Goal: Information Seeking & Learning: Learn about a topic

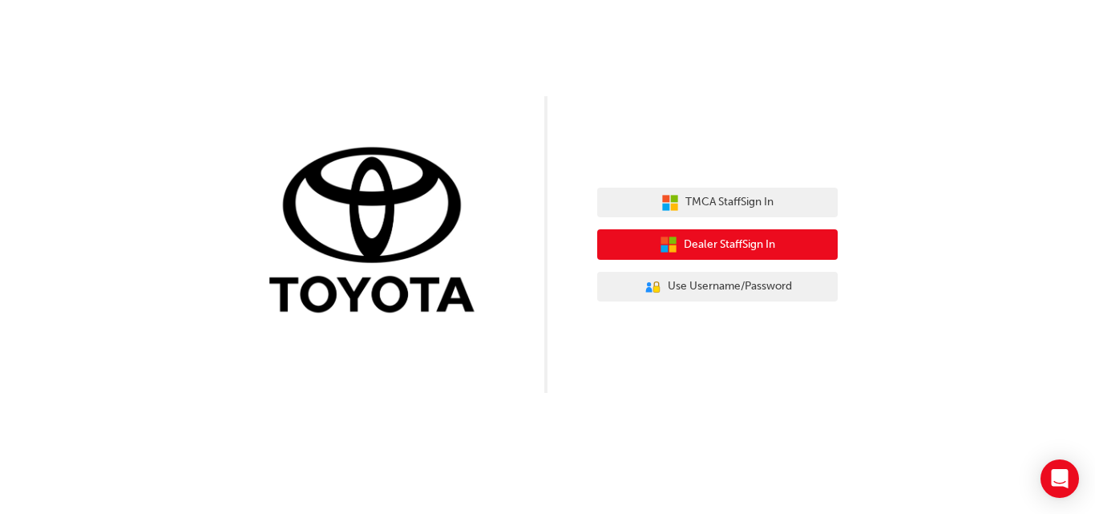
click at [738, 246] on span "Dealer Staff Sign In" at bounding box center [729, 245] width 91 height 18
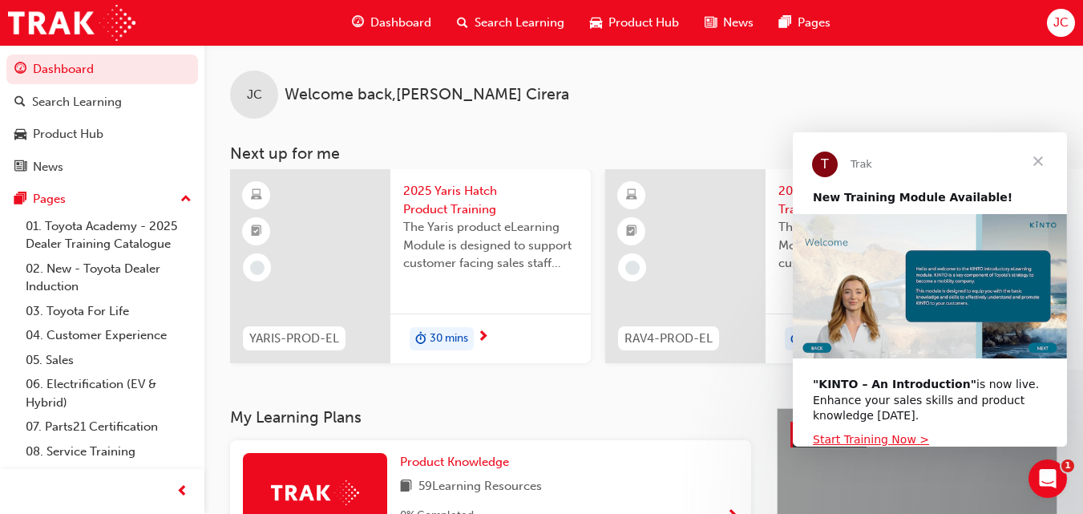
click at [1037, 155] on span "Close" at bounding box center [1038, 161] width 58 height 58
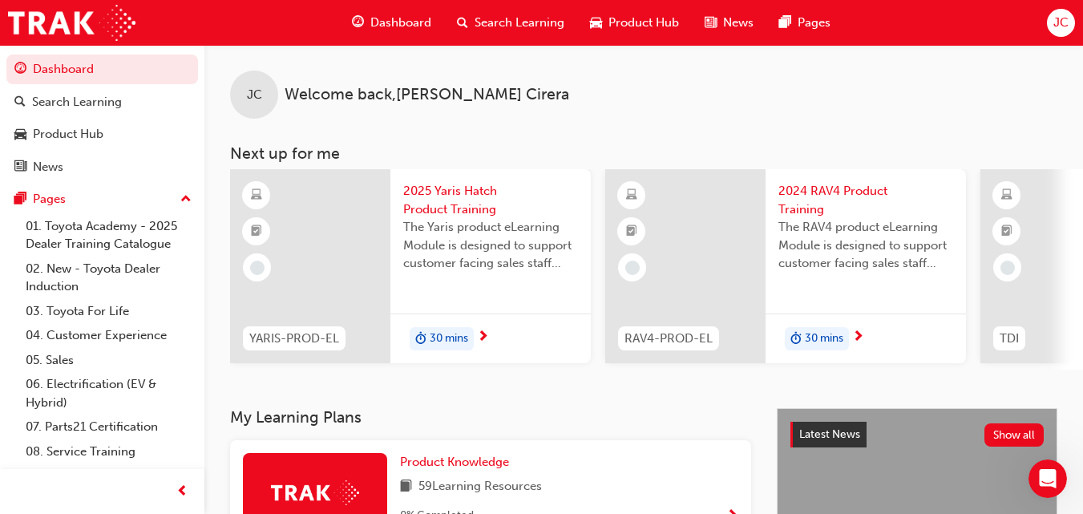
click at [500, 18] on span "Search Learning" at bounding box center [520, 23] width 90 height 18
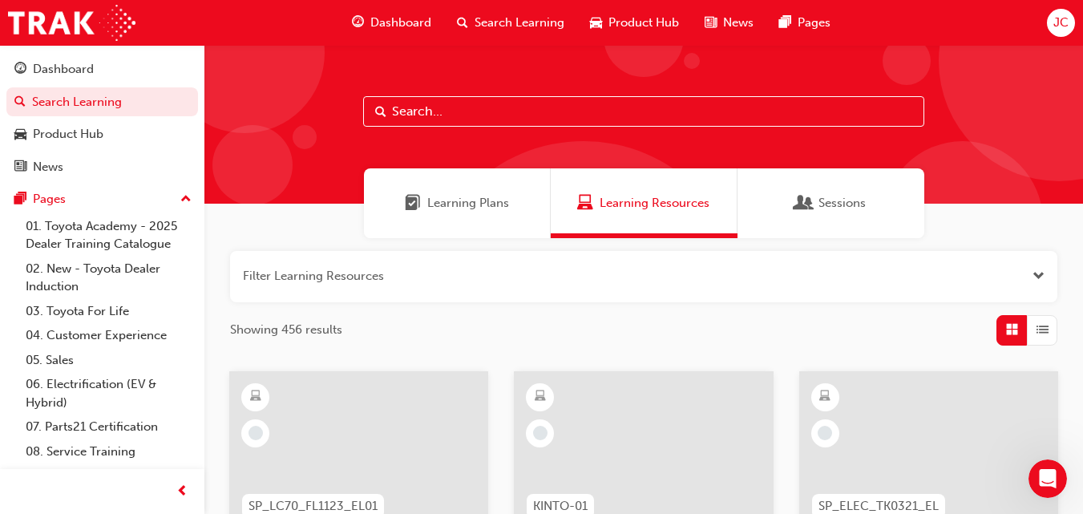
click at [462, 104] on input "text" at bounding box center [643, 111] width 561 height 30
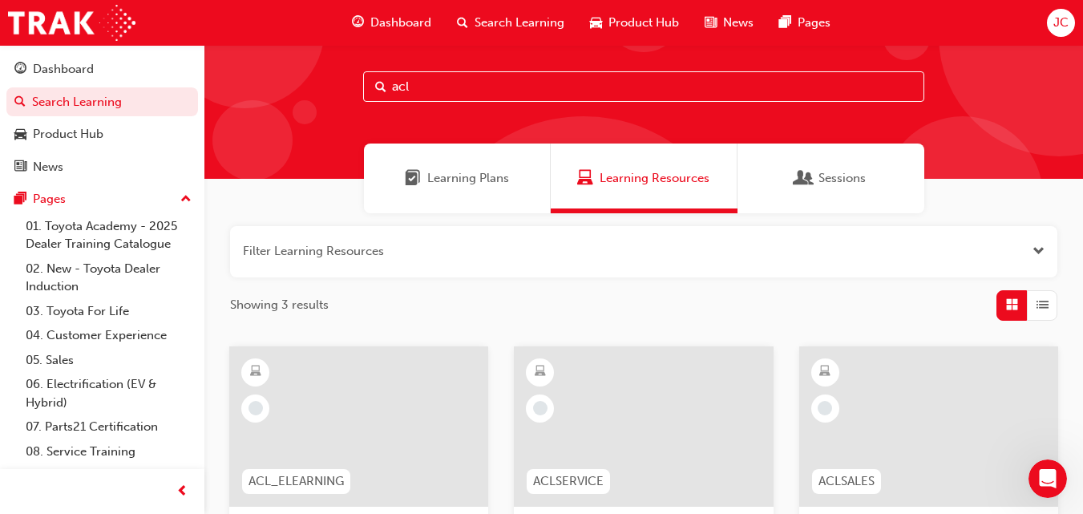
scroll to position [24, 0]
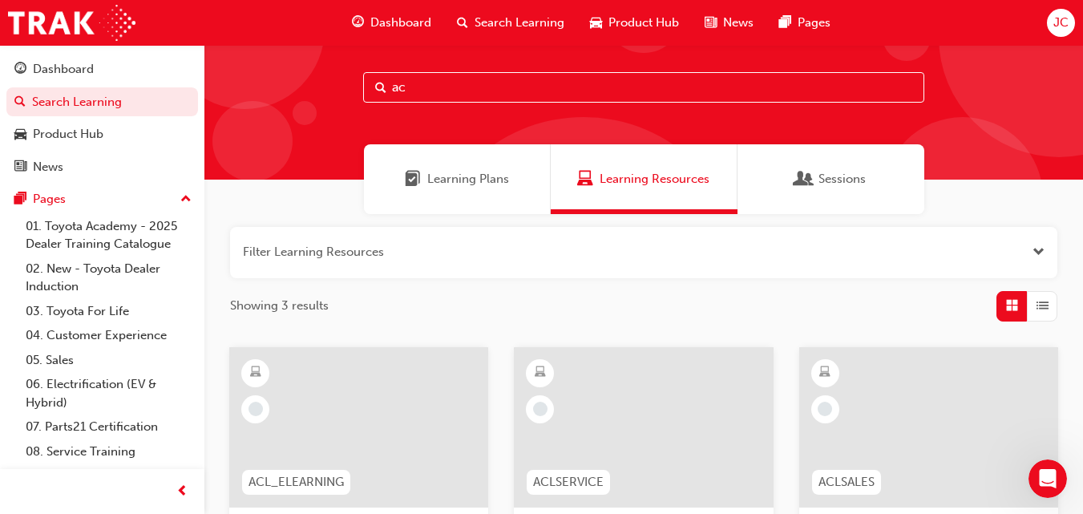
type input "a"
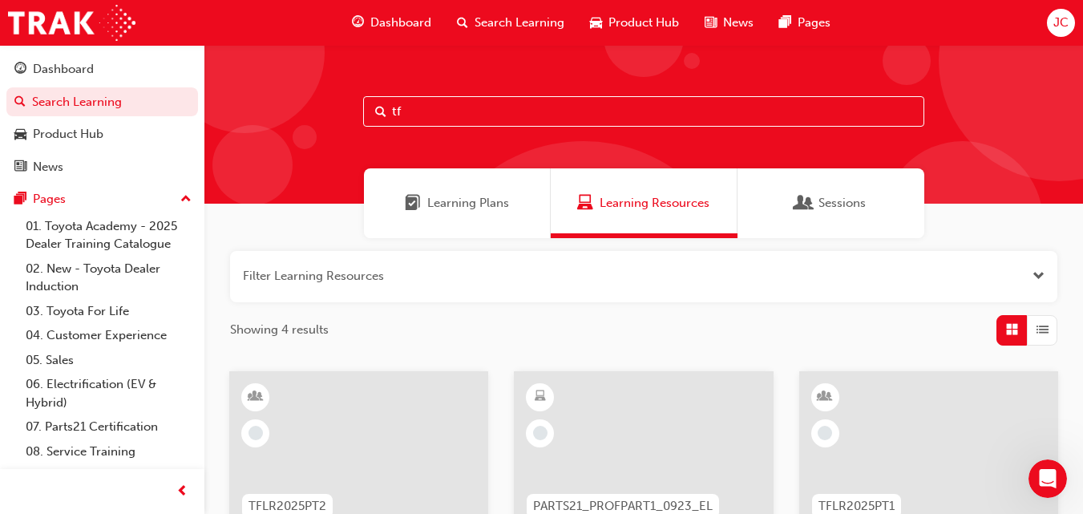
type input "t"
type input "induction"
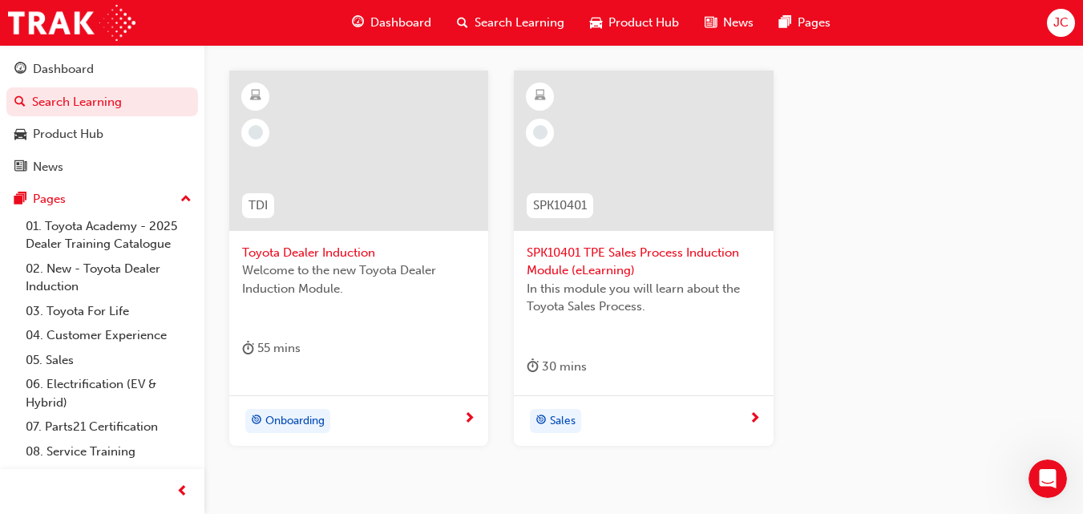
scroll to position [321, 0]
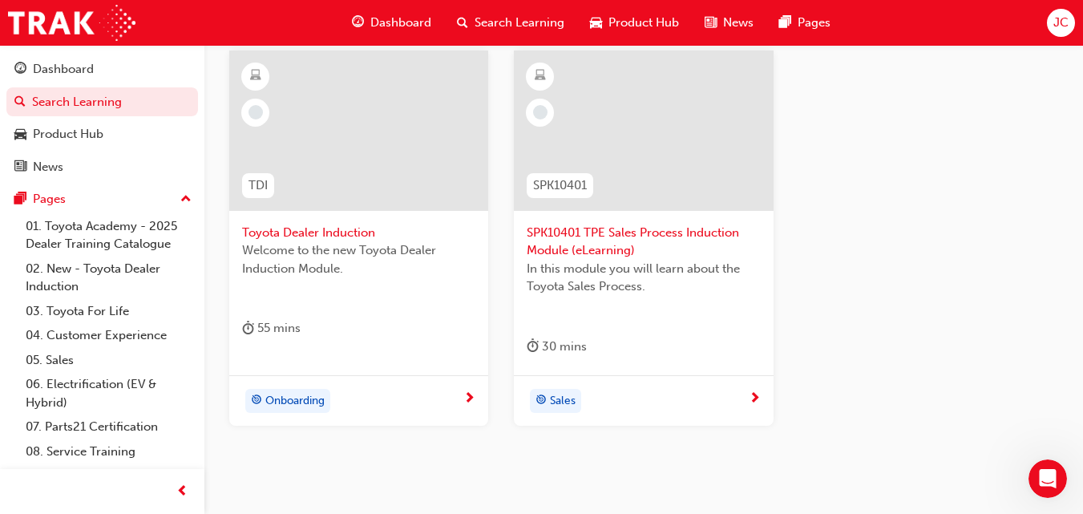
click at [922, 426] on div "TDI Toyota Dealer Induction Welcome to the new Toyota Dealer Induction Module. …" at bounding box center [643, 251] width 855 height 401
click at [951, 405] on div "TDI Toyota Dealer Induction Welcome to the new Toyota Dealer Induction Module. …" at bounding box center [643, 251] width 855 height 401
click at [746, 485] on div "Filter Learning Resources Showing 2 results TDI Toyota Dealer Induction Welcome…" at bounding box center [643, 203] width 879 height 572
click at [390, 445] on div "TDI Toyota Dealer Induction Welcome to the new Toyota Dealer Induction Module. …" at bounding box center [643, 251] width 855 height 401
click at [305, 406] on span "Onboarding" at bounding box center [294, 401] width 59 height 18
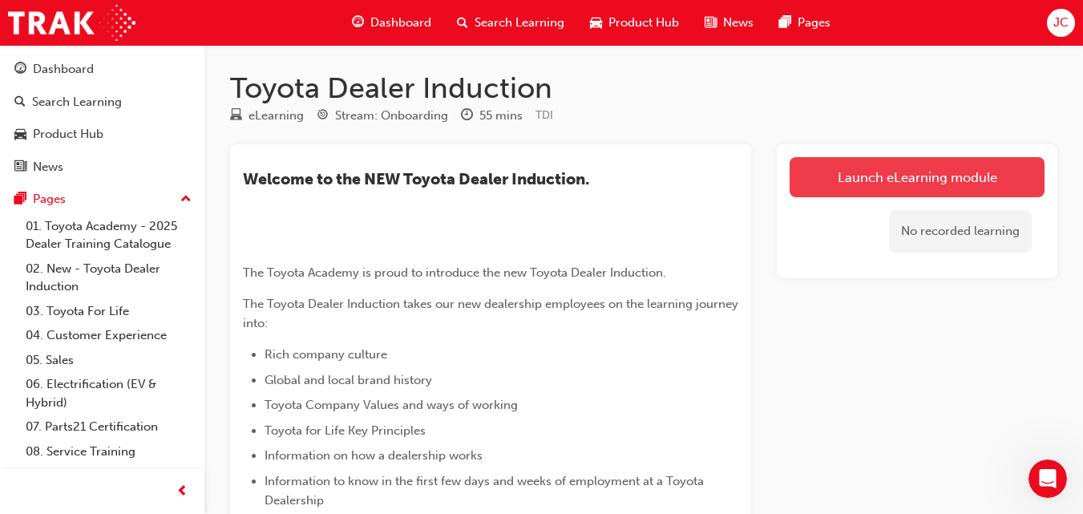
click at [865, 183] on link "Launch eLearning module" at bounding box center [917, 177] width 255 height 40
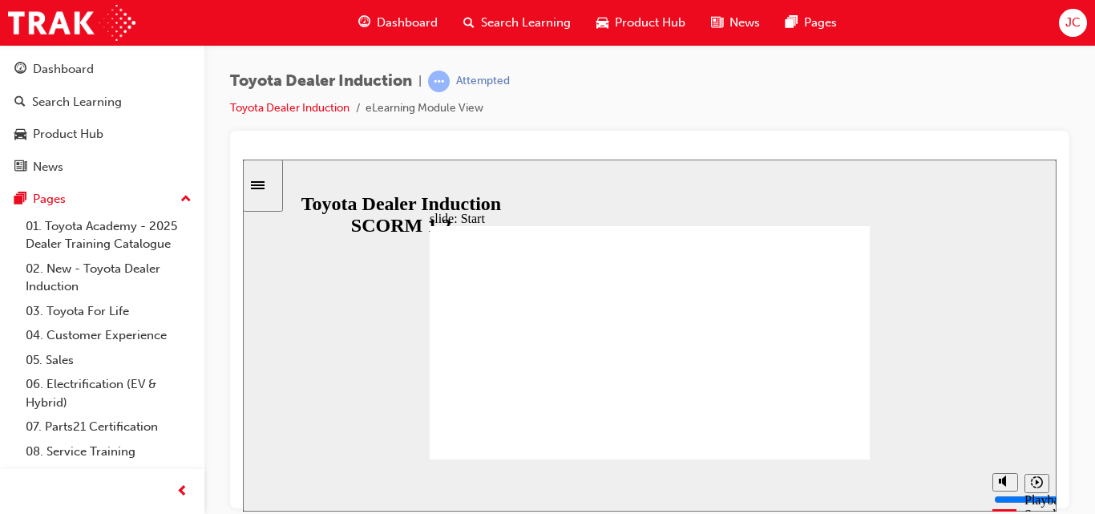
click at [1093, 355] on div "Toyota Dealer Induction | Attempted Toyota Dealer Induction eLearning Module Vi…" at bounding box center [649, 259] width 891 height 429
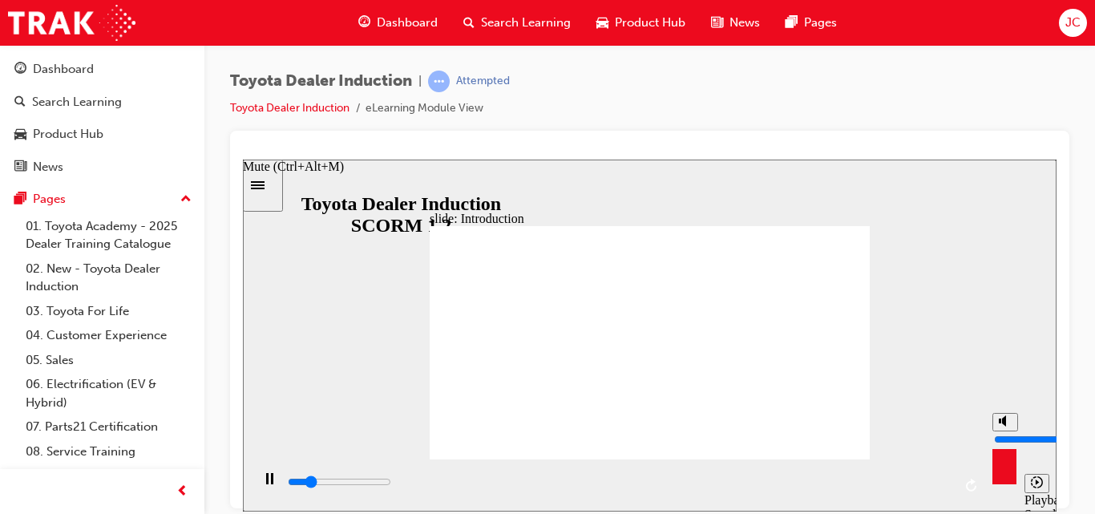
type input "11000"
type input "9"
type input "11000"
type input "10"
type input "11500"
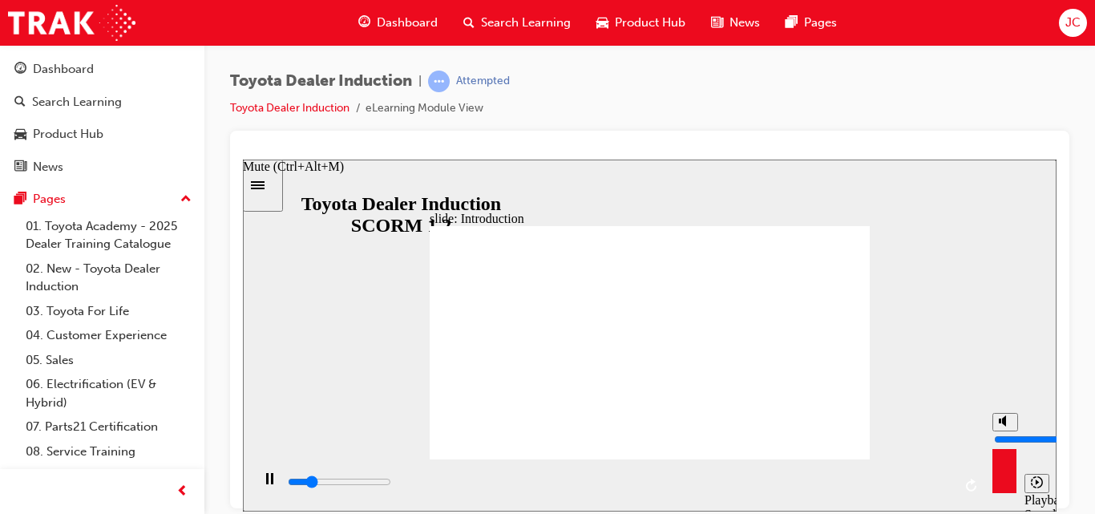
drag, startPoint x: 1003, startPoint y: 422, endPoint x: 1051, endPoint y: 327, distance: 106.8
type input "10"
click at [1051, 432] on input "volume" at bounding box center [1045, 438] width 103 height 13
click at [1093, 261] on div "Toyota Dealer Induction | Attempted Toyota Dealer Induction eLearning Module Vi…" at bounding box center [649, 259] width 891 height 429
click at [289, 479] on div "playback controls" at bounding box center [619, 482] width 666 height 18
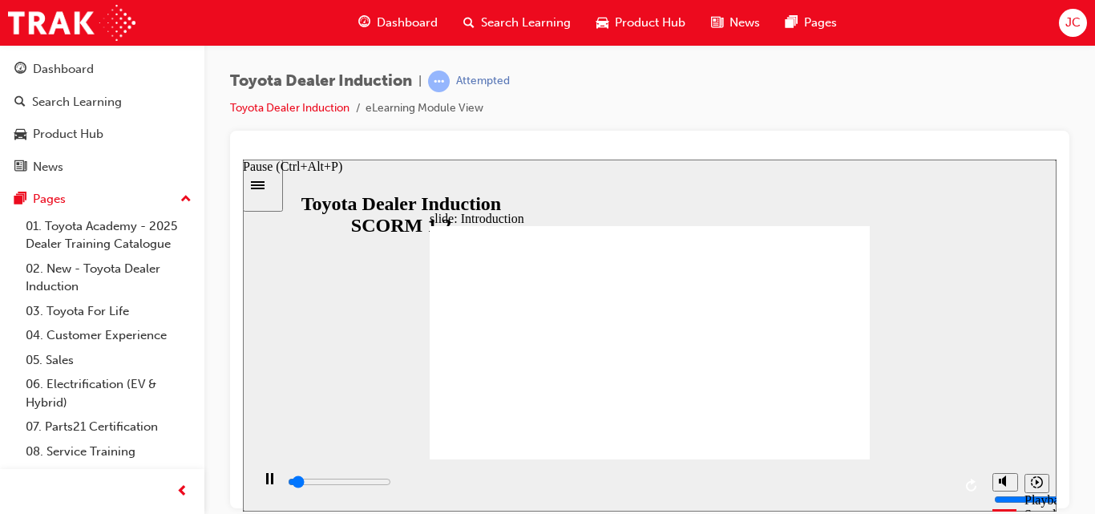
click at [266, 479] on icon "Pause (Ctrl+Alt+P)" at bounding box center [269, 477] width 7 height 11
click at [266, 484] on icon "Play (Ctrl+Alt+P)" at bounding box center [269, 478] width 10 height 12
click at [284, 485] on div "playback controls" at bounding box center [618, 485] width 734 height 52
click at [291, 485] on input "slide progress" at bounding box center [339, 481] width 103 height 13
drag, startPoint x: 283, startPoint y: 482, endPoint x: 292, endPoint y: 482, distance: 8.8
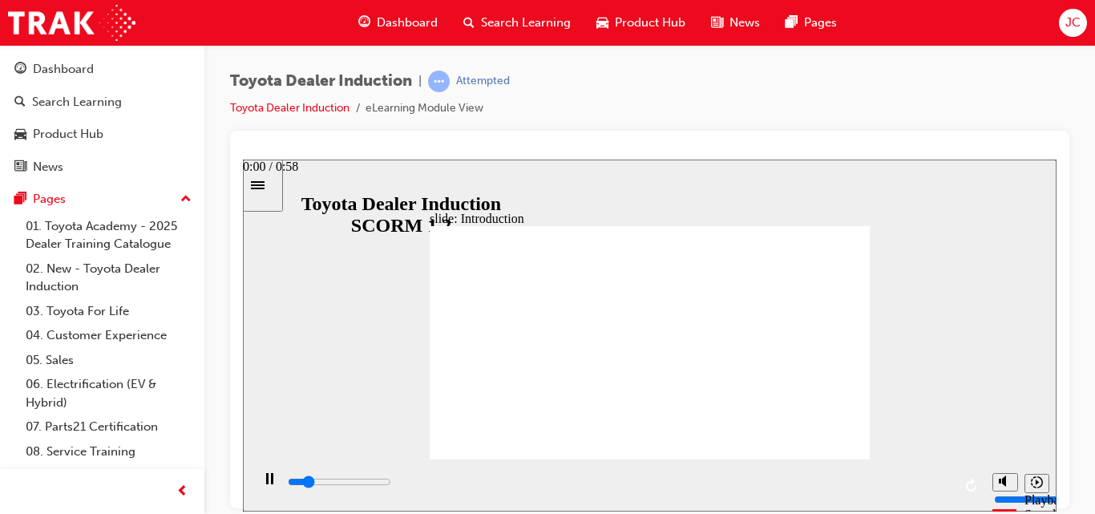
click at [292, 482] on div "playback controls" at bounding box center [618, 485] width 734 height 52
click at [292, 482] on div "playback controls" at bounding box center [619, 482] width 666 height 18
click at [256, 485] on div "Pause (Ctrl+Alt+P)" at bounding box center [269, 485] width 27 height 27
click at [289, 485] on input "slide progress" at bounding box center [339, 481] width 103 height 13
click at [270, 487] on div "Play (Ctrl+Alt+P)" at bounding box center [269, 485] width 27 height 27
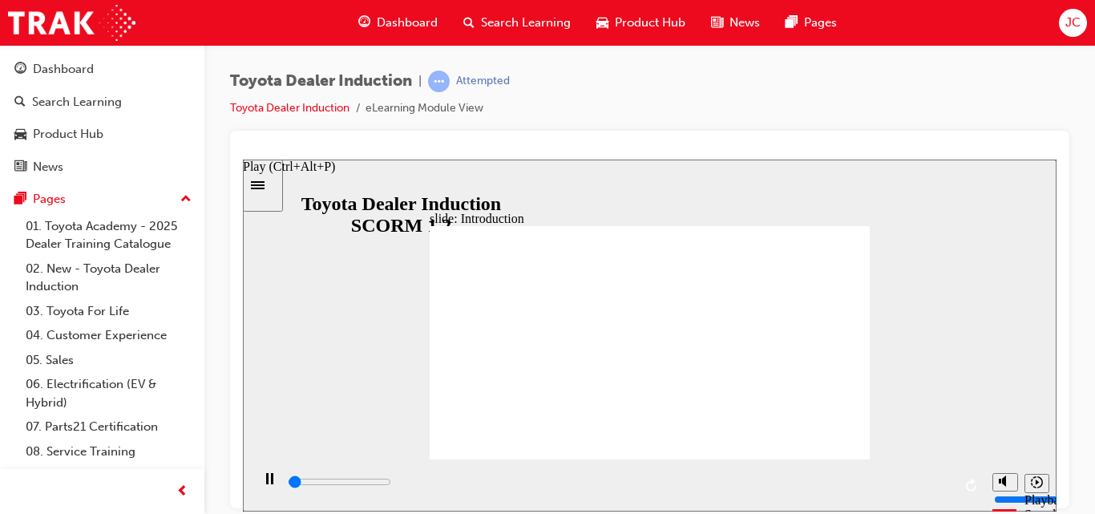
click at [270, 487] on div "Pause (Ctrl+Alt+P)" at bounding box center [269, 485] width 27 height 27
click at [270, 487] on div "Play (Ctrl+Alt+P)" at bounding box center [269, 485] width 27 height 27
click at [1094, 297] on div "Toyota Dealer Induction | Attempted Toyota Dealer Induction eLearning Module Vi…" at bounding box center [649, 259] width 891 height 429
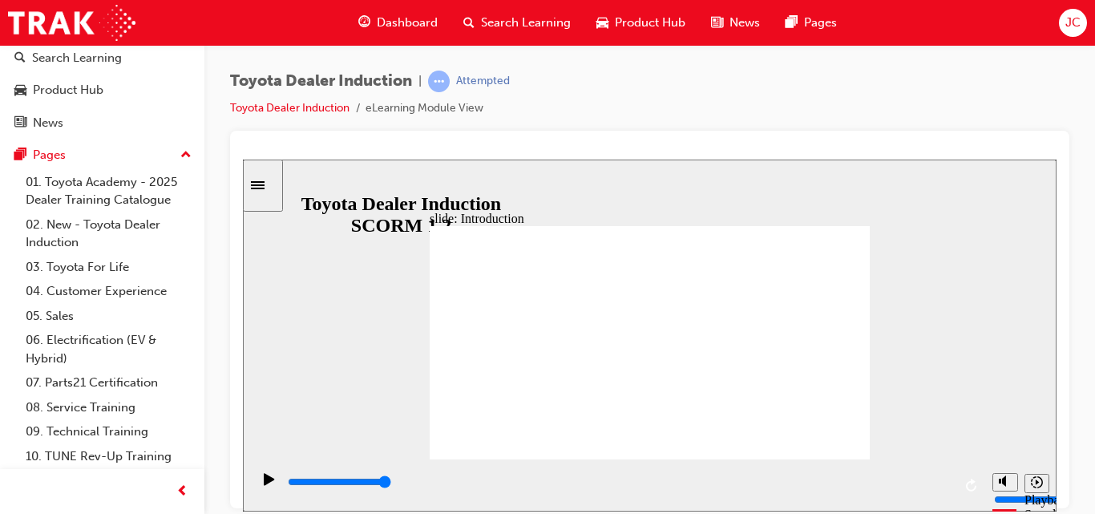
scroll to position [70, 0]
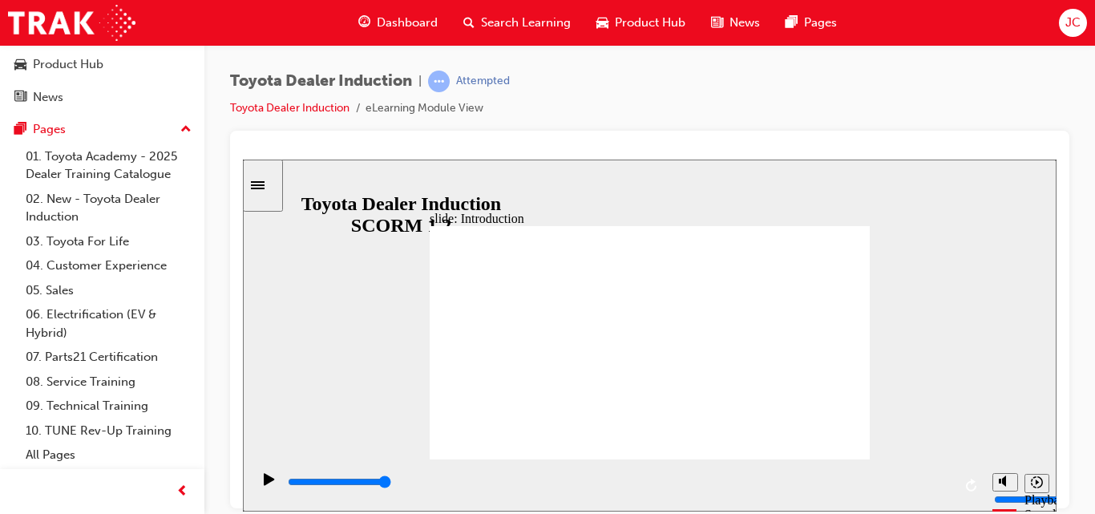
click at [1070, 273] on div "Toyota Dealer Induction | Attempted Toyota Dealer Induction eLearning Module Vi…" at bounding box center [649, 259] width 891 height 429
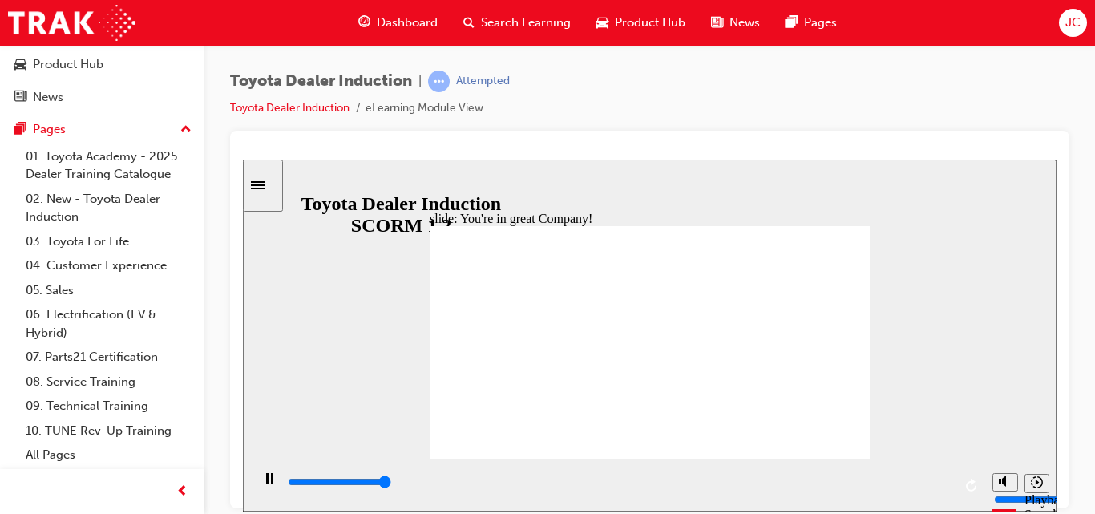
type input "7500"
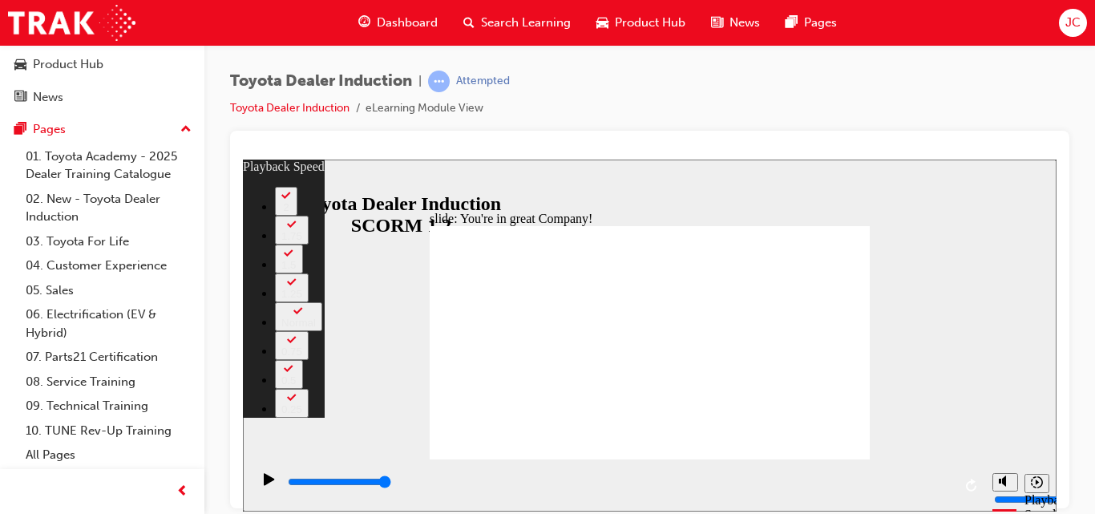
type input "156"
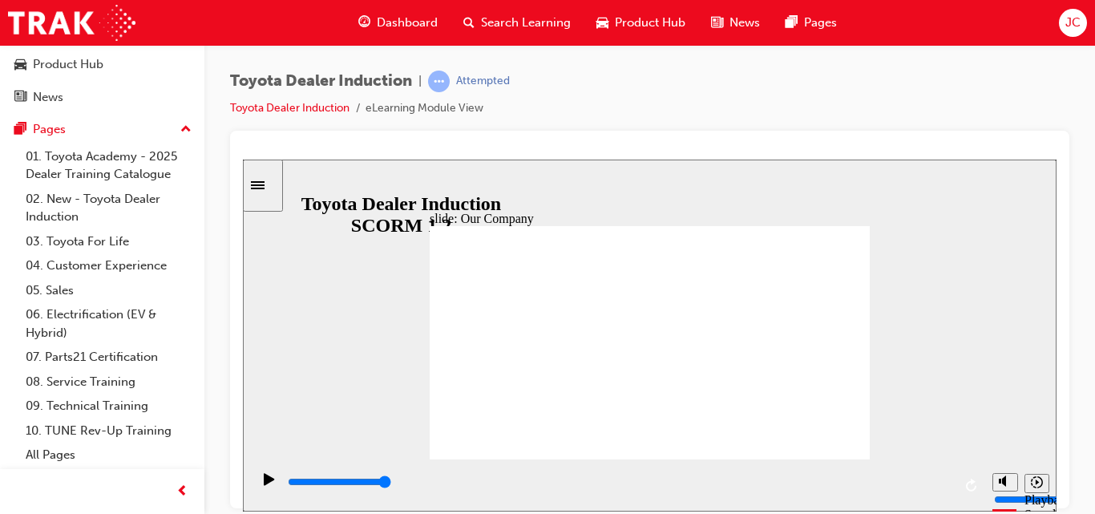
drag, startPoint x: 572, startPoint y: 409, endPoint x: 665, endPoint y: 405, distance: 92.3
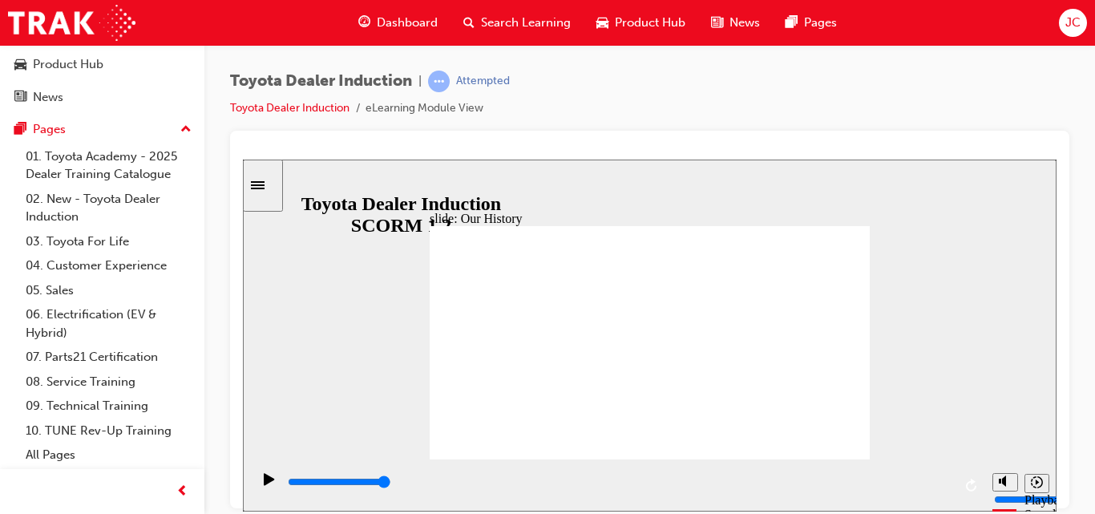
drag, startPoint x: 773, startPoint y: 408, endPoint x: 803, endPoint y: 344, distance: 71.0
drag, startPoint x: 820, startPoint y: 330, endPoint x: 701, endPoint y: 328, distance: 119.5
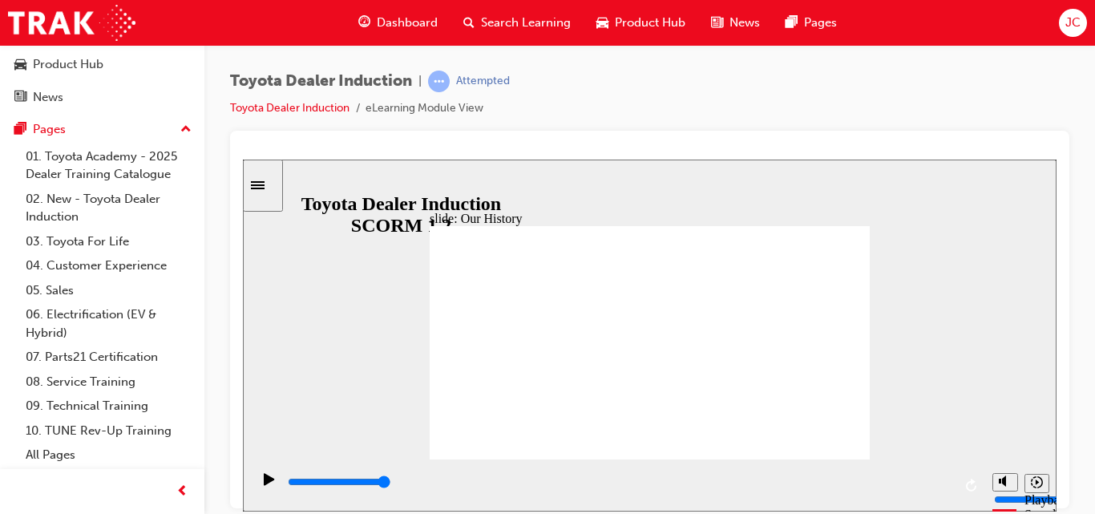
drag, startPoint x: 533, startPoint y: 321, endPoint x: 618, endPoint y: 250, distance: 111.0
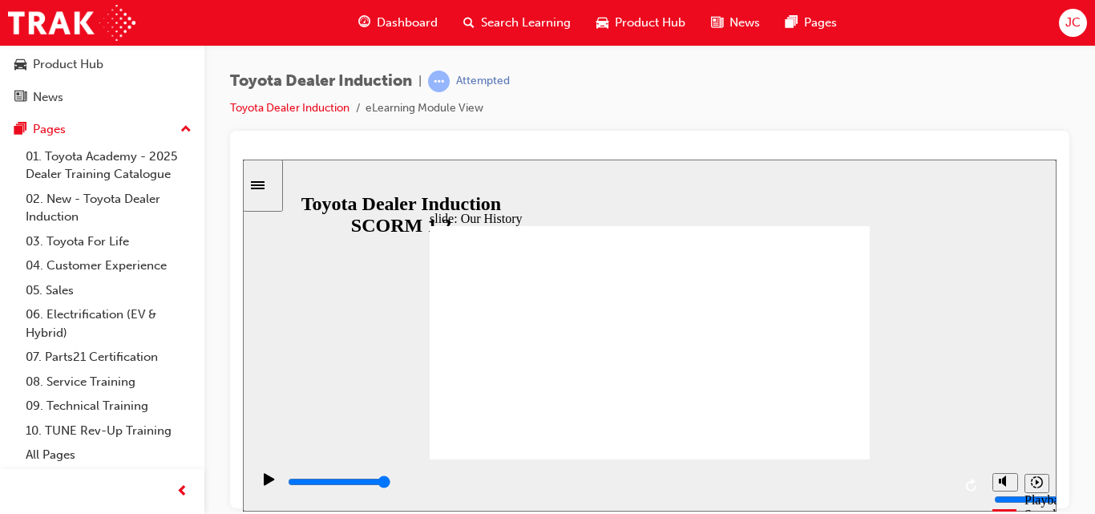
drag, startPoint x: 523, startPoint y: 407, endPoint x: 637, endPoint y: 389, distance: 115.3
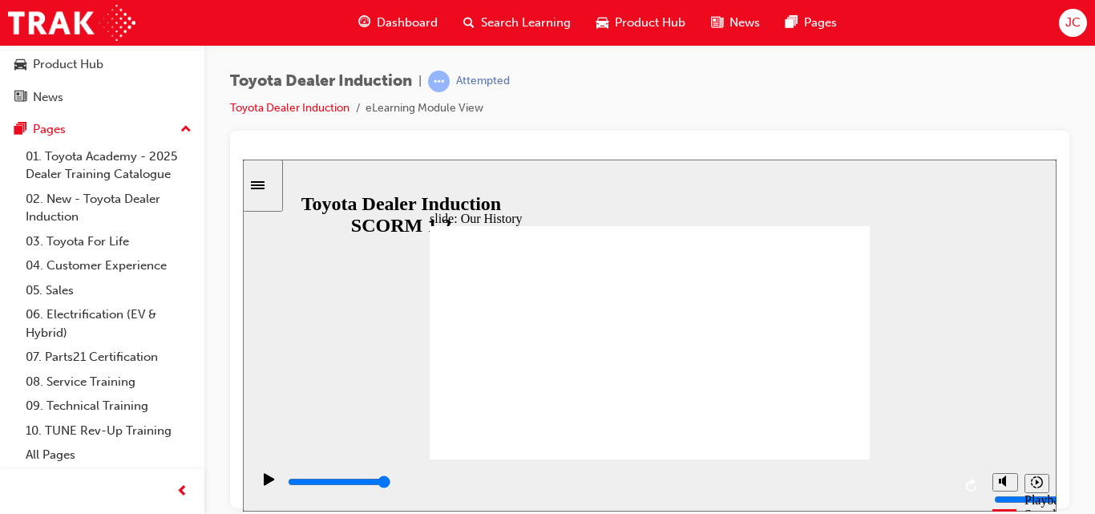
drag, startPoint x: 646, startPoint y: 414, endPoint x: 790, endPoint y: 425, distance: 144.7
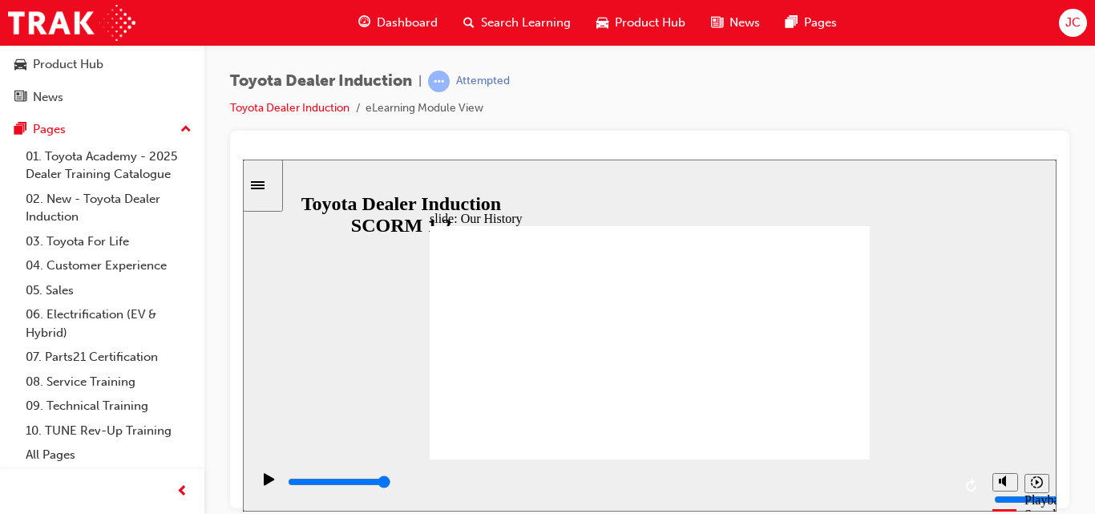
drag, startPoint x: 760, startPoint y: 410, endPoint x: 844, endPoint y: 430, distance: 86.7
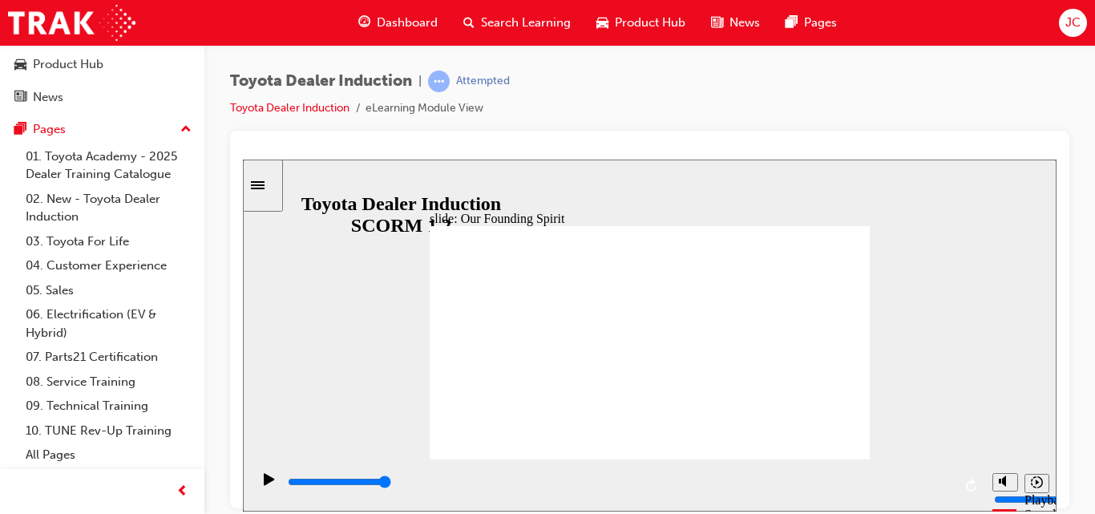
type input "5000"
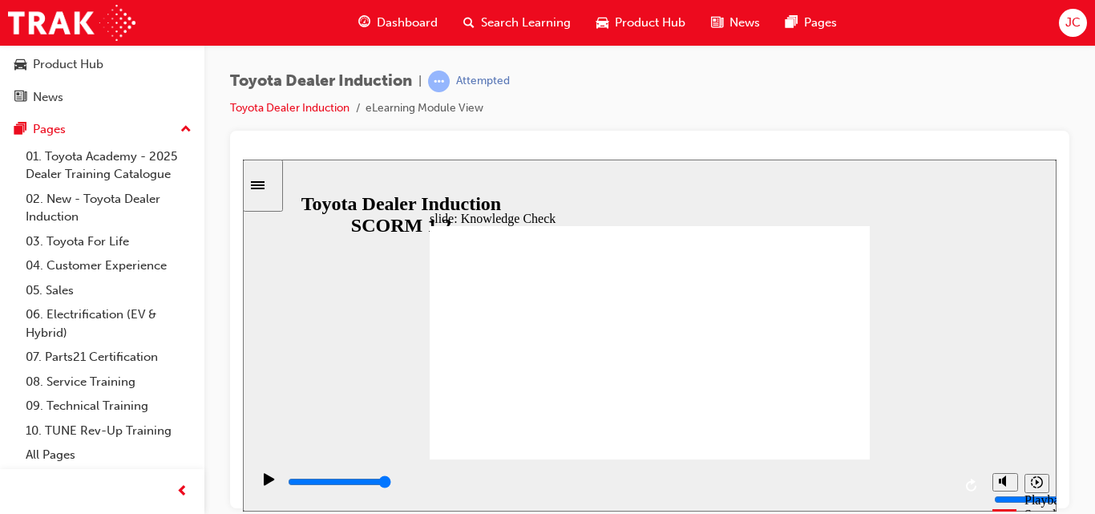
radio input "true"
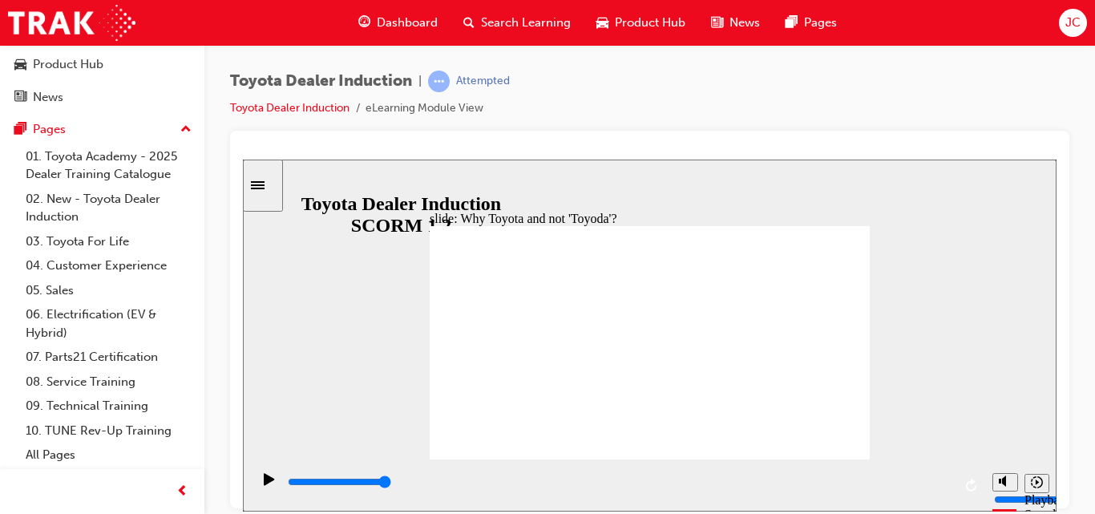
type input "8300"
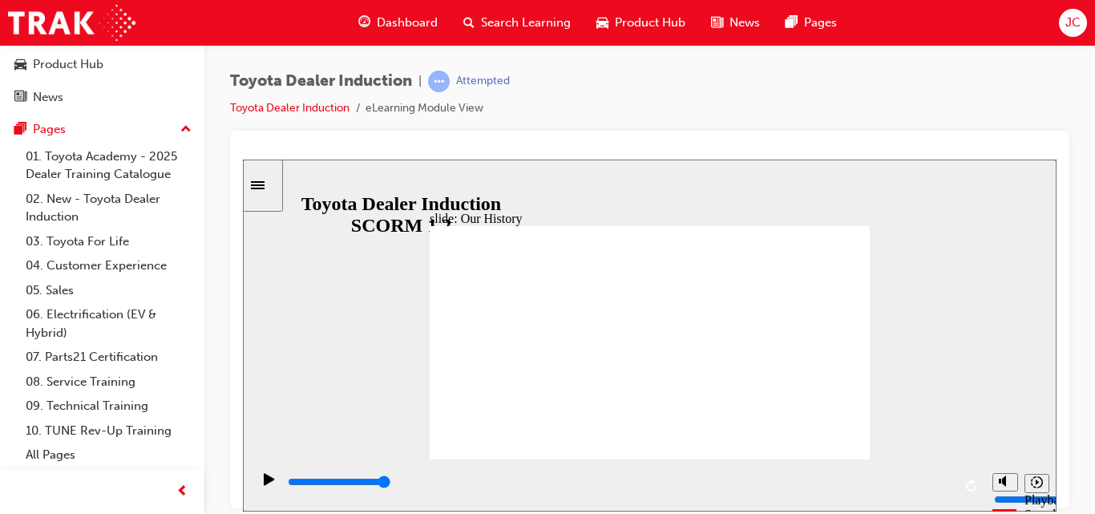
type input "2"
drag, startPoint x: 769, startPoint y: 410, endPoint x: 661, endPoint y: 424, distance: 108.4
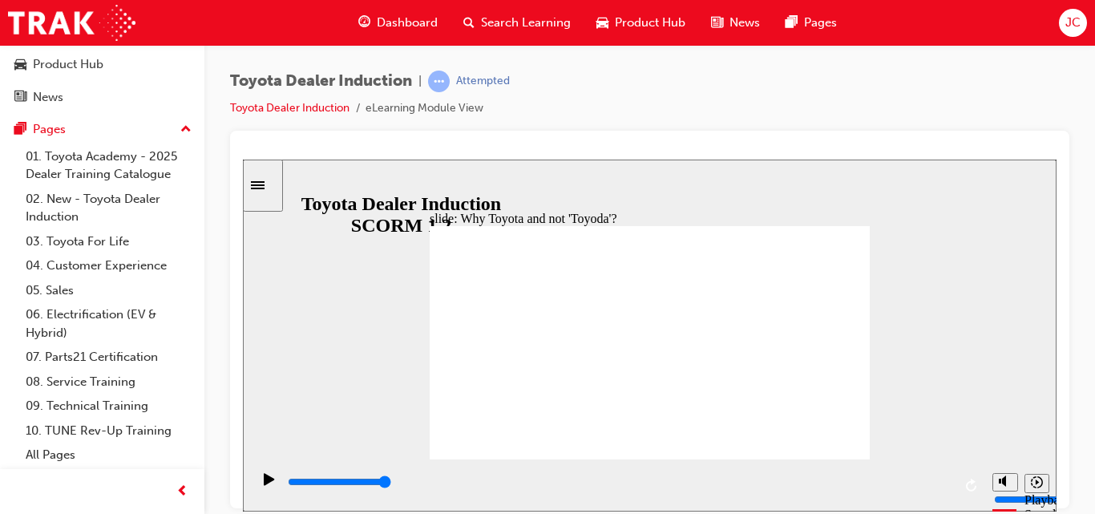
type input "2700"
radio input "true"
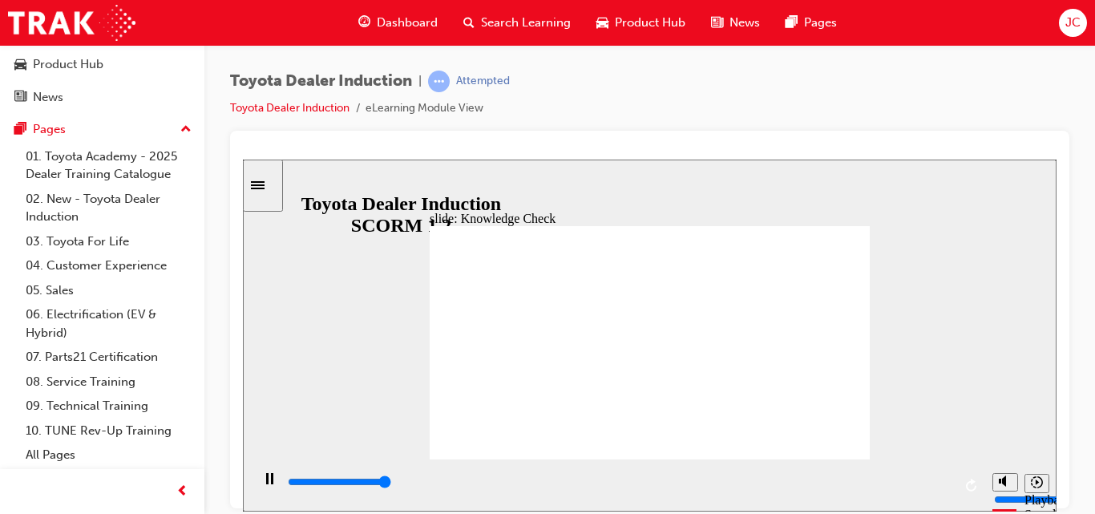
type input "5000"
radio input "true"
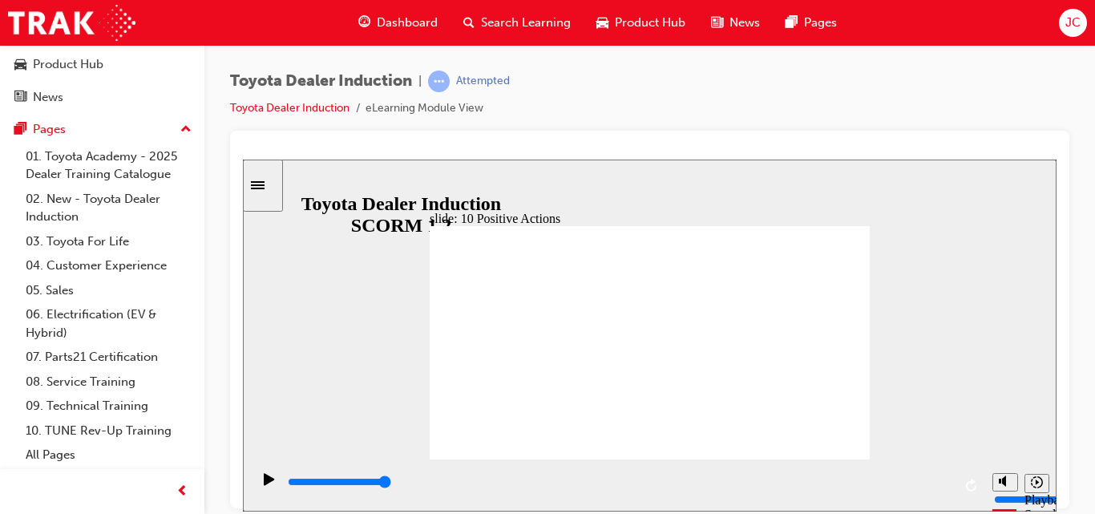
drag, startPoint x: 862, startPoint y: 208, endPoint x: 863, endPoint y: 217, distance: 9.0
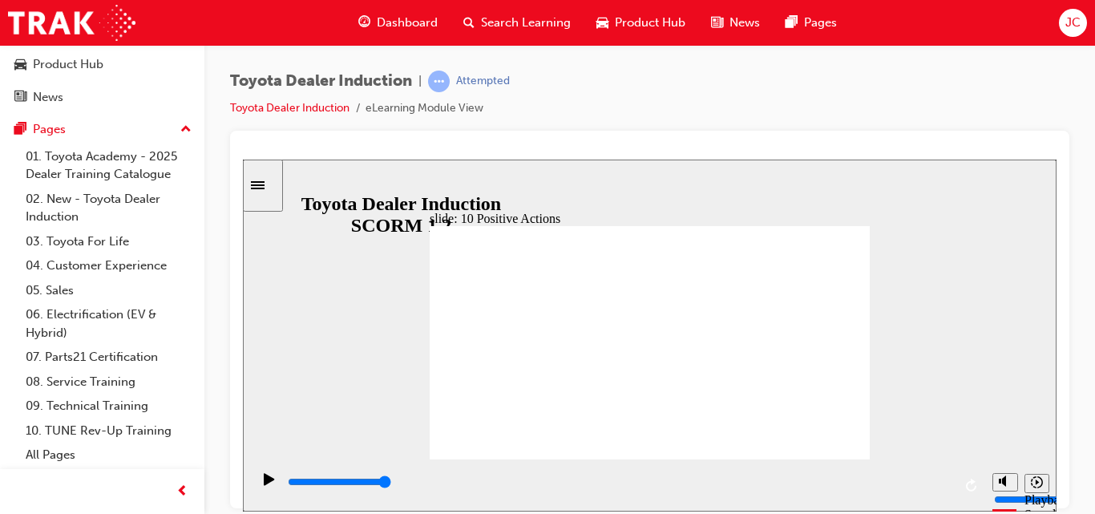
click at [863, 217] on div "slide: 10 Positive Actions Multiply 1 Focusing on what’s essential, we eliminat…" at bounding box center [650, 335] width 814 height 352
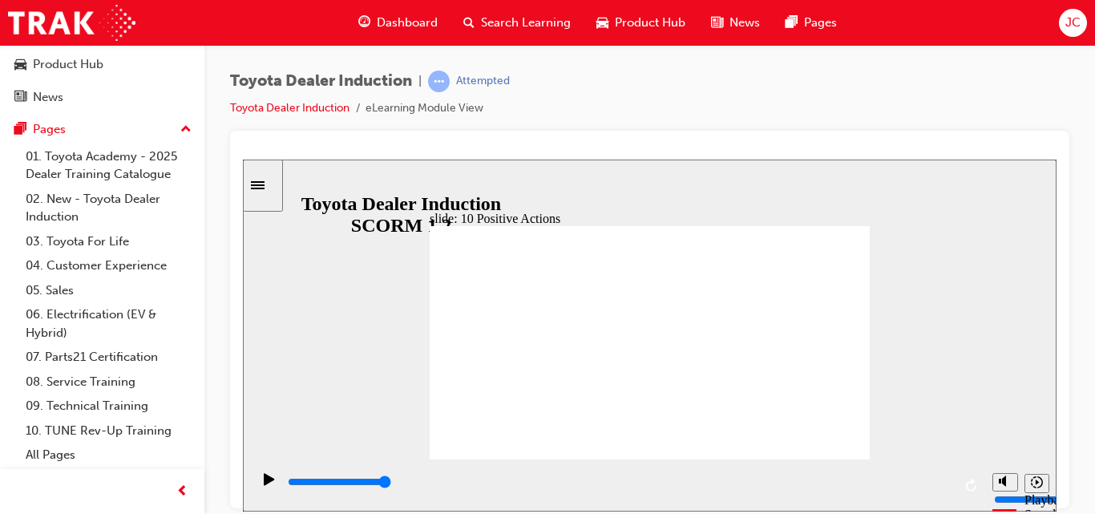
drag, startPoint x: 871, startPoint y: 206, endPoint x: 862, endPoint y: 214, distance: 11.9
click at [862, 214] on div "slide: 10 Positive Actions Multiply 1 No work is solitary. No job is a one-pers…" at bounding box center [650, 335] width 814 height 352
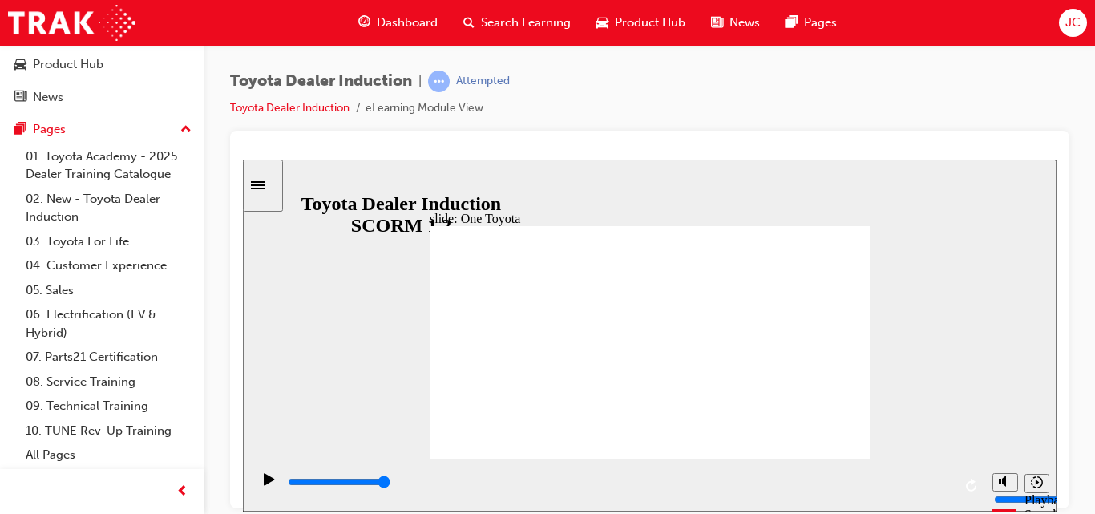
type input "15300"
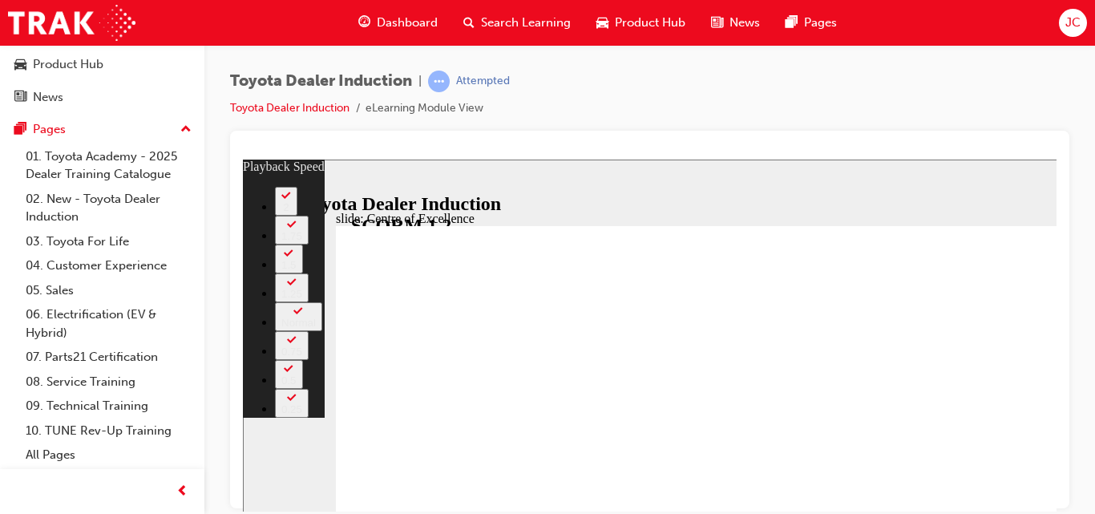
scroll to position [0, 0]
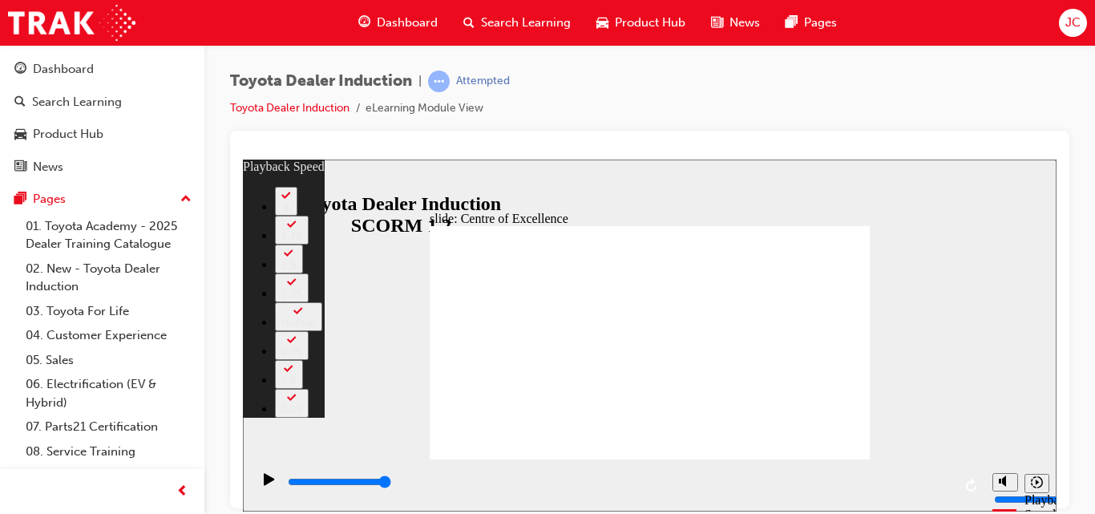
type input "248"
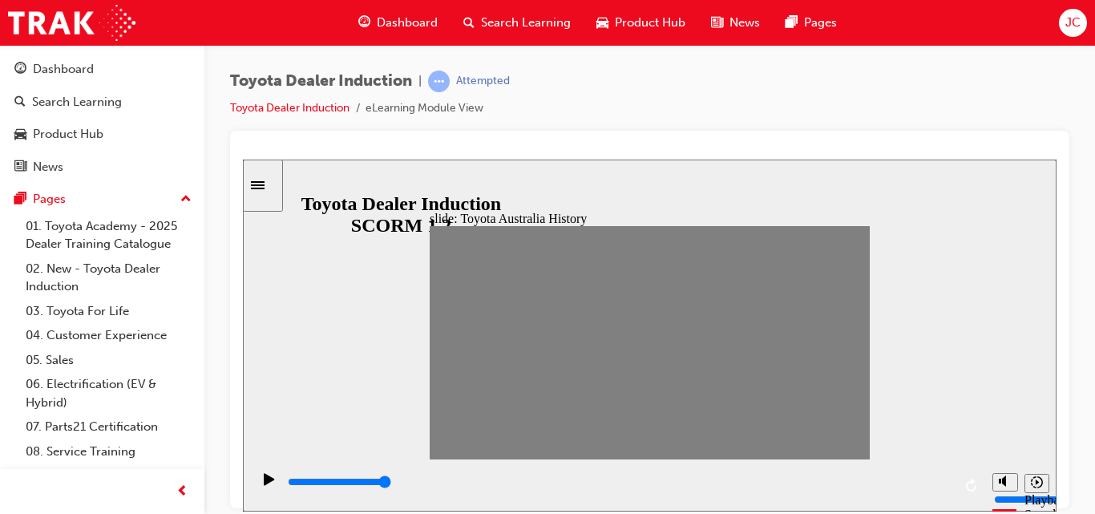
drag, startPoint x: 443, startPoint y: 345, endPoint x: 468, endPoint y: 345, distance: 25.7
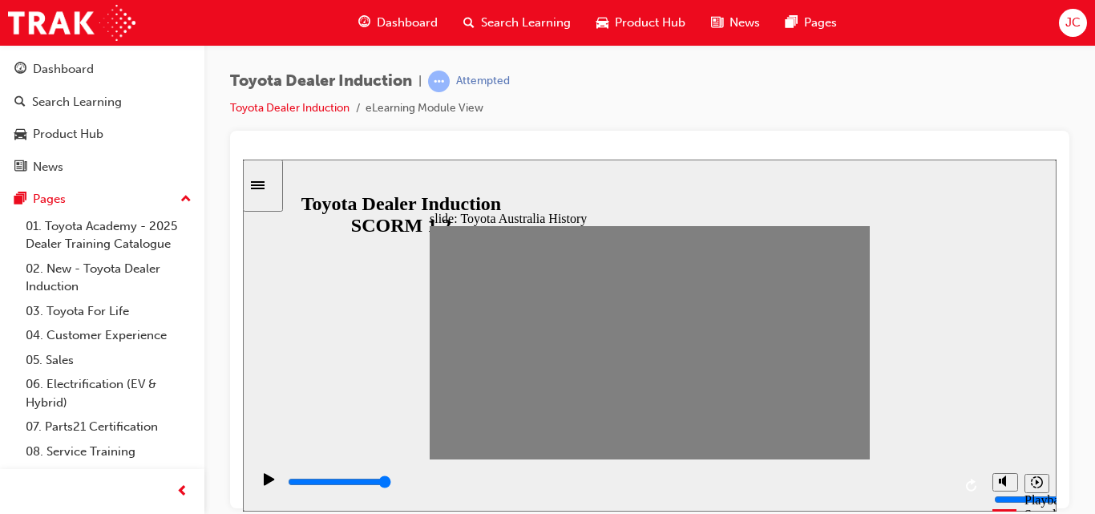
drag, startPoint x: 461, startPoint y: 343, endPoint x: 482, endPoint y: 352, distance: 22.6
drag, startPoint x: 486, startPoint y: 345, endPoint x: 507, endPoint y: 350, distance: 21.4
drag, startPoint x: 502, startPoint y: 345, endPoint x: 525, endPoint y: 346, distance: 23.3
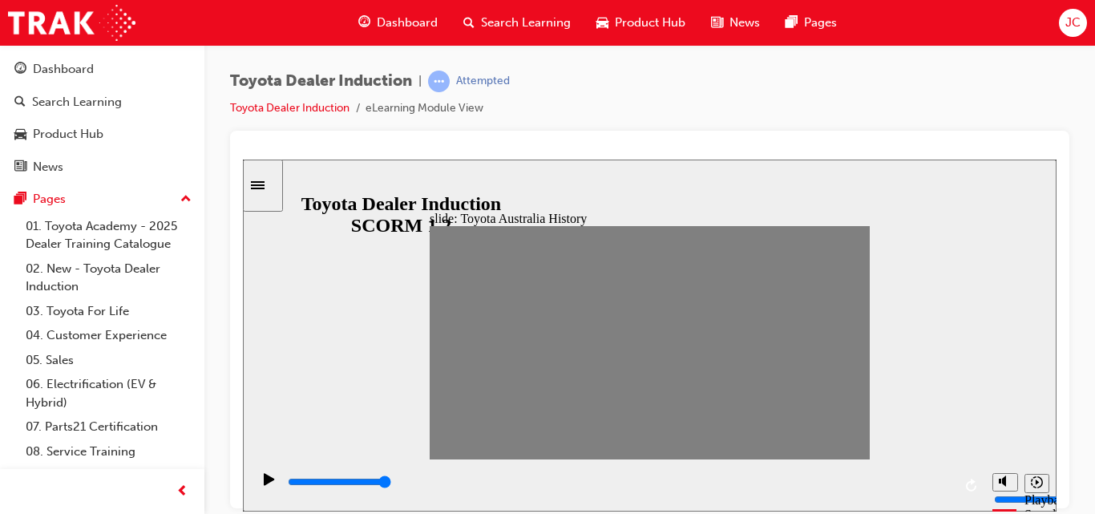
drag, startPoint x: 525, startPoint y: 343, endPoint x: 544, endPoint y: 355, distance: 22.7
drag, startPoint x: 540, startPoint y: 338, endPoint x: 562, endPoint y: 344, distance: 23.1
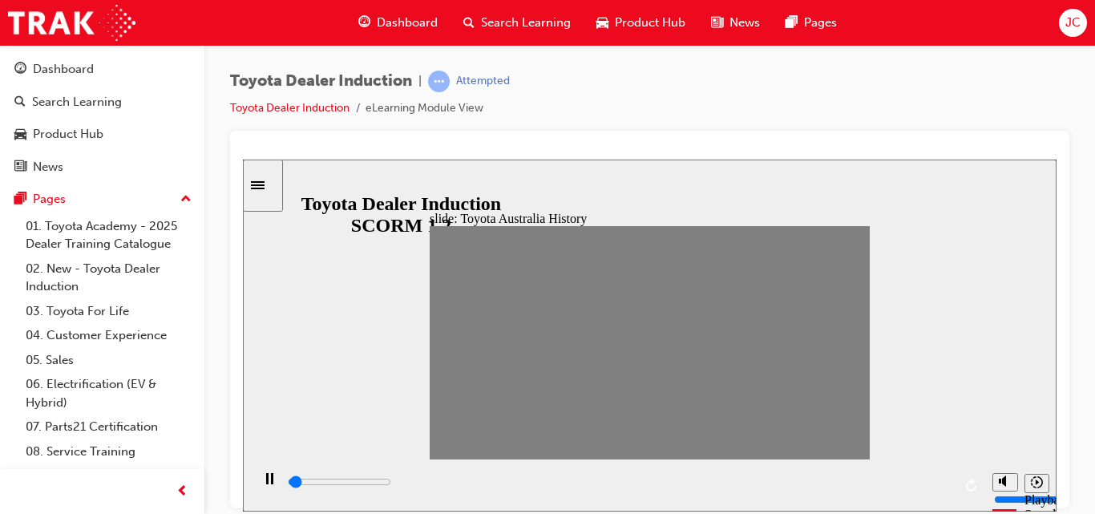
drag, startPoint x: 562, startPoint y: 344, endPoint x: 576, endPoint y: 357, distance: 19.3
drag, startPoint x: 586, startPoint y: 347, endPoint x: 604, endPoint y: 350, distance: 17.8
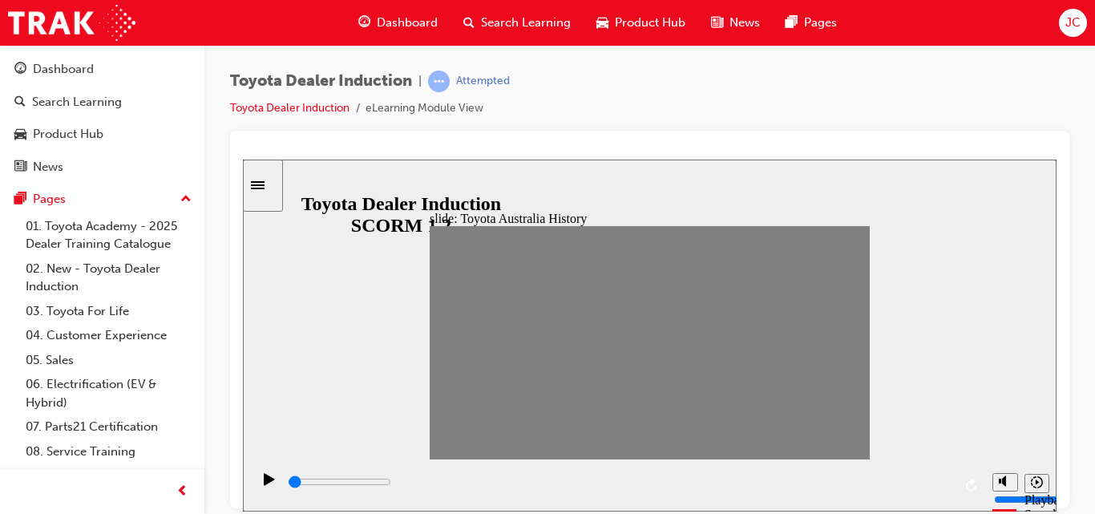
drag, startPoint x: 604, startPoint y: 350, endPoint x: 625, endPoint y: 353, distance: 21.9
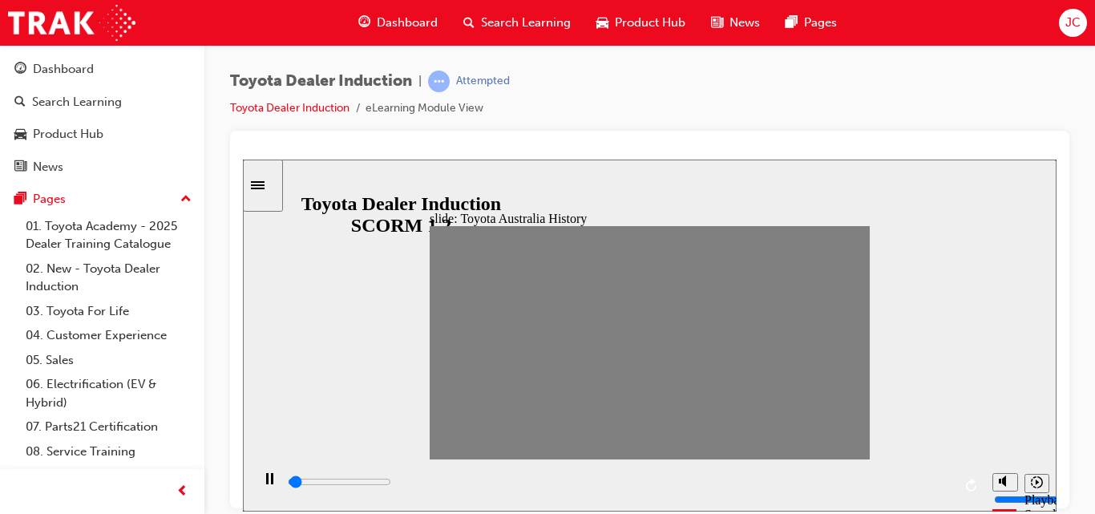
drag, startPoint x: 624, startPoint y: 346, endPoint x: 654, endPoint y: 342, distance: 30.8
drag, startPoint x: 649, startPoint y: 346, endPoint x: 660, endPoint y: 346, distance: 11.3
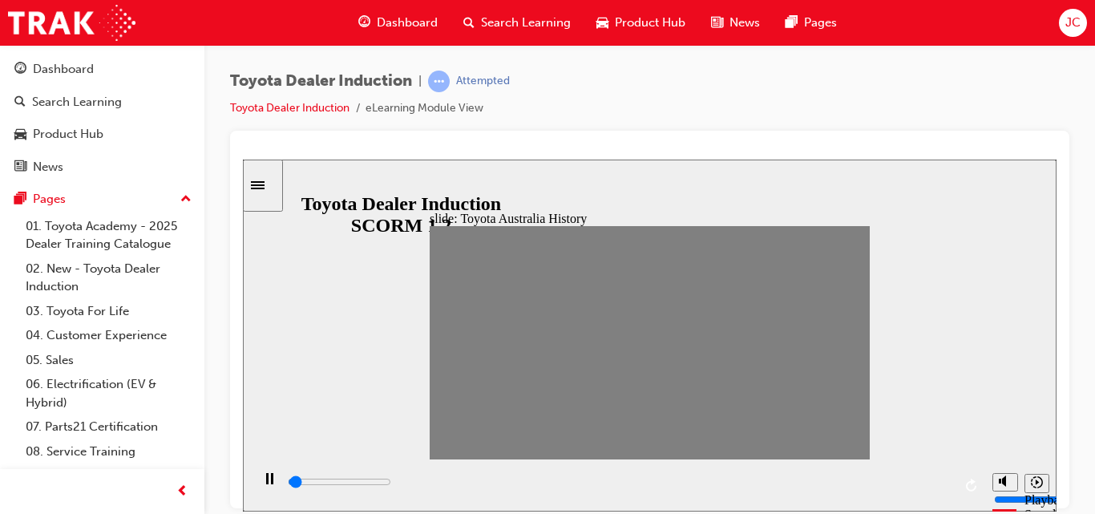
drag, startPoint x: 674, startPoint y: 345, endPoint x: 687, endPoint y: 351, distance: 14.3
drag, startPoint x: 684, startPoint y: 342, endPoint x: 704, endPoint y: 345, distance: 20.3
drag, startPoint x: 704, startPoint y: 345, endPoint x: 728, endPoint y: 350, distance: 24.5
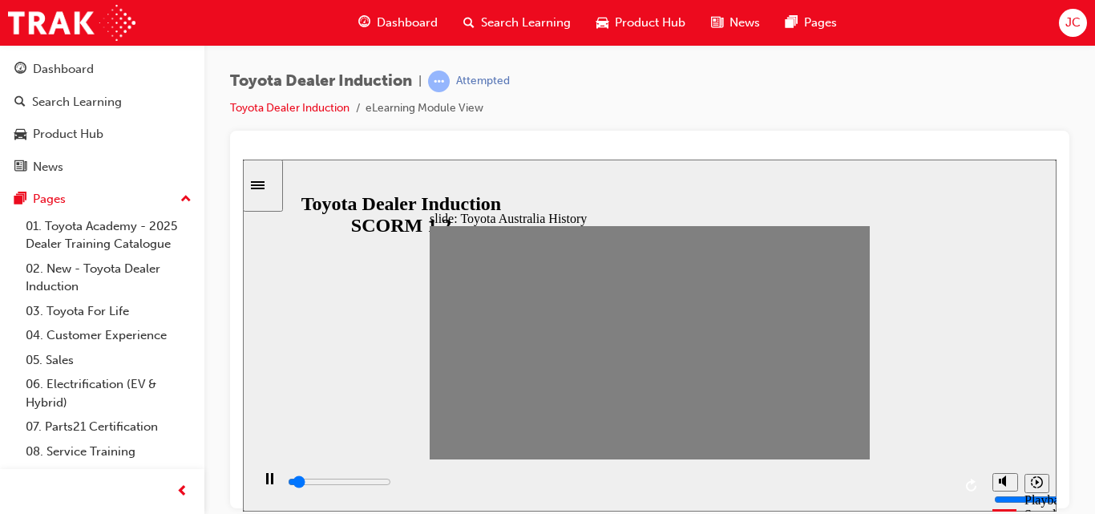
drag, startPoint x: 728, startPoint y: 350, endPoint x: 749, endPoint y: 350, distance: 20.8
drag, startPoint x: 749, startPoint y: 350, endPoint x: 769, endPoint y: 354, distance: 20.4
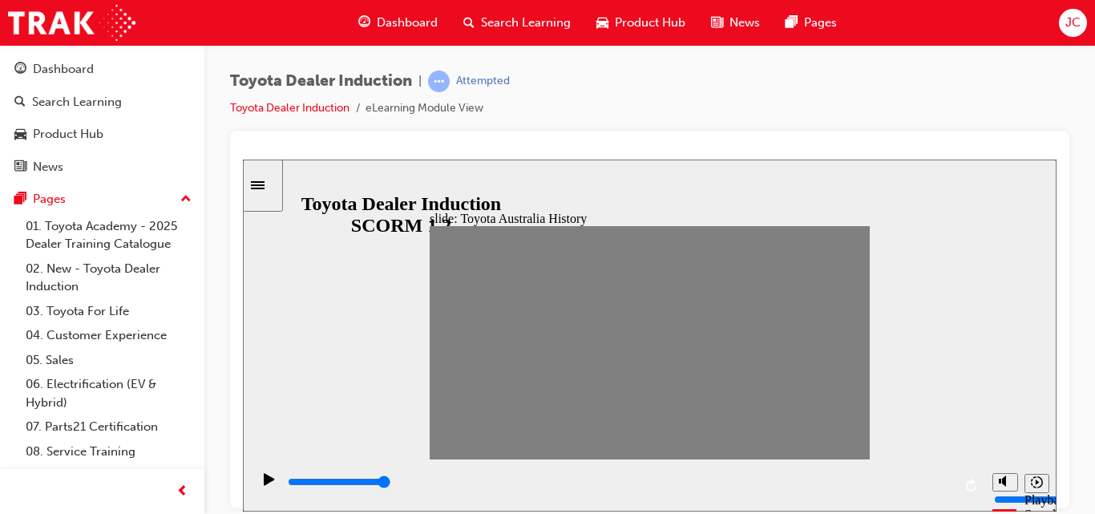
drag, startPoint x: 770, startPoint y: 344, endPoint x: 807, endPoint y: 360, distance: 40.2
type input "0"
type input "17"
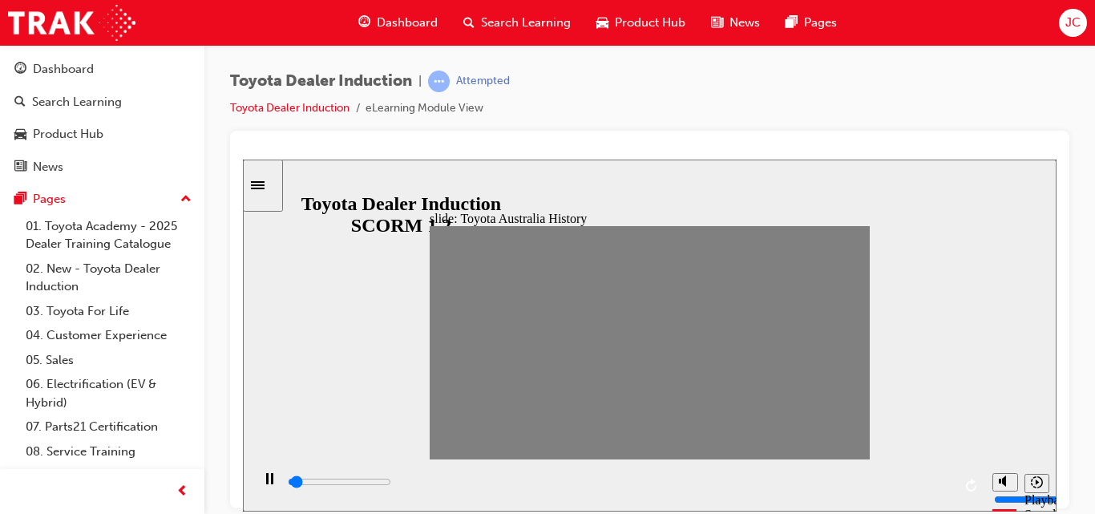
drag, startPoint x: 808, startPoint y: 344, endPoint x: 785, endPoint y: 356, distance: 26.2
drag, startPoint x: 792, startPoint y: 337, endPoint x: 790, endPoint y: 346, distance: 8.2
type input "0"
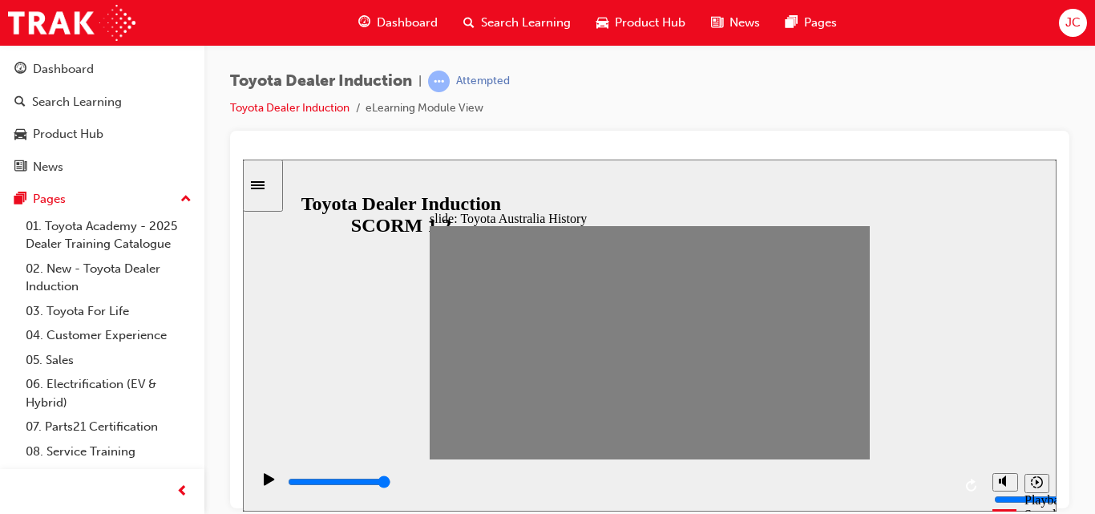
type input "18"
drag, startPoint x: 790, startPoint y: 346, endPoint x: 806, endPoint y: 338, distance: 16.9
drag, startPoint x: 811, startPoint y: 350, endPoint x: 826, endPoint y: 357, distance: 16.1
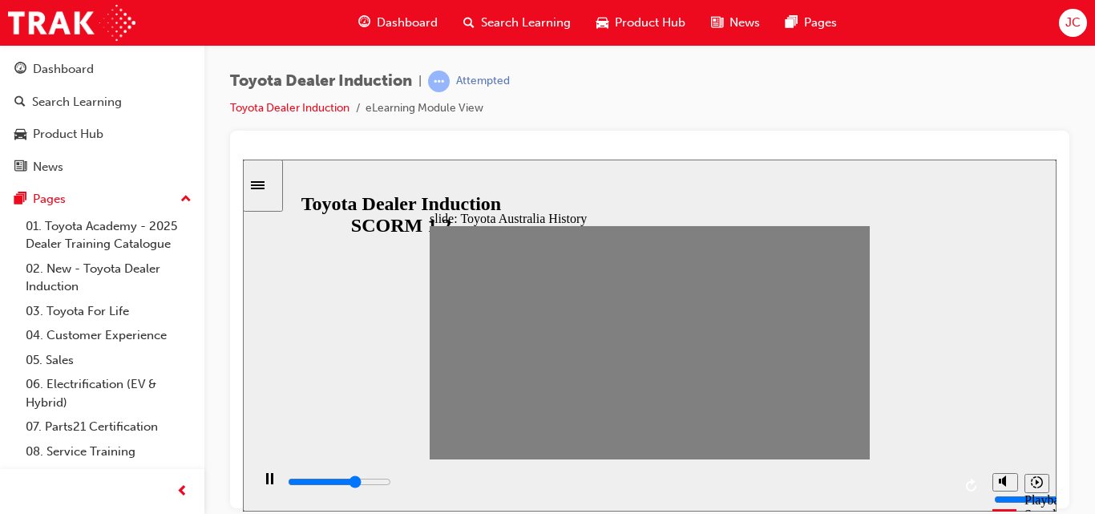
drag, startPoint x: 826, startPoint y: 357, endPoint x: 831, endPoint y: 344, distance: 13.7
type input "0"
type input "19"
type input "0"
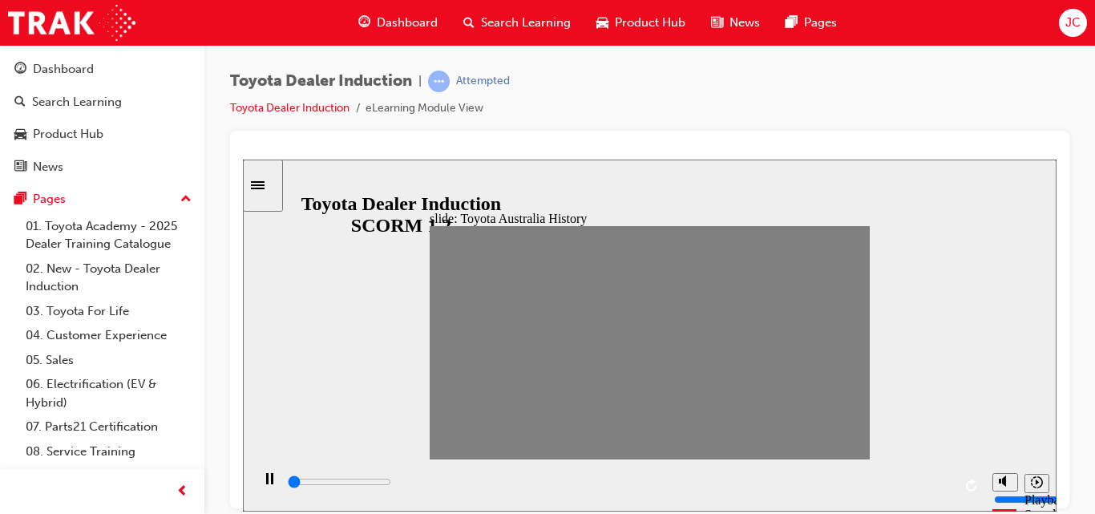
type input "20"
drag, startPoint x: 831, startPoint y: 344, endPoint x: 851, endPoint y: 342, distance: 20.9
type input "0"
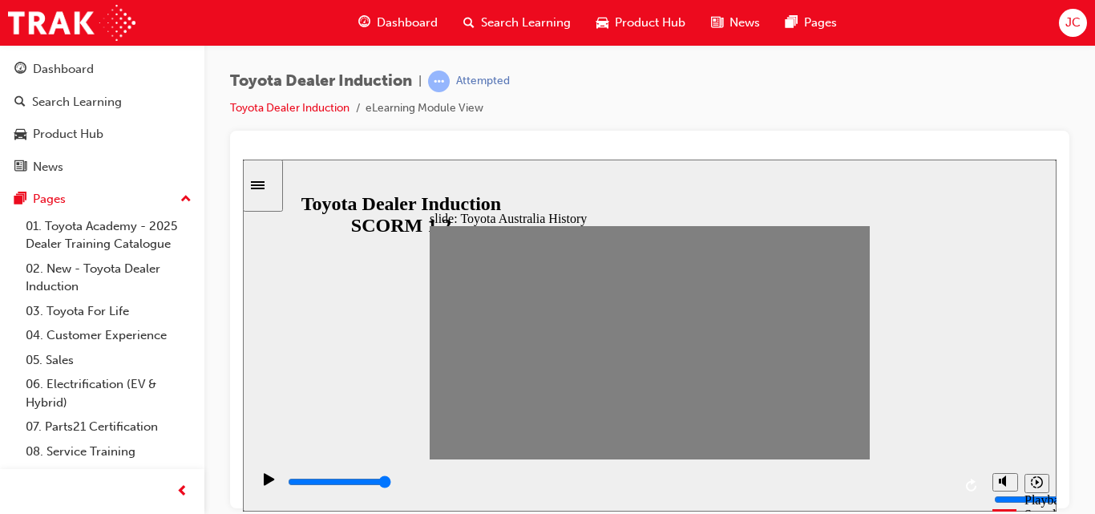
type input "19"
type input "0"
type input "18"
type input "0"
type input "19"
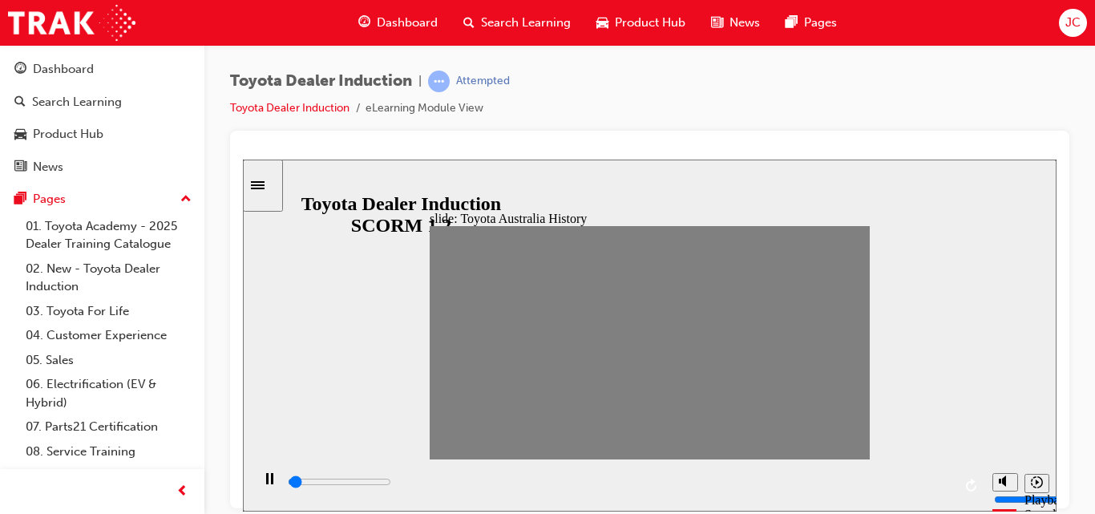
type input "0"
type input "20"
drag, startPoint x: 850, startPoint y: 345, endPoint x: 907, endPoint y: 423, distance: 97.0
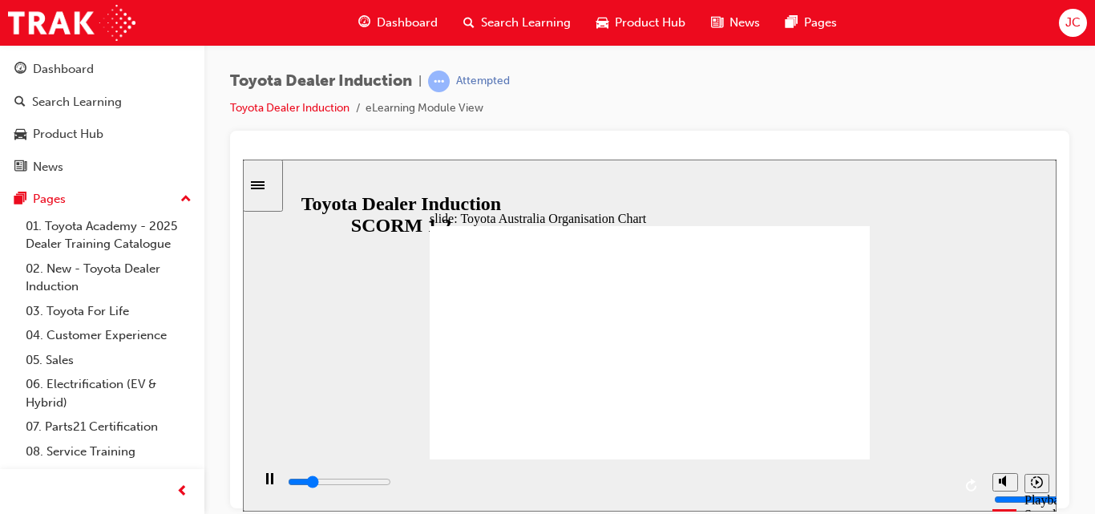
type input "6400"
drag, startPoint x: 471, startPoint y: 225, endPoint x: 434, endPoint y: 418, distance: 196.7
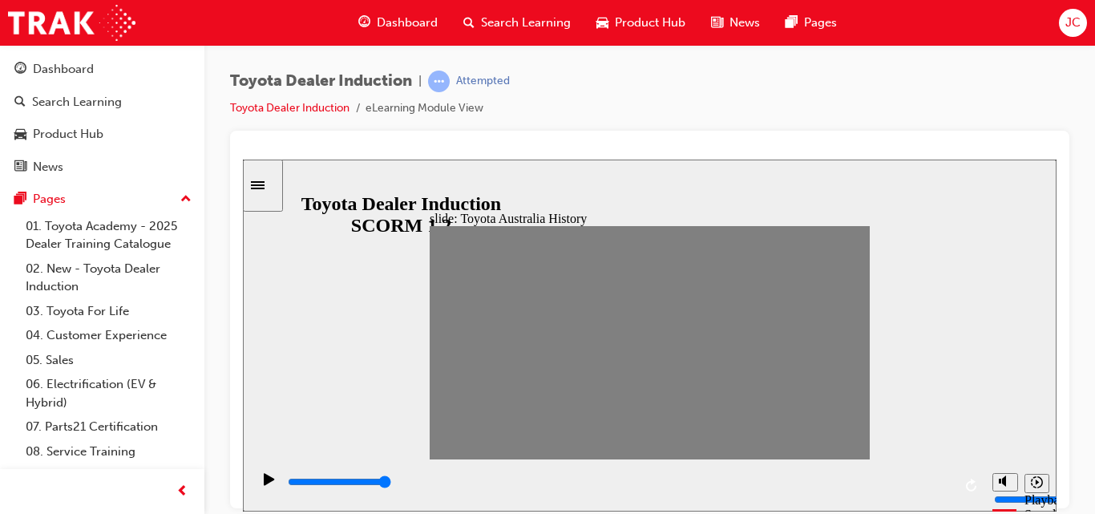
drag, startPoint x: 464, startPoint y: 342, endPoint x: 590, endPoint y: 382, distance: 132.3
type input "0"
type input "2"
type input "0"
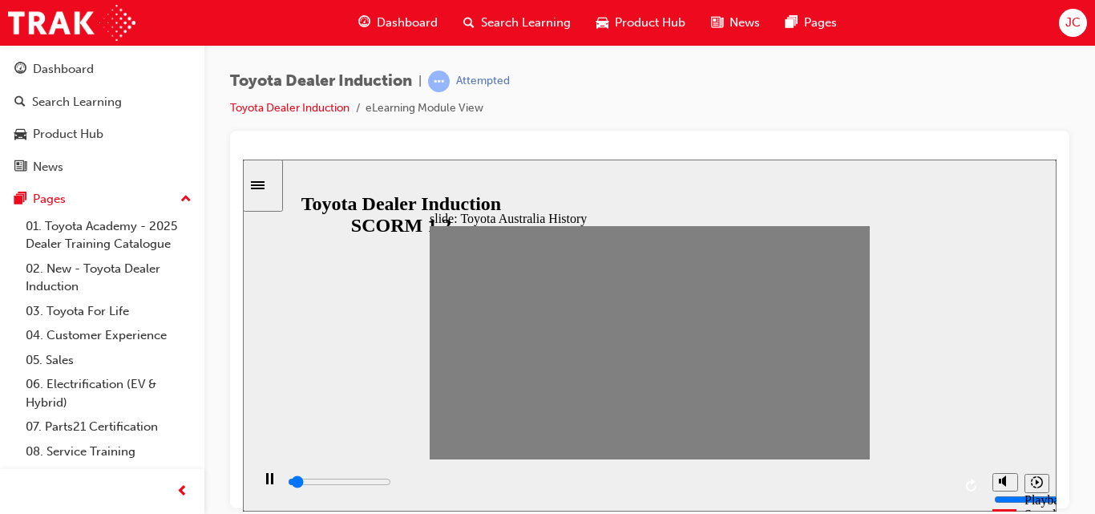
type input "1"
type input "0"
type input "2"
type input "0"
type input "3"
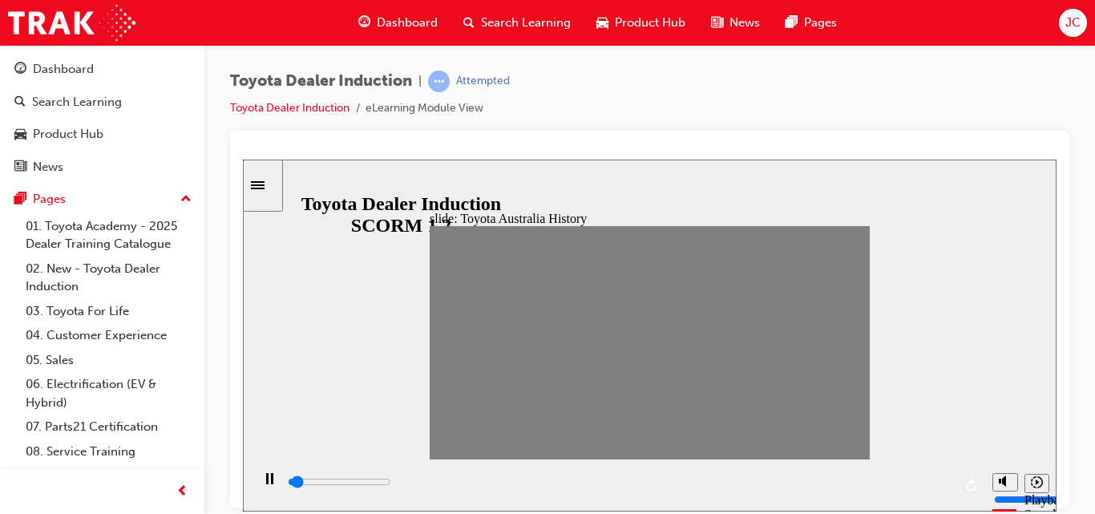
drag, startPoint x: 848, startPoint y: 348, endPoint x: 504, endPoint y: 354, distance: 344.0
type input "0"
type input "2"
drag, startPoint x: 504, startPoint y: 341, endPoint x: 487, endPoint y: 345, distance: 18.1
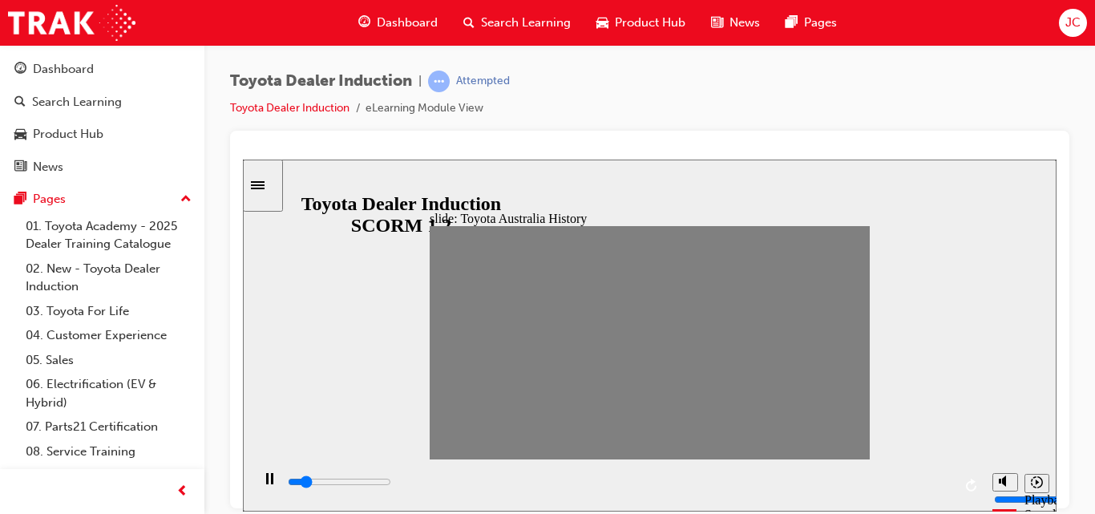
type input "0"
type input "1"
type input "0"
type input "2"
type input "0"
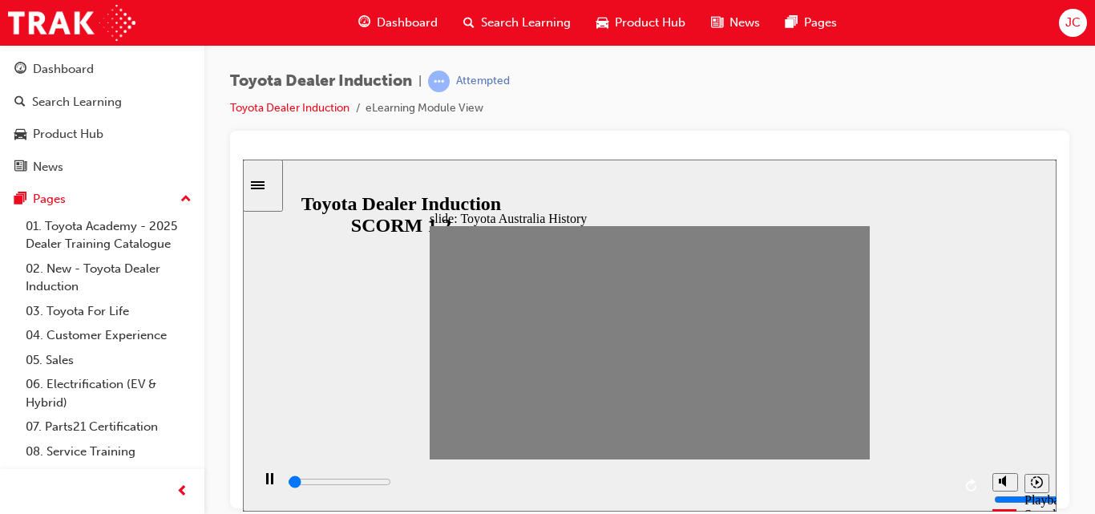
type input "3"
type input "0"
type input "4"
type input "0"
type input "5"
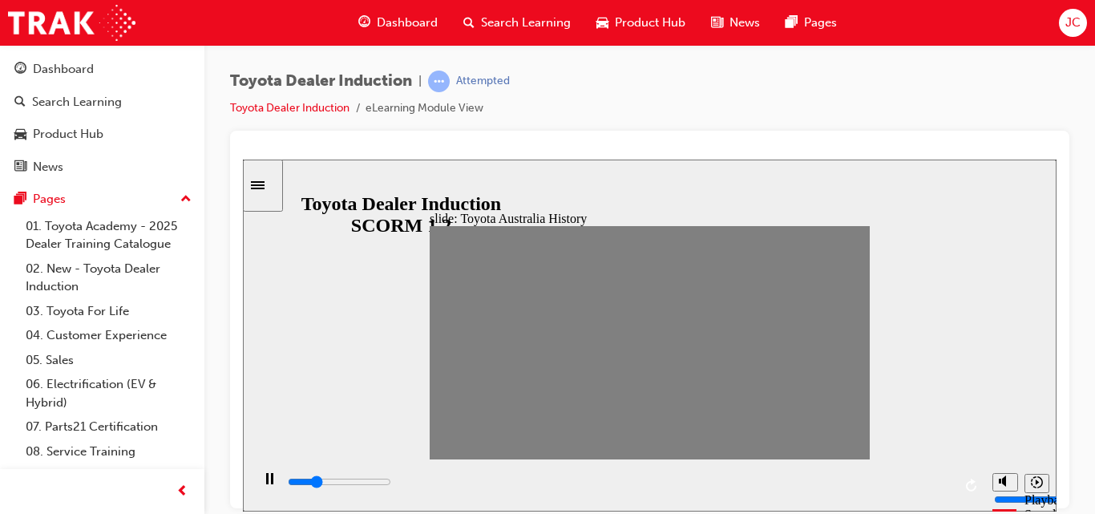
type input "0"
type input "4"
drag, startPoint x: 487, startPoint y: 345, endPoint x: 527, endPoint y: 349, distance: 41.1
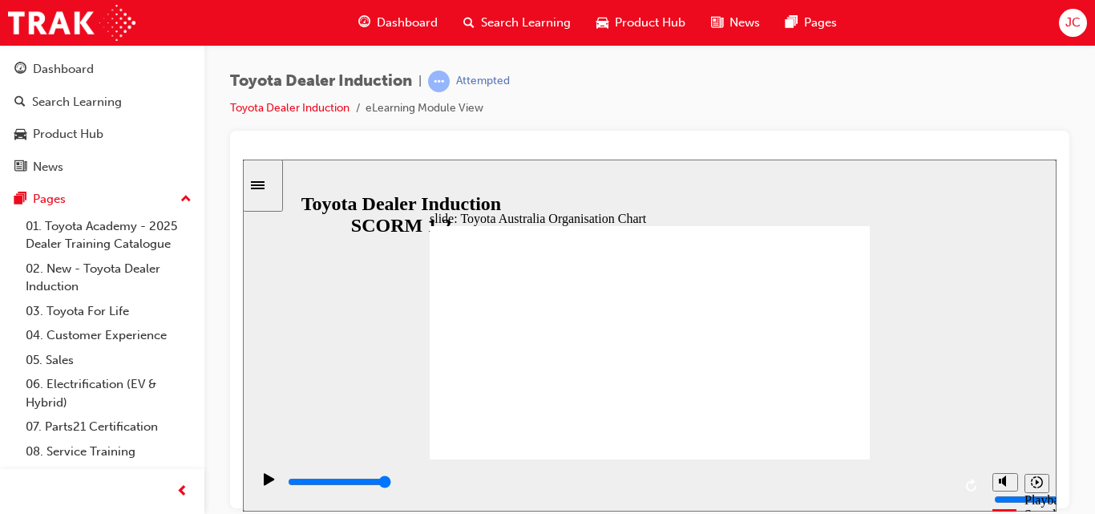
type input "2500"
radio input "true"
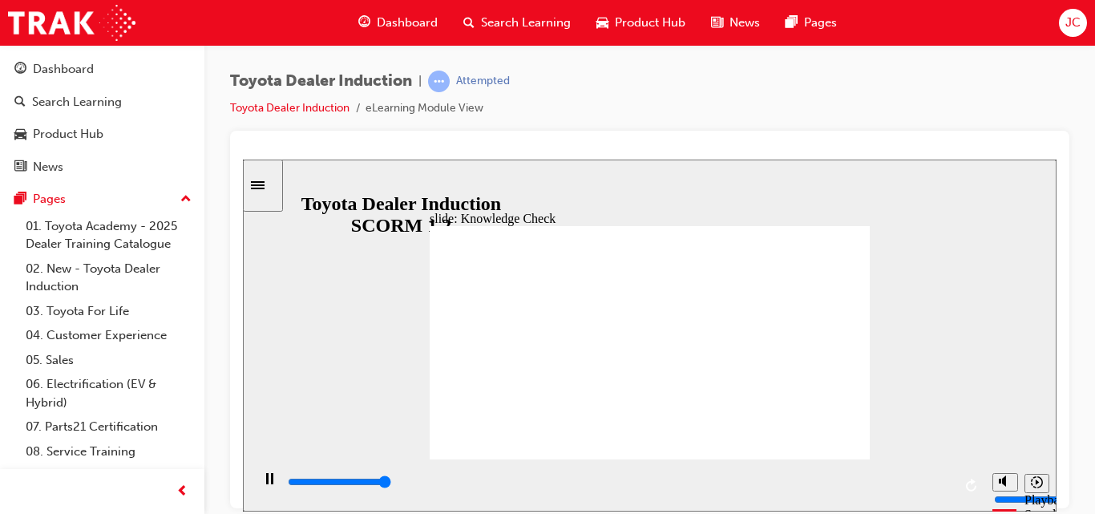
type input "5000"
radio input "true"
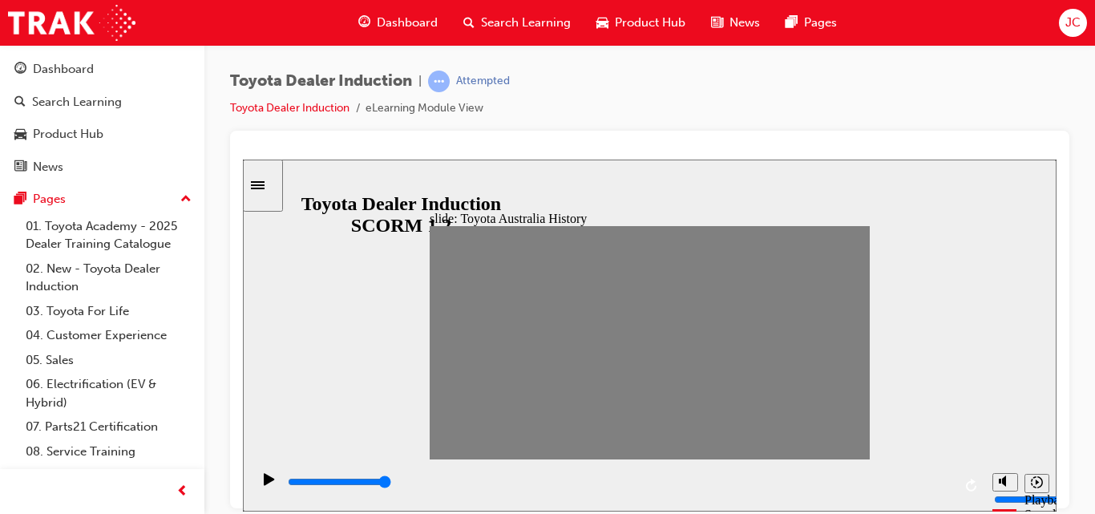
drag, startPoint x: 852, startPoint y: 342, endPoint x: 625, endPoint y: 406, distance: 235.8
drag, startPoint x: 525, startPoint y: 350, endPoint x: 834, endPoint y: 368, distance: 309.1
drag, startPoint x: 836, startPoint y: 337, endPoint x: 857, endPoint y: 353, distance: 25.8
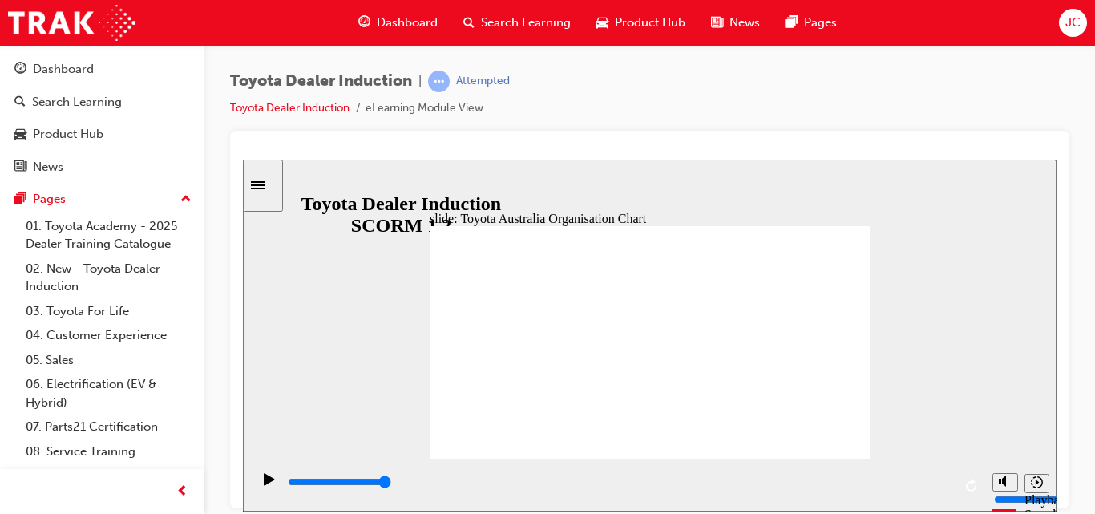
type input "5000"
radio input "true"
drag, startPoint x: 539, startPoint y: 392, endPoint x: 555, endPoint y: 394, distance: 16.1
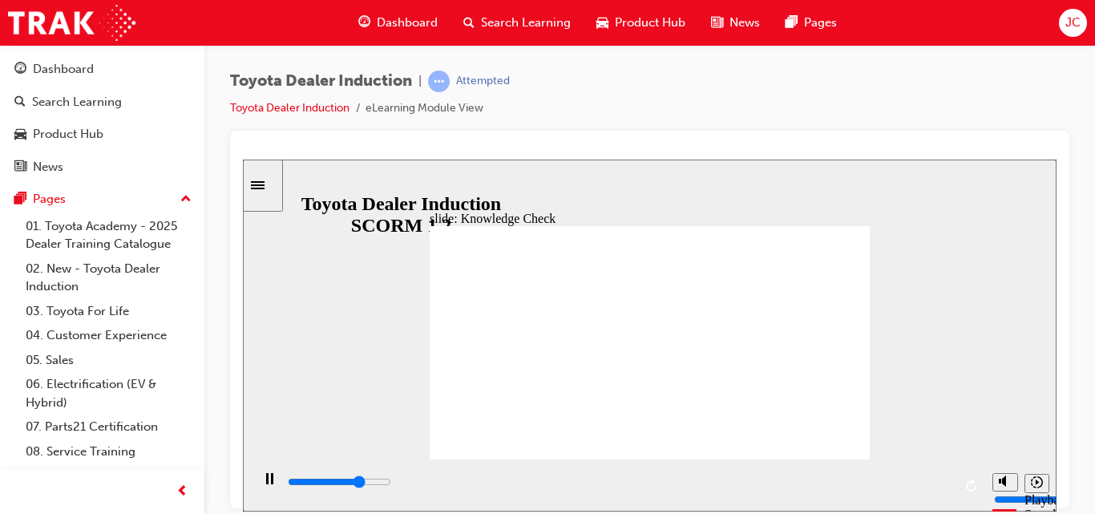
type input "3600"
radio input "true"
type input "5000"
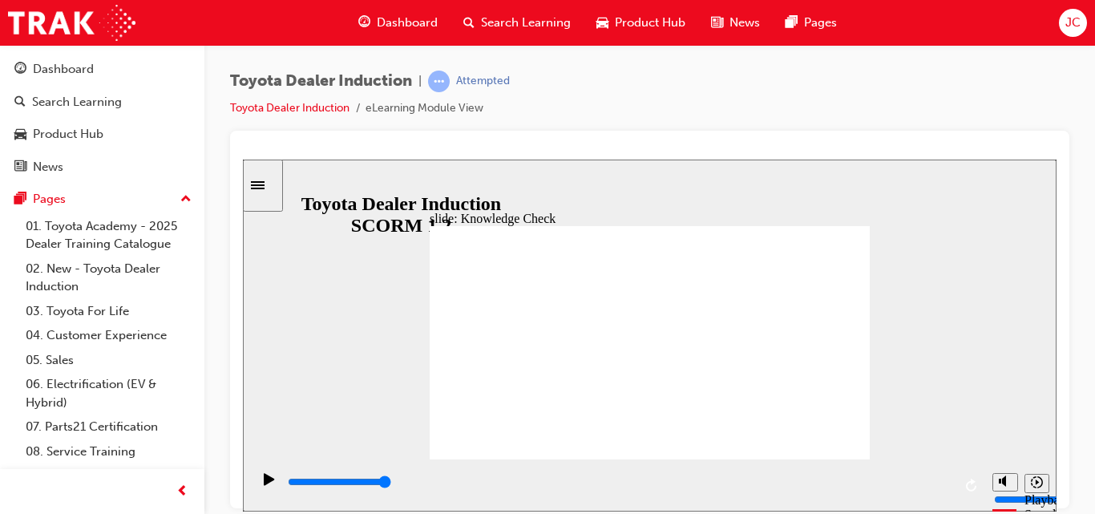
radio input "true"
type input "9200"
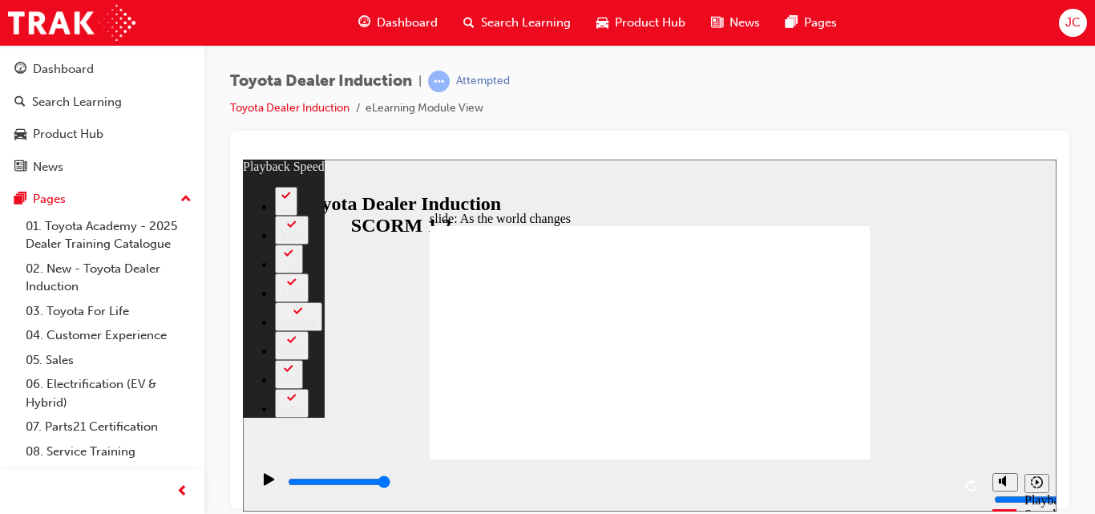
type input "128"
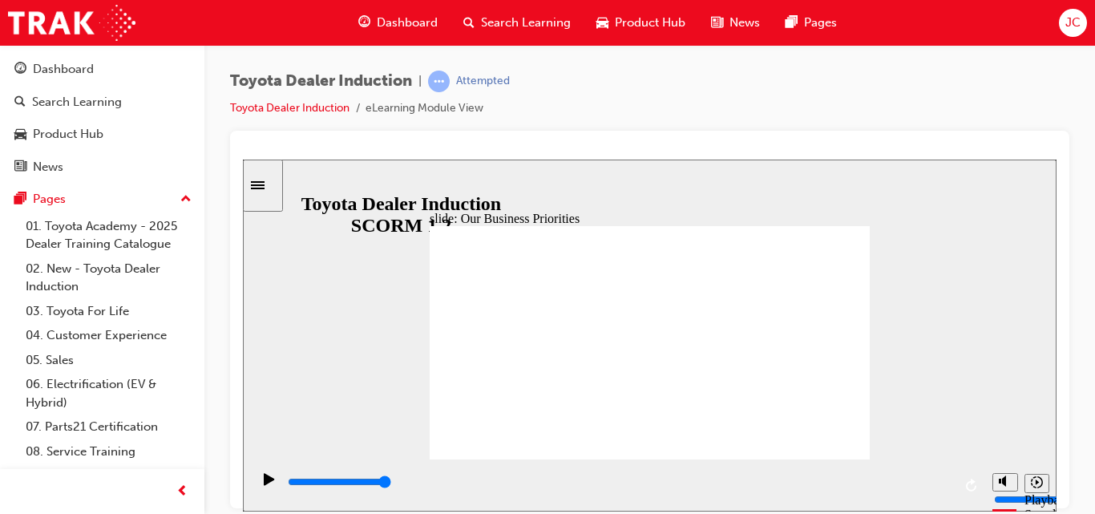
type input "5000"
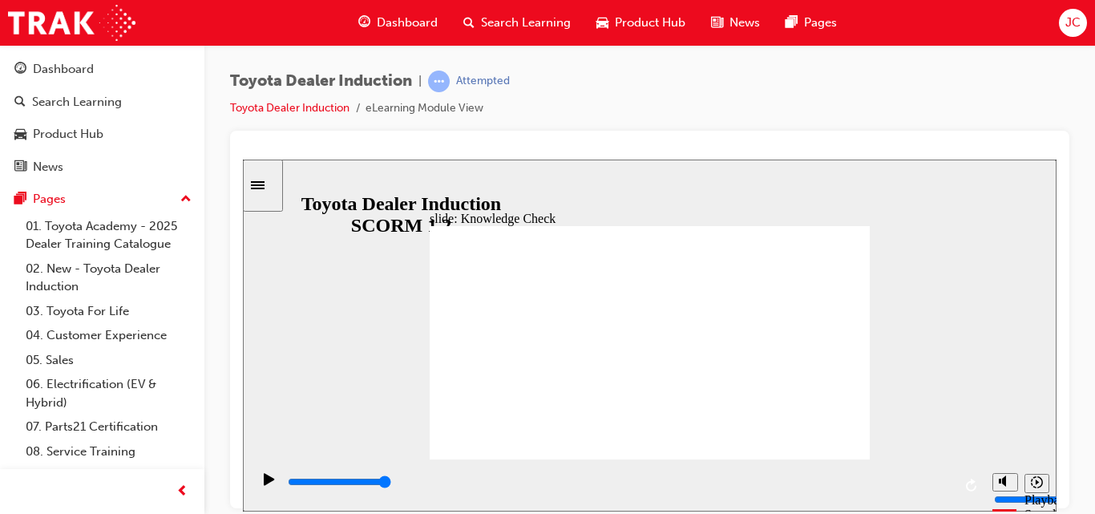
type input "happiness"
click at [845, 208] on div "slide: Knowledge Check Rectangle 1 BACK BACK SUBMIT SUBMIT Knowledge Check Fill…" at bounding box center [650, 335] width 814 height 352
type input "happiness"
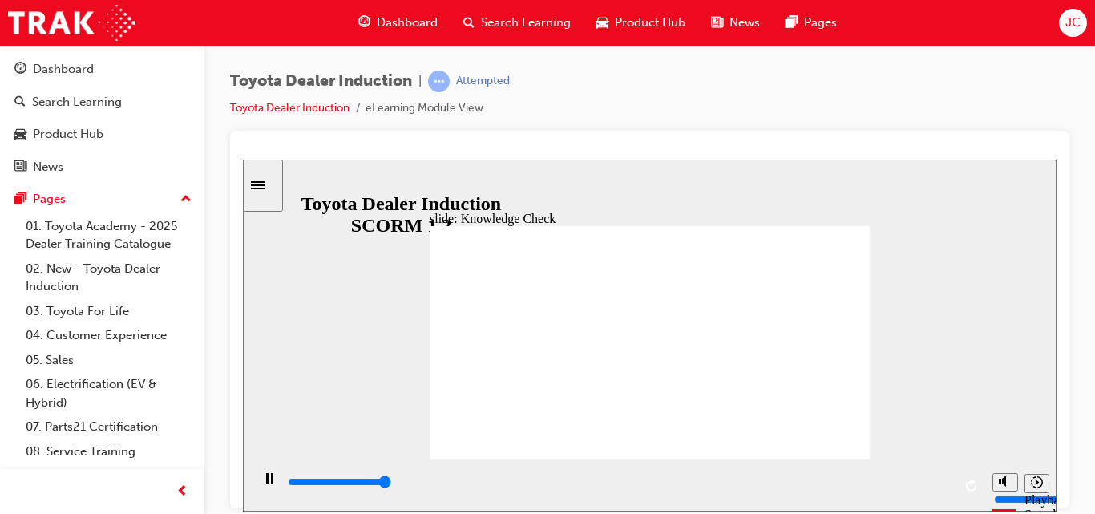
type input "5000"
type input "happy"
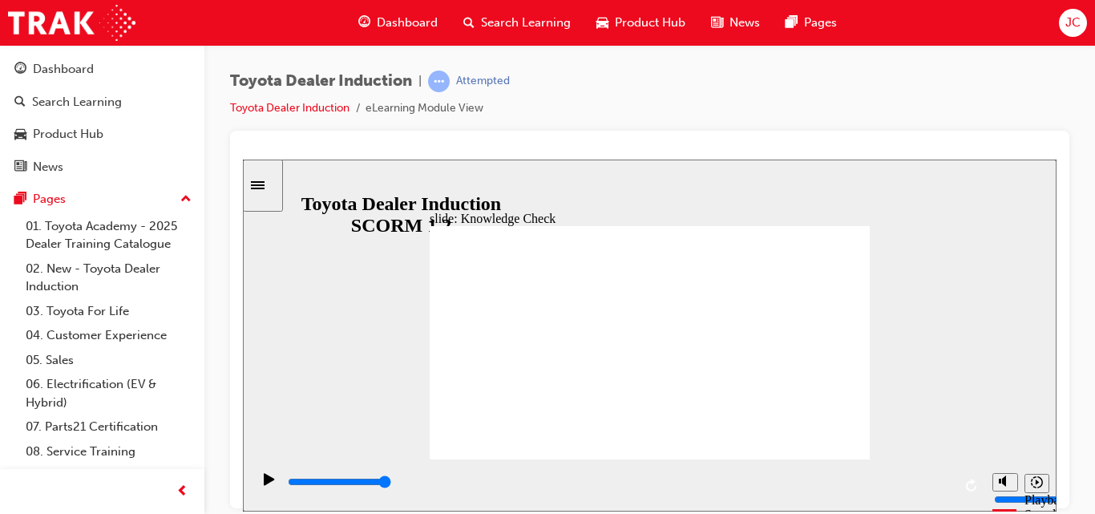
type input "happy"
type input "800"
type input "happy"
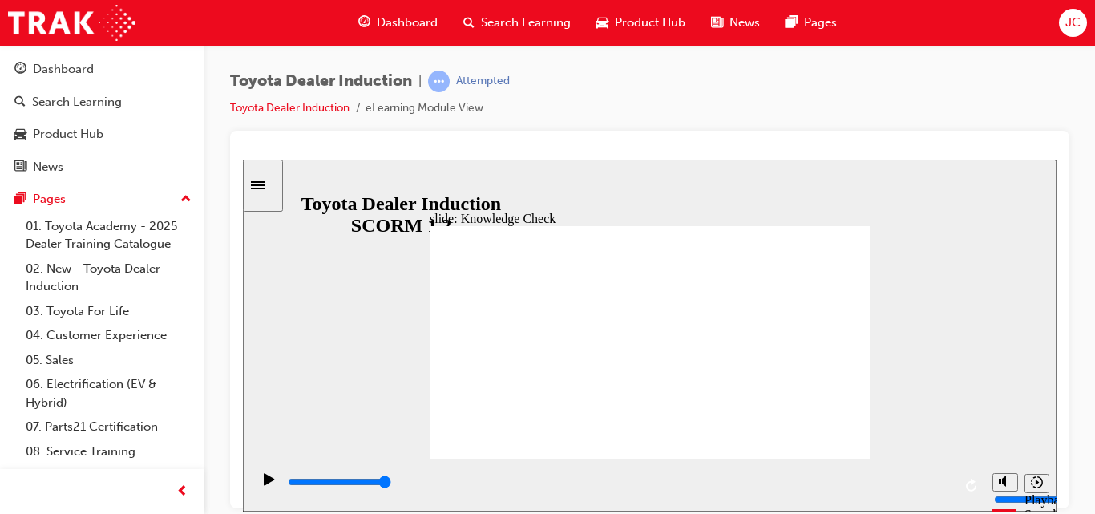
type input "400"
type input "happiness"
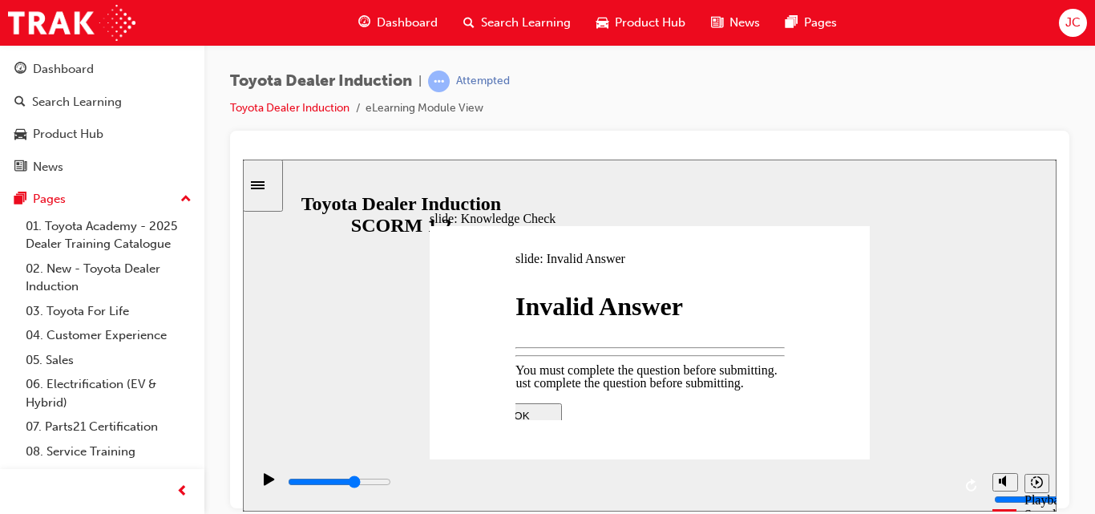
type input "3300"
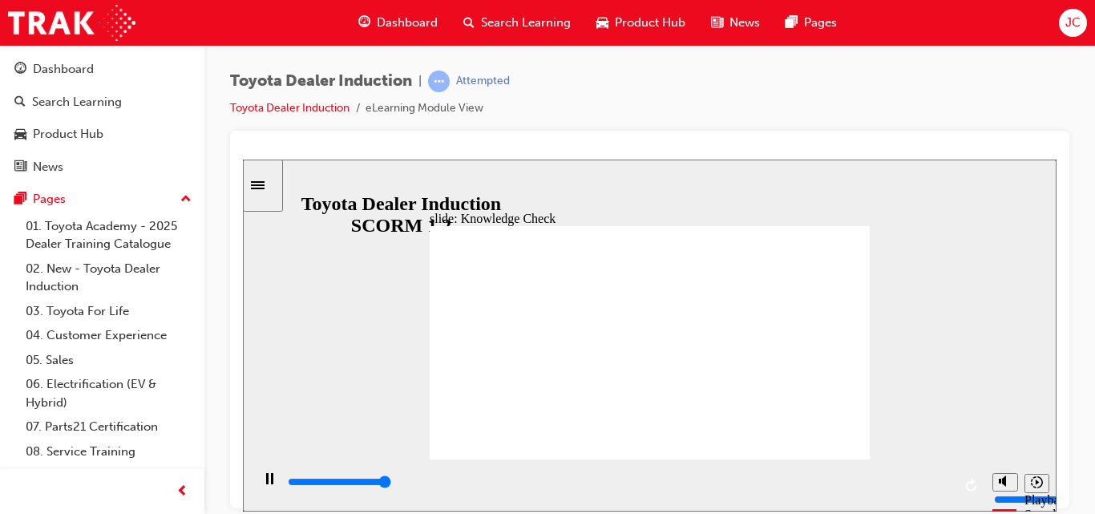
type input "5000"
type input "happiness"
type input "800"
type input "happy"
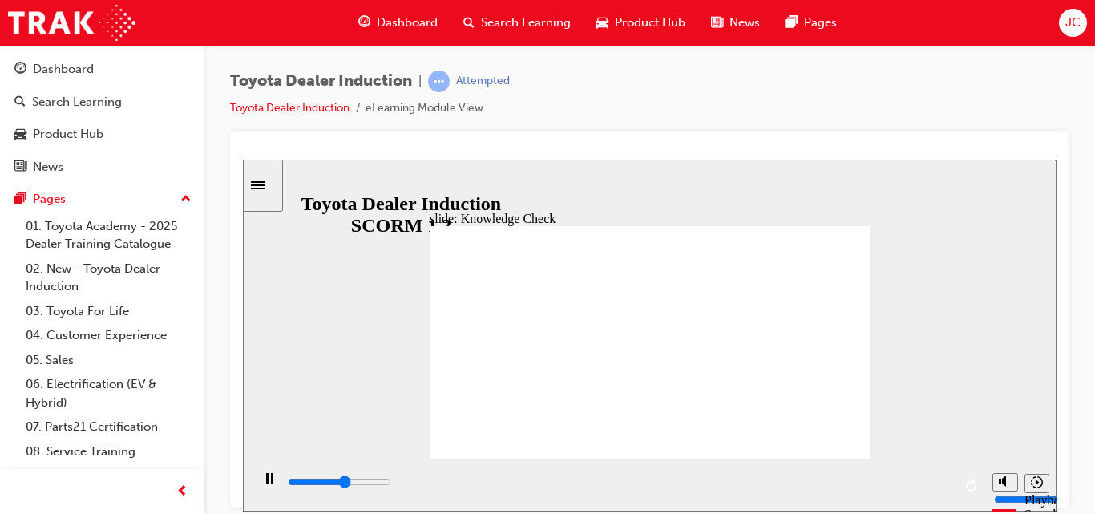
type input "5000"
drag, startPoint x: 463, startPoint y: 236, endPoint x: 463, endPoint y: 220, distance: 15.2
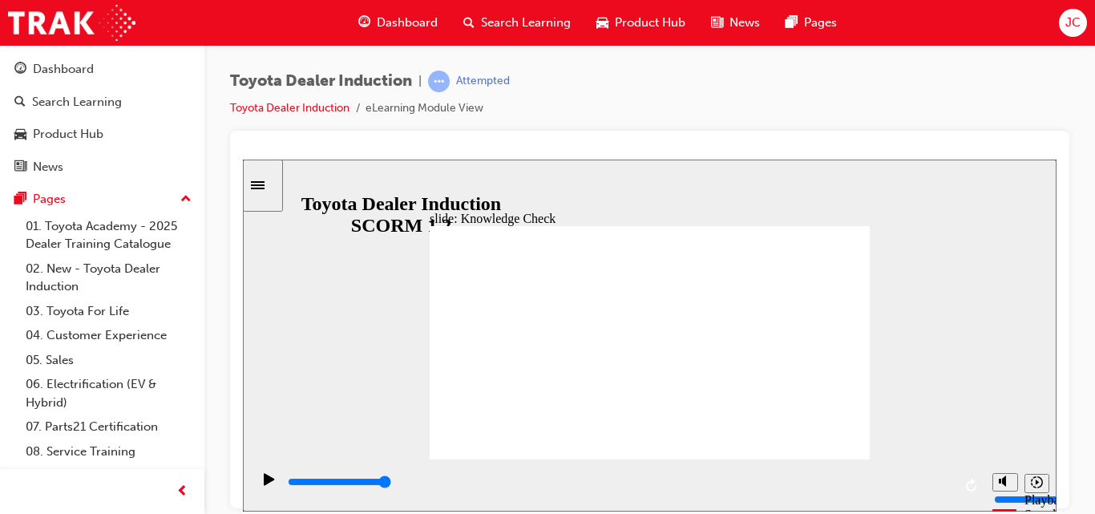
type input "400"
type input "happiness"
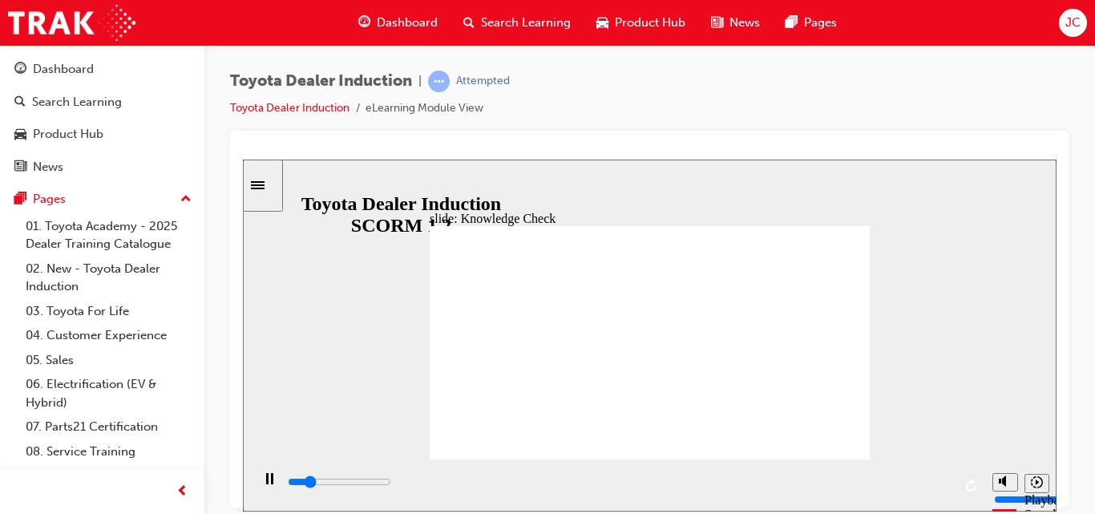
type input "800"
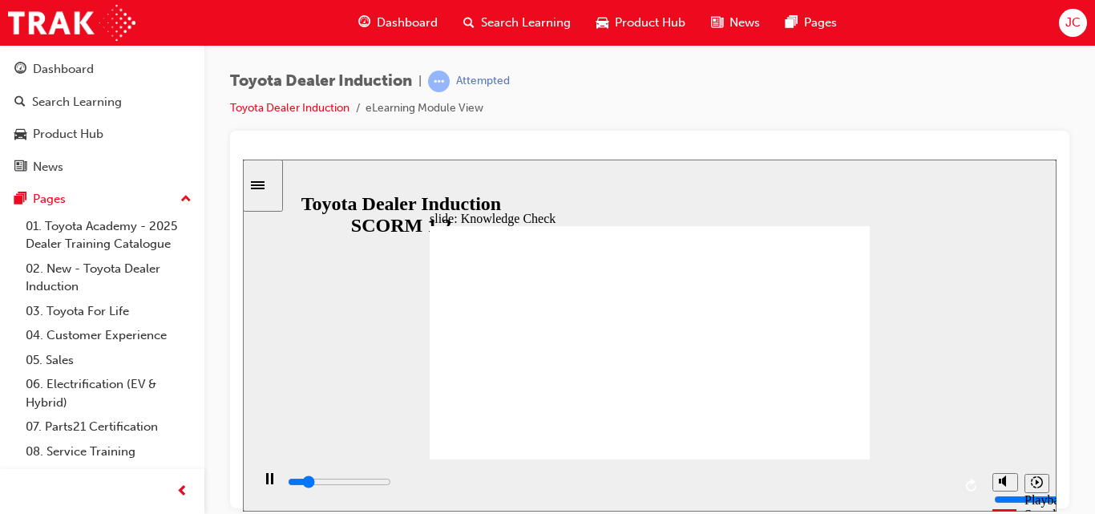
type input "happiness"
type input "800"
type input "happiness"
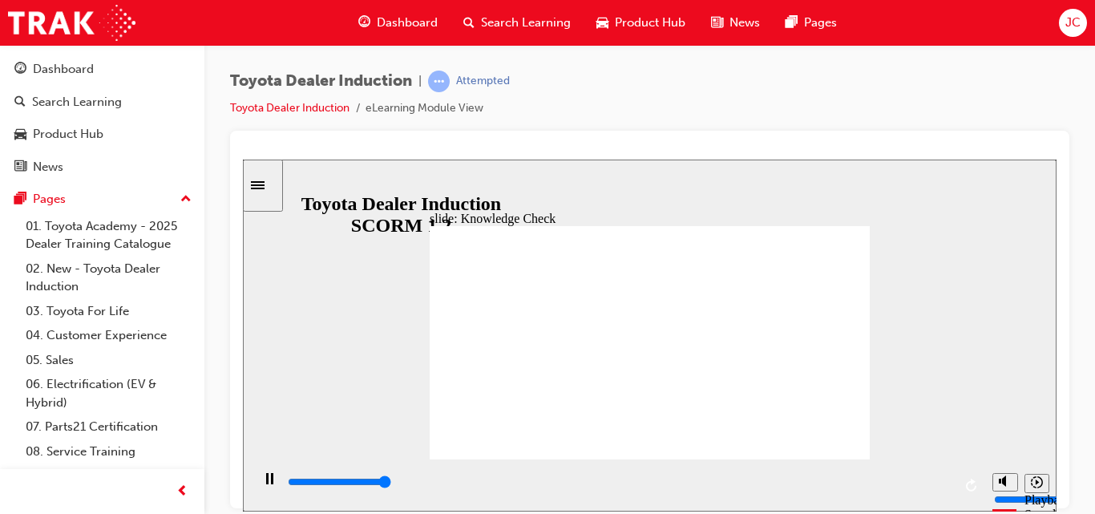
type input "800"
type input "happiness"
drag, startPoint x: 573, startPoint y: 364, endPoint x: 533, endPoint y: 349, distance: 42.9
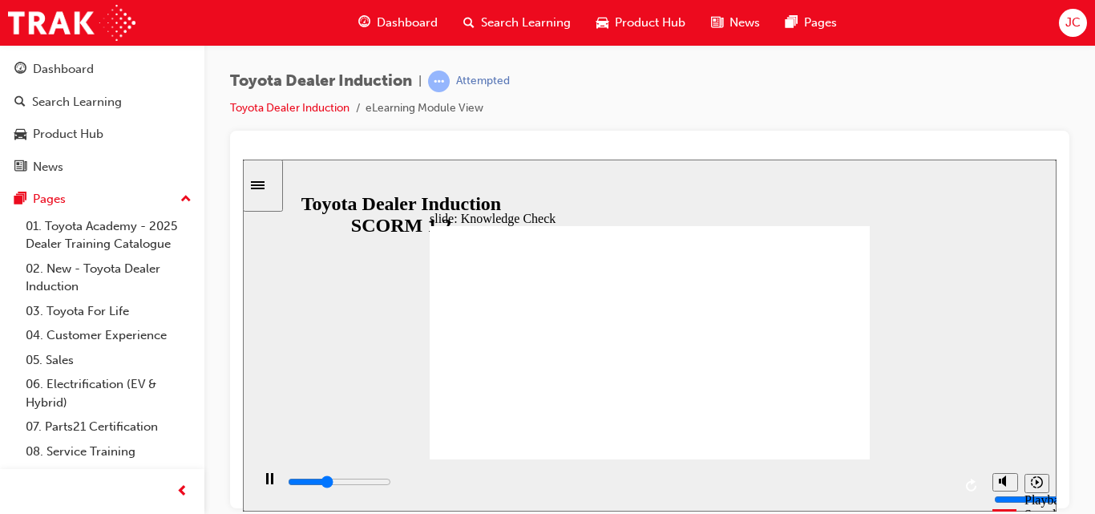
type input "800"
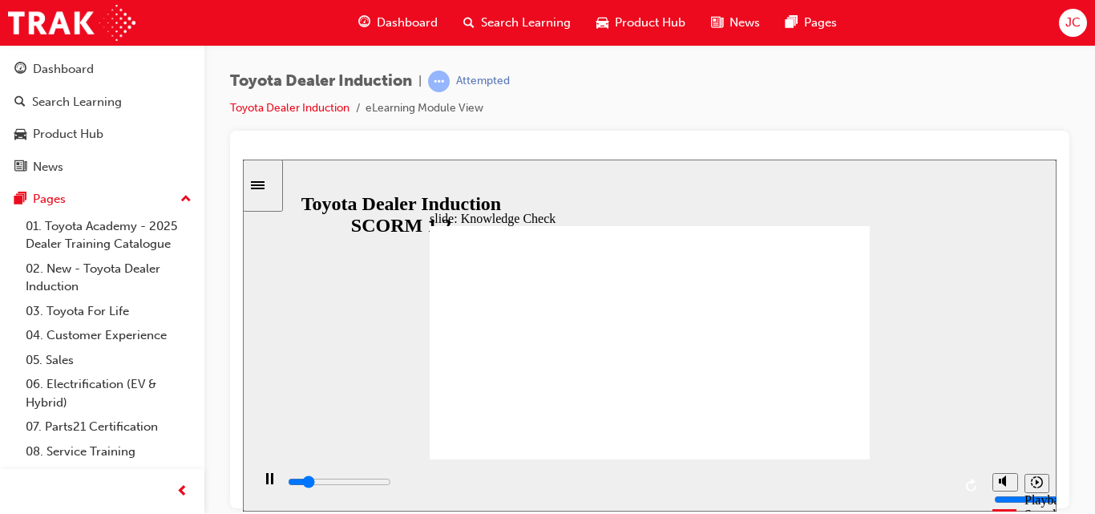
type input "happiness"
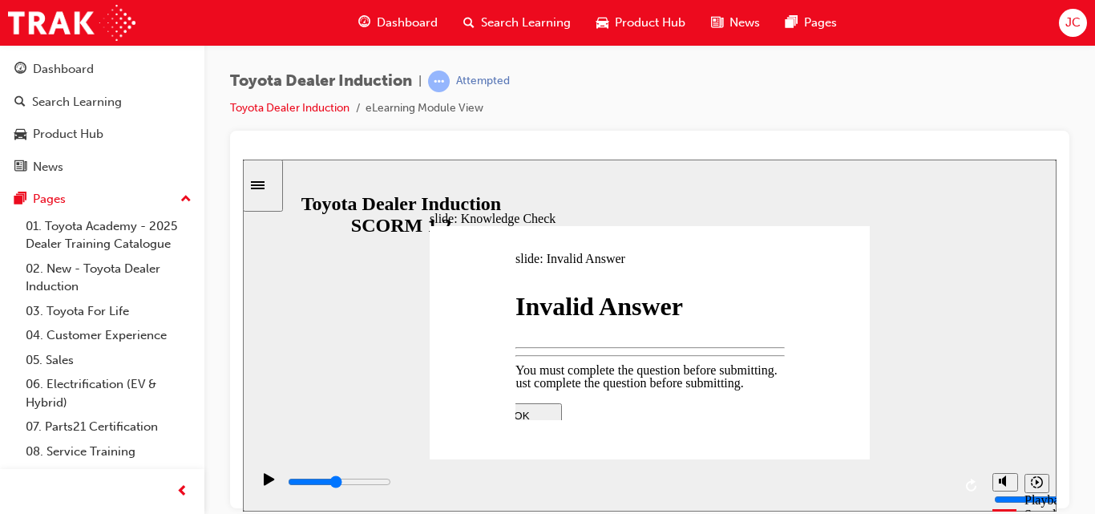
type input "2400"
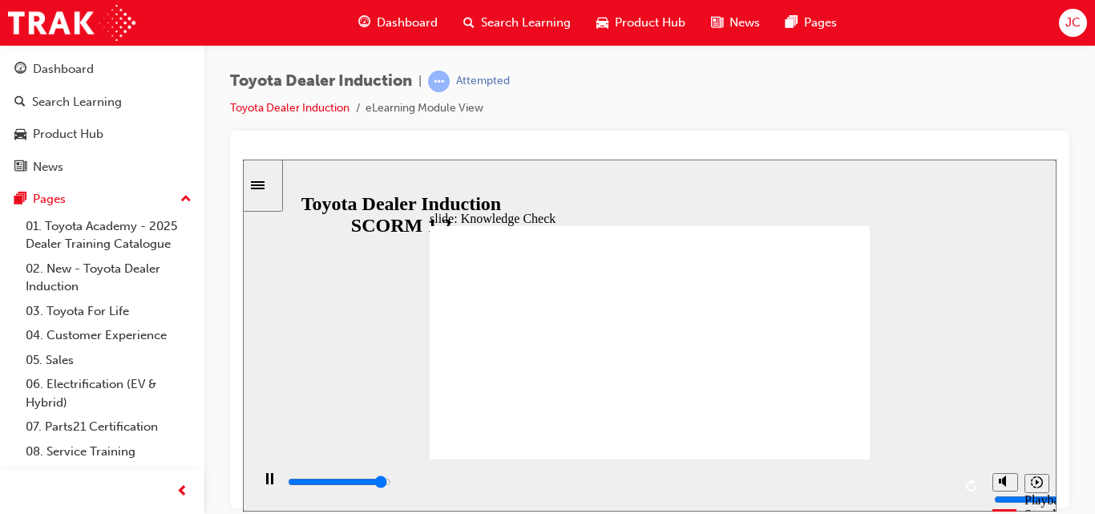
type input "5000"
type input "happiness"
type input "2400"
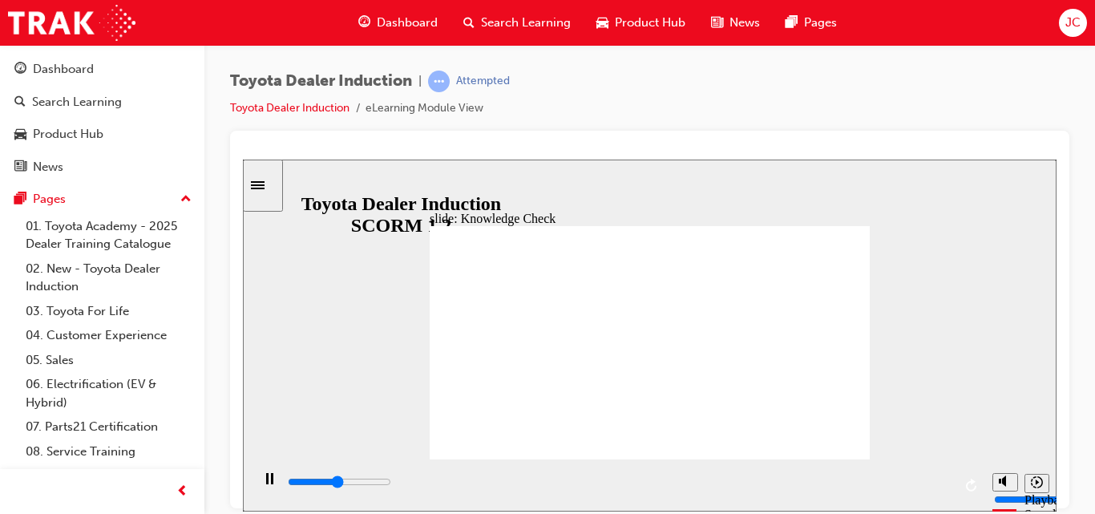
type input "moved"
type input "2400"
type input "moved"
type input "4900"
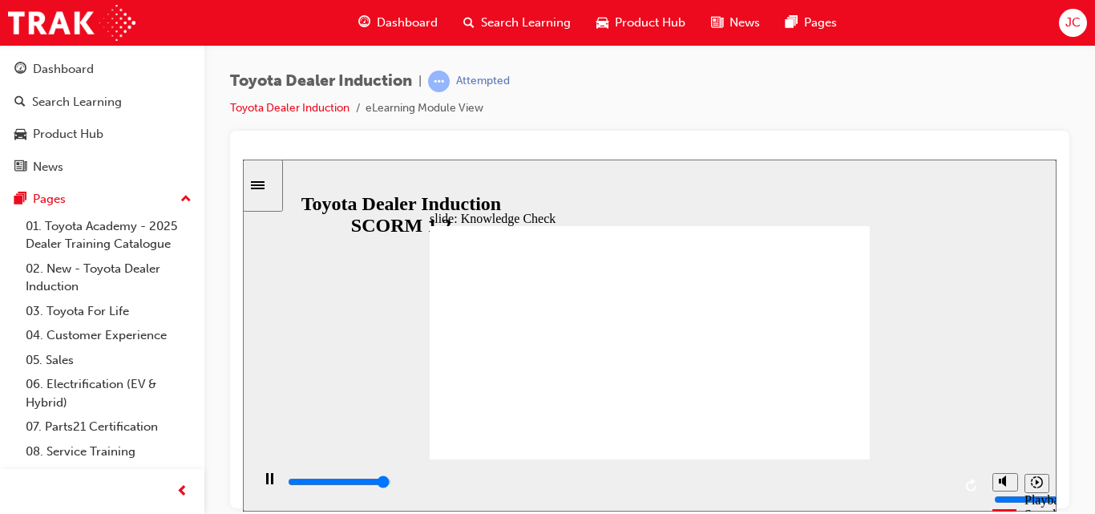
type input "moved"
type input "5000"
type input "moved"
type input "6500"
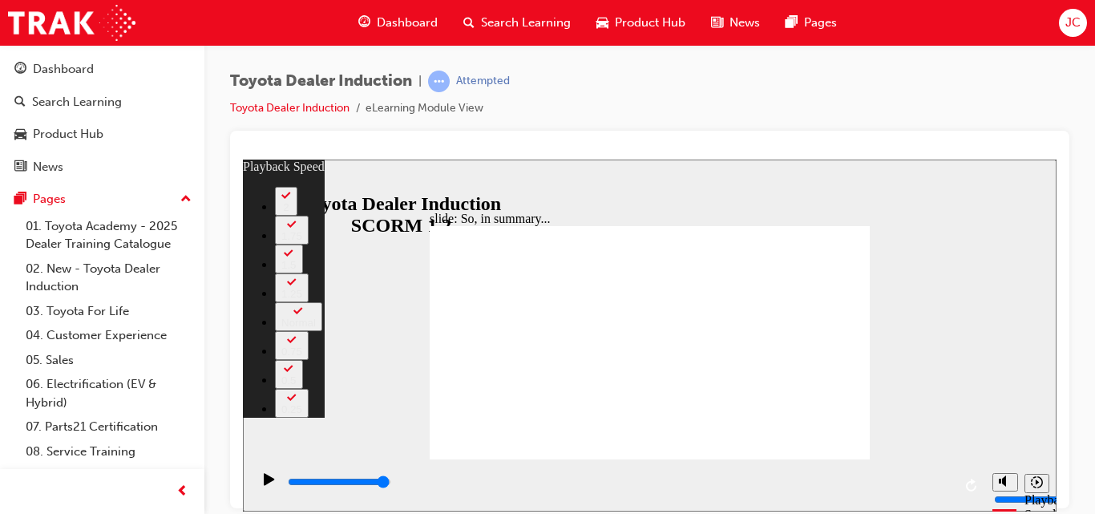
drag, startPoint x: 483, startPoint y: 340, endPoint x: 456, endPoint y: 327, distance: 29.4
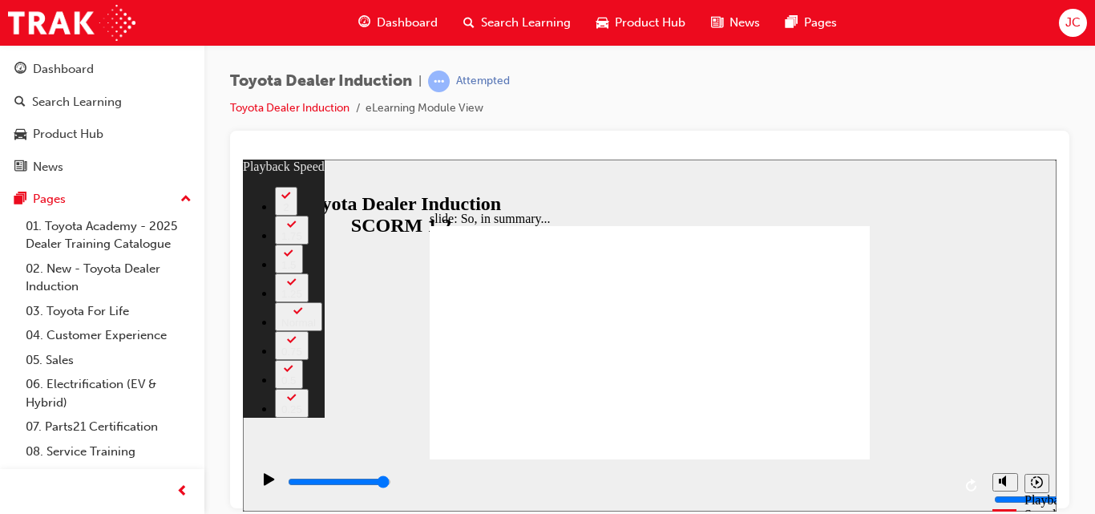
type input "2"
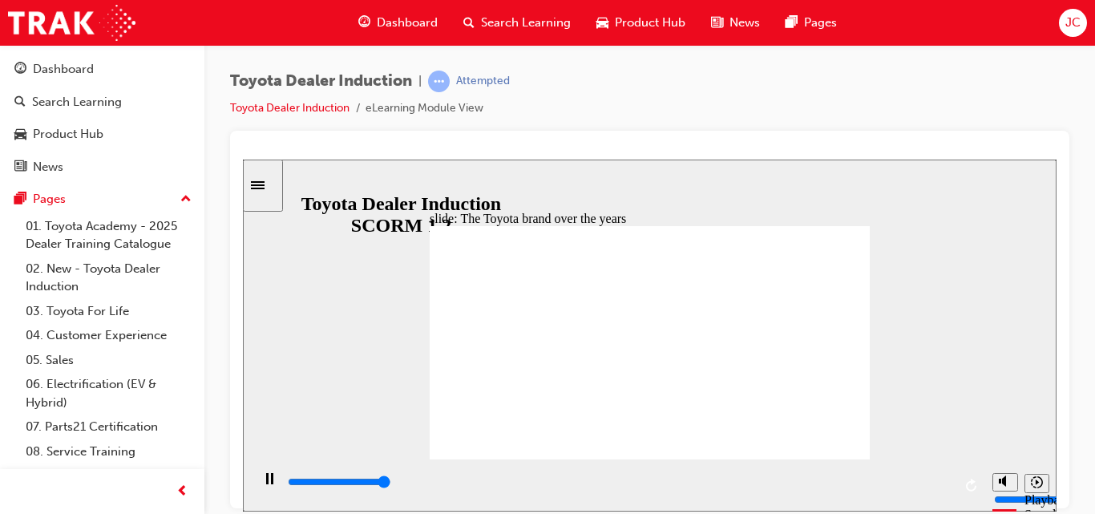
type input "8400"
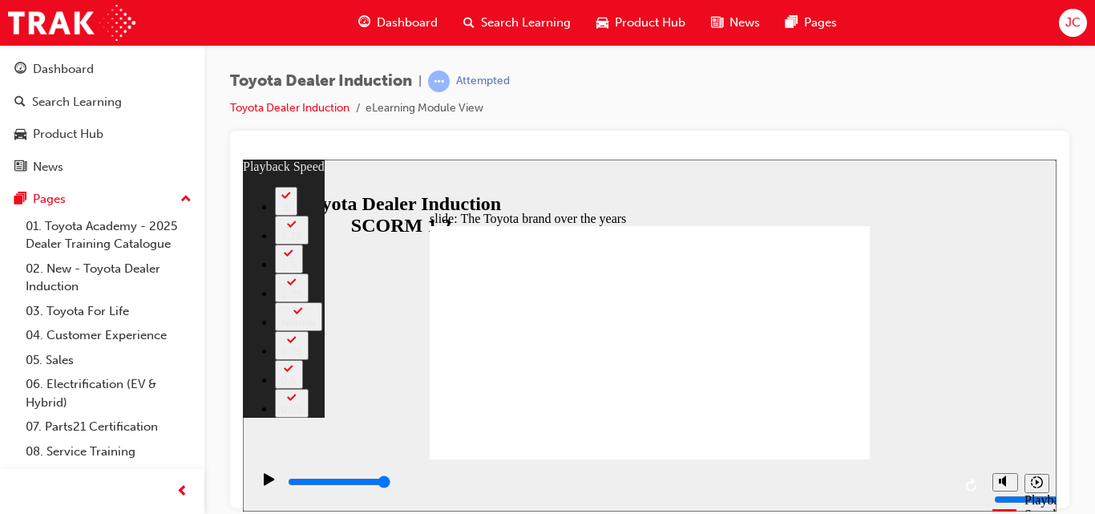
type input "165"
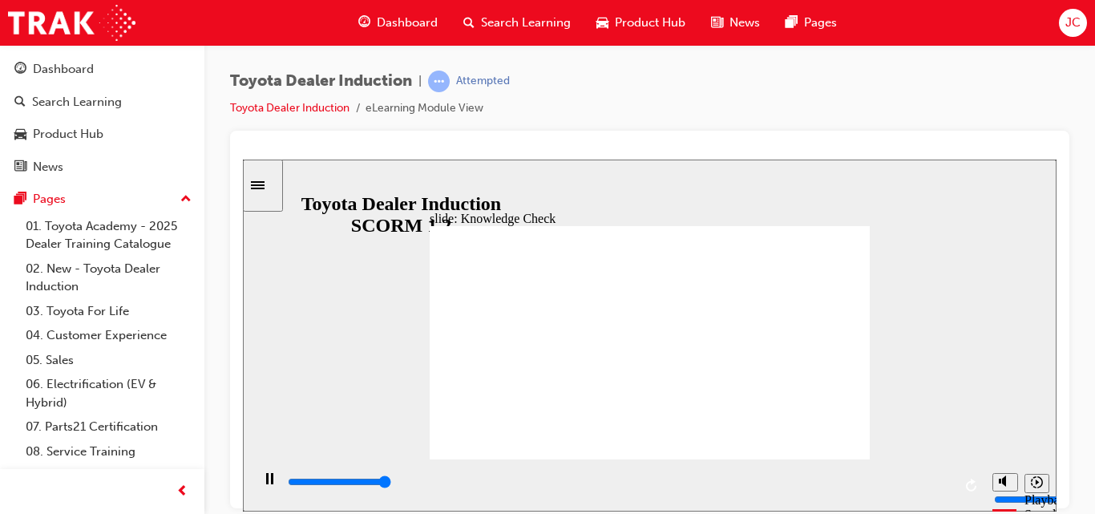
type input "5000"
radio input "true"
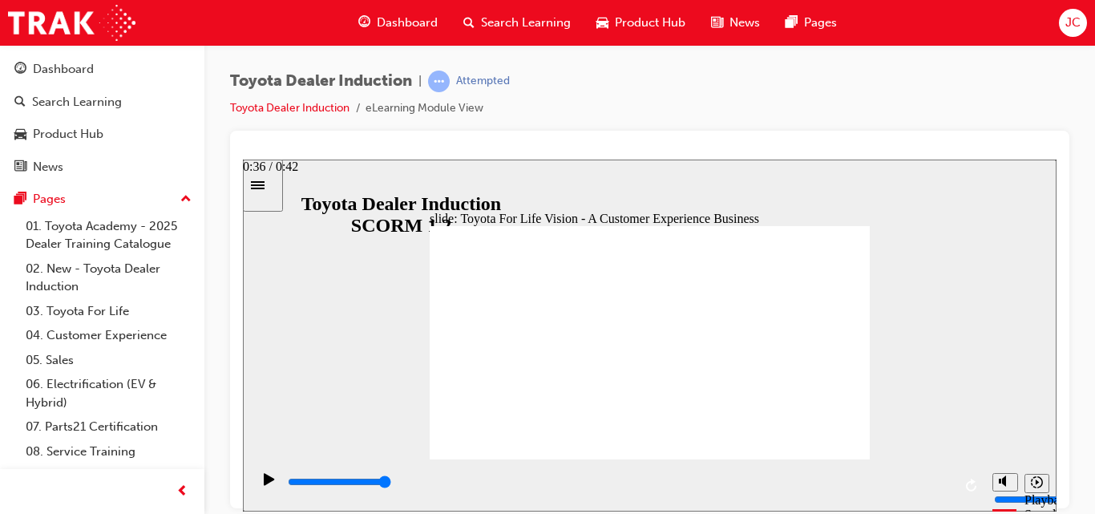
click at [298, 173] on div "0:36 / 0:42" at bounding box center [270, 166] width 55 height 14
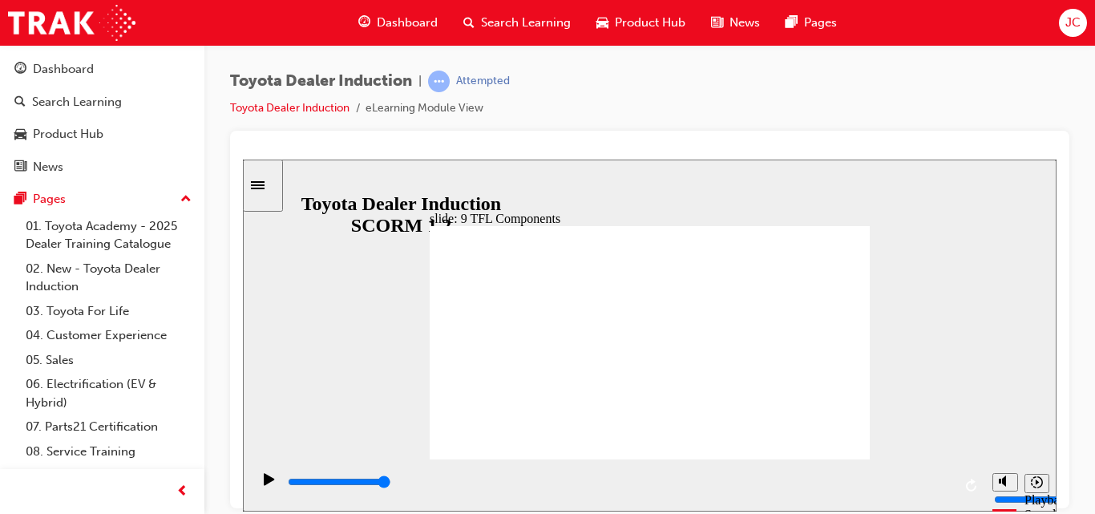
drag, startPoint x: 580, startPoint y: 442, endPoint x: 583, endPoint y: 430, distance: 12.3
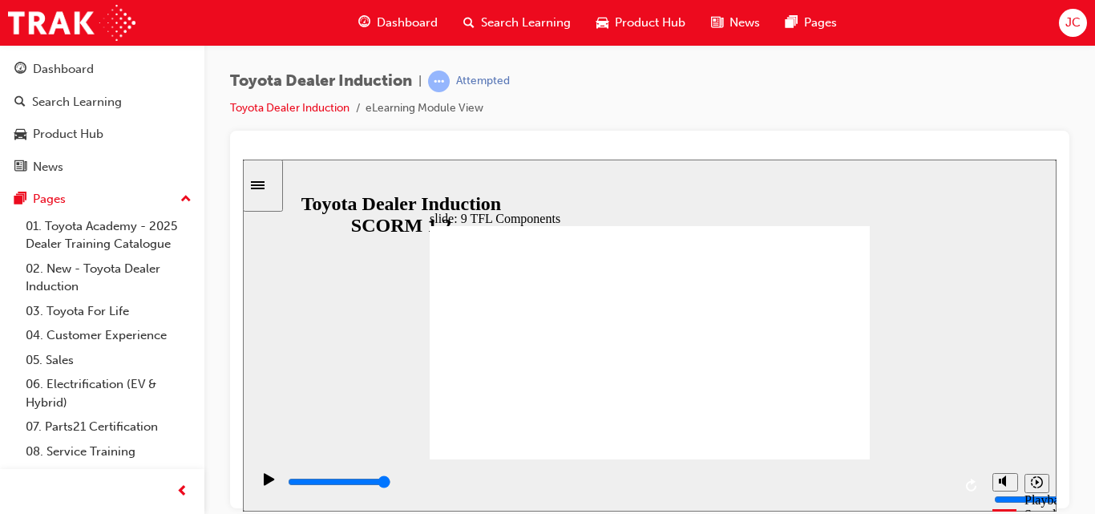
drag, startPoint x: 729, startPoint y: 410, endPoint x: 712, endPoint y: 414, distance: 17.3
drag, startPoint x: 712, startPoint y: 414, endPoint x: 752, endPoint y: 414, distance: 40.1
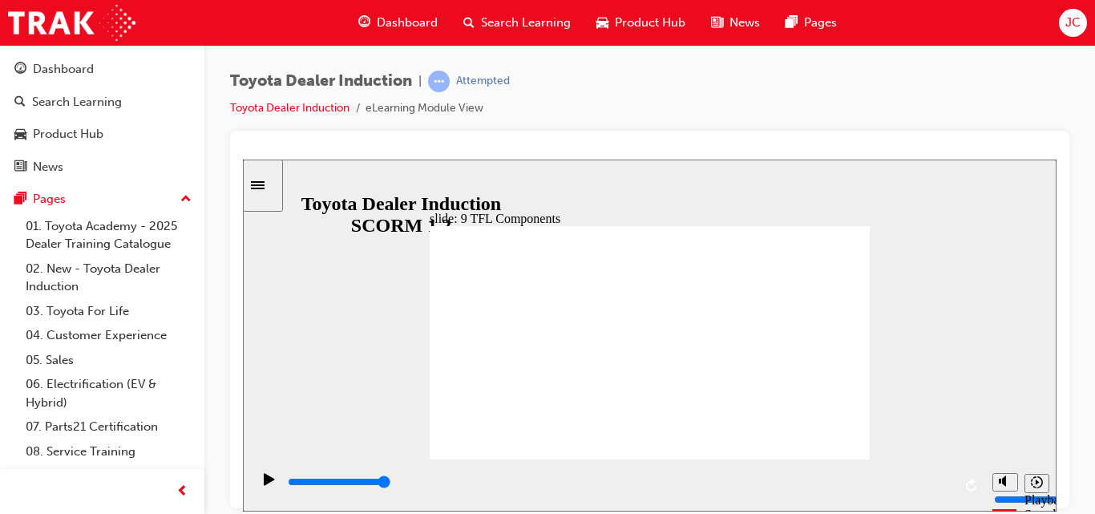
drag, startPoint x: 713, startPoint y: 337, endPoint x: 770, endPoint y: 257, distance: 98.3
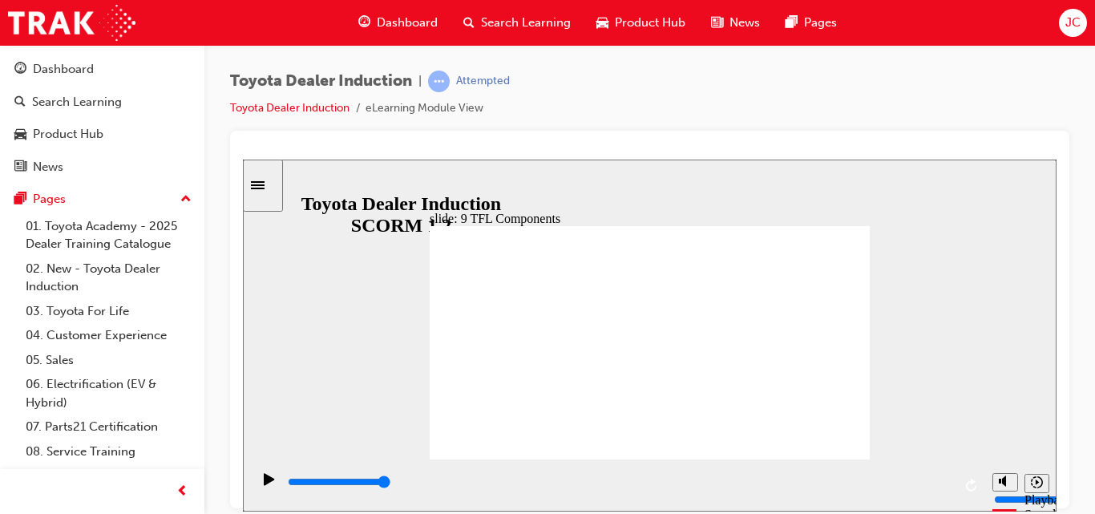
drag, startPoint x: 742, startPoint y: 369, endPoint x: 766, endPoint y: 285, distance: 86.8
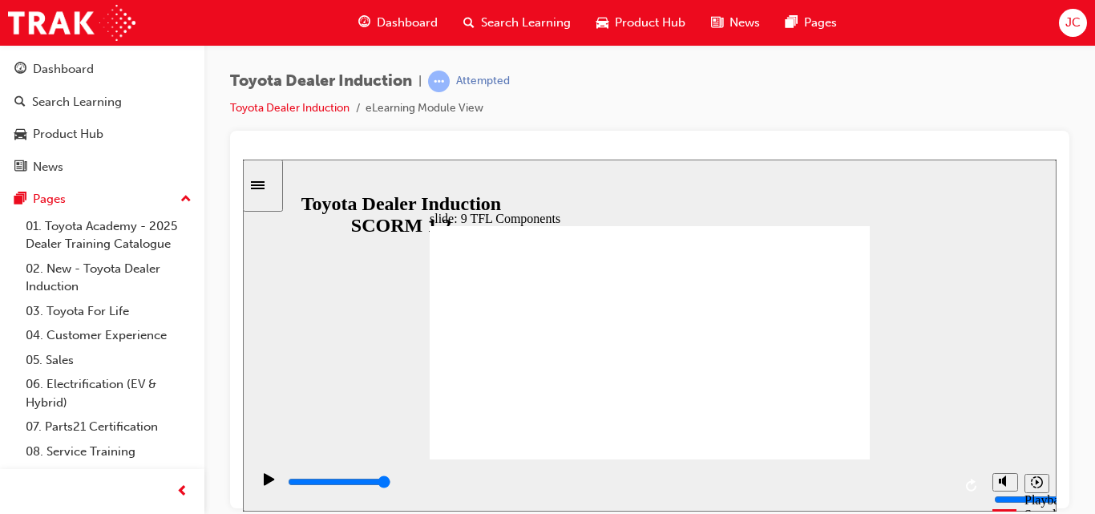
drag, startPoint x: 758, startPoint y: 309, endPoint x: 522, endPoint y: 454, distance: 277.5
click at [257, 491] on div "Play (Ctrl+Alt+P)" at bounding box center [269, 485] width 27 height 27
type input "13500"
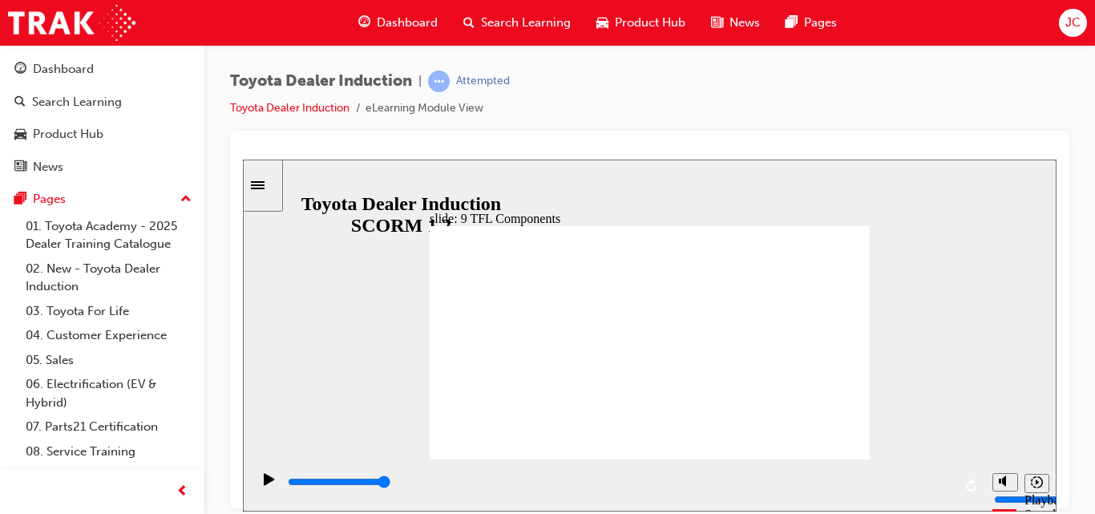
drag, startPoint x: 717, startPoint y: 419, endPoint x: 717, endPoint y: 407, distance: 12.0
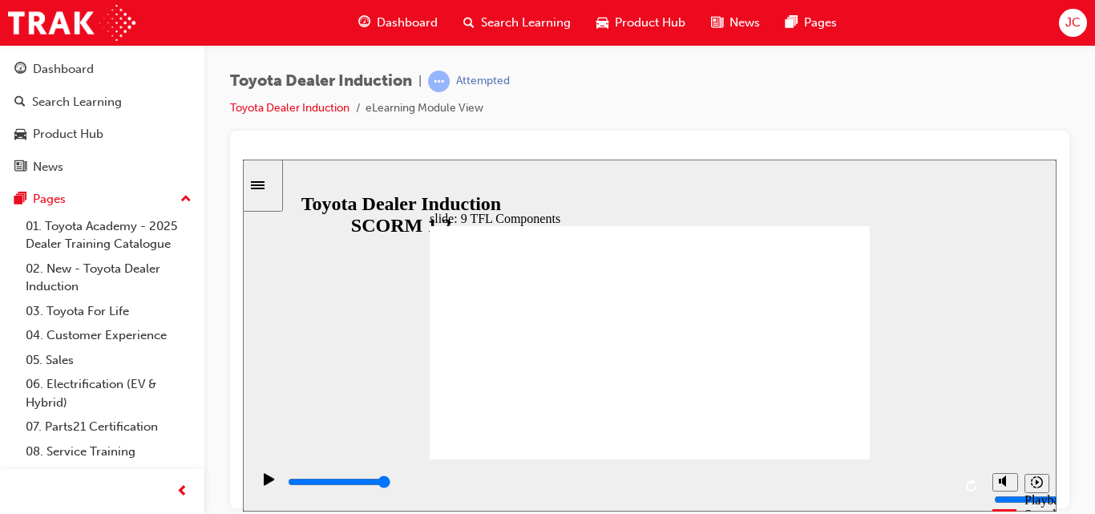
type input "10800"
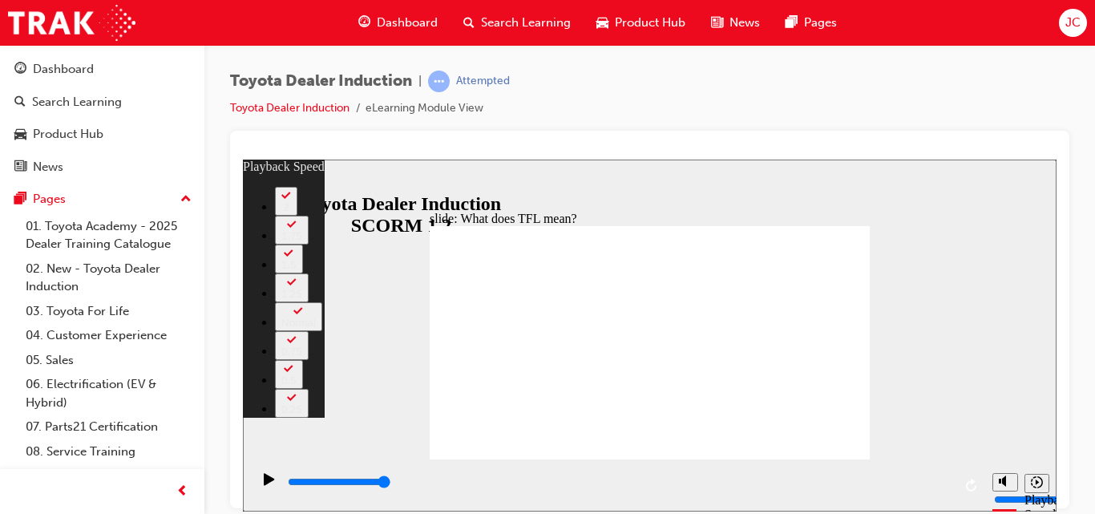
type input "139"
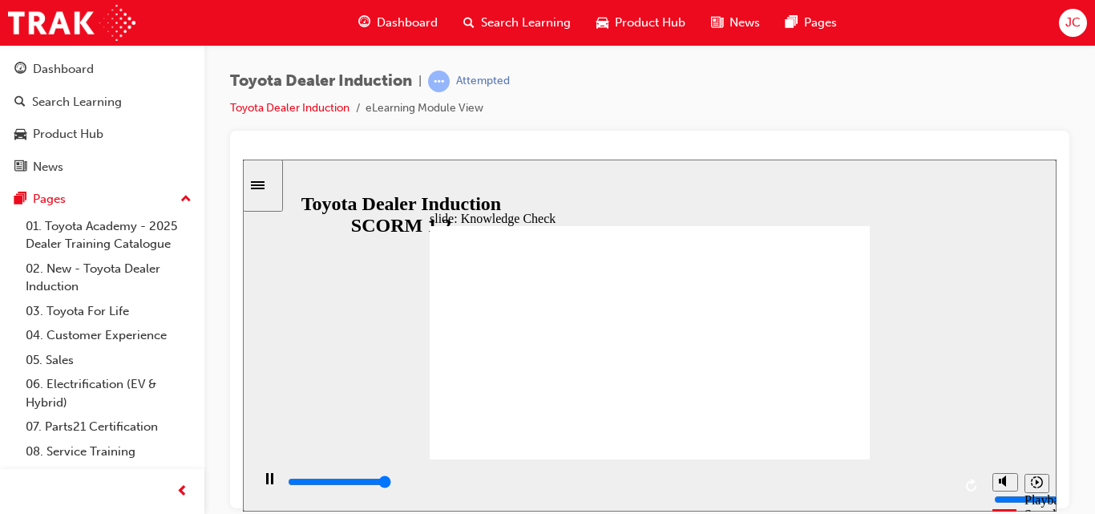
type input "5000"
radio input "true"
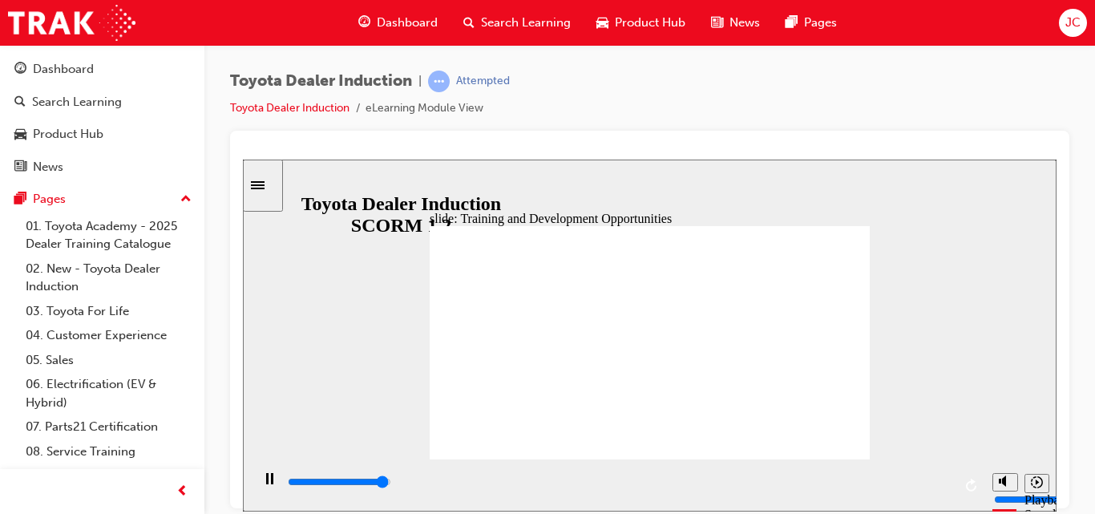
drag, startPoint x: 842, startPoint y: 266, endPoint x: 661, endPoint y: 326, distance: 190.9
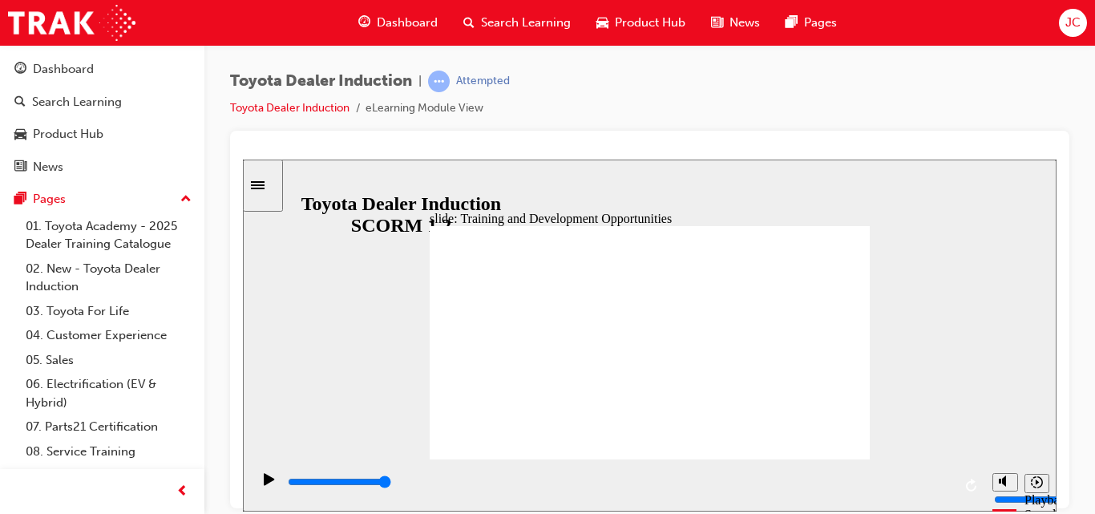
drag, startPoint x: 656, startPoint y: 329, endPoint x: 652, endPoint y: 348, distance: 18.9
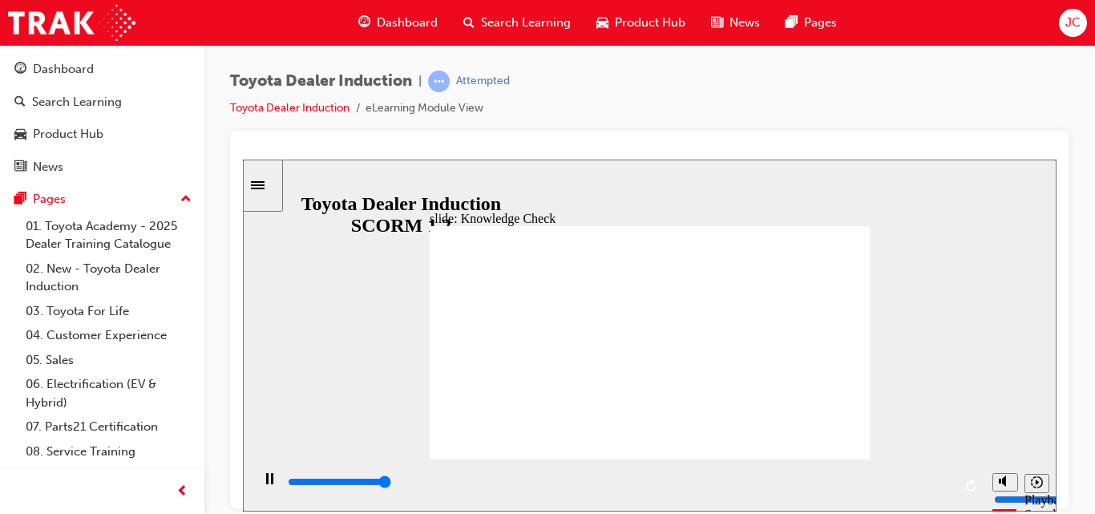
type input "5000"
radio input "true"
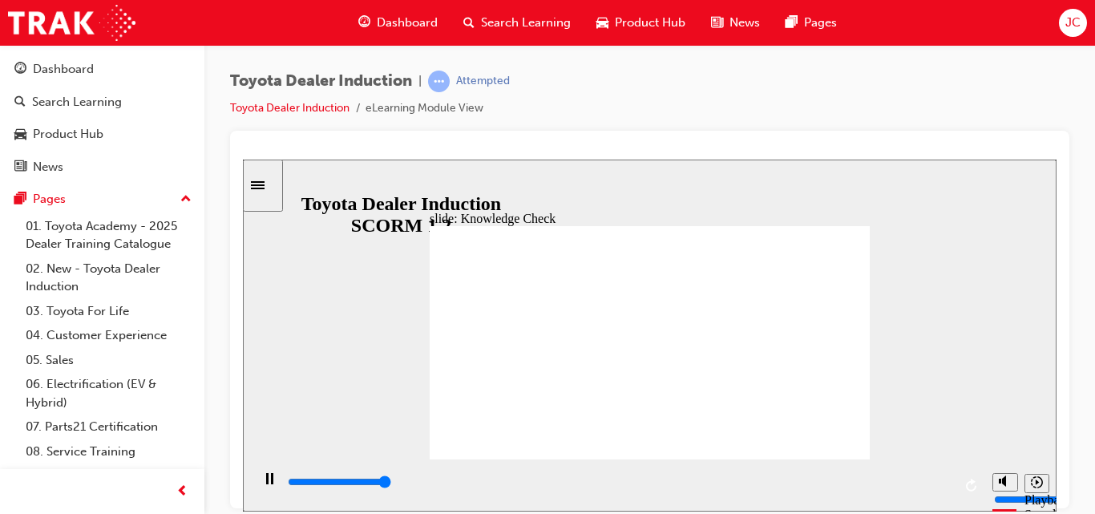
type input "5000"
radio input "true"
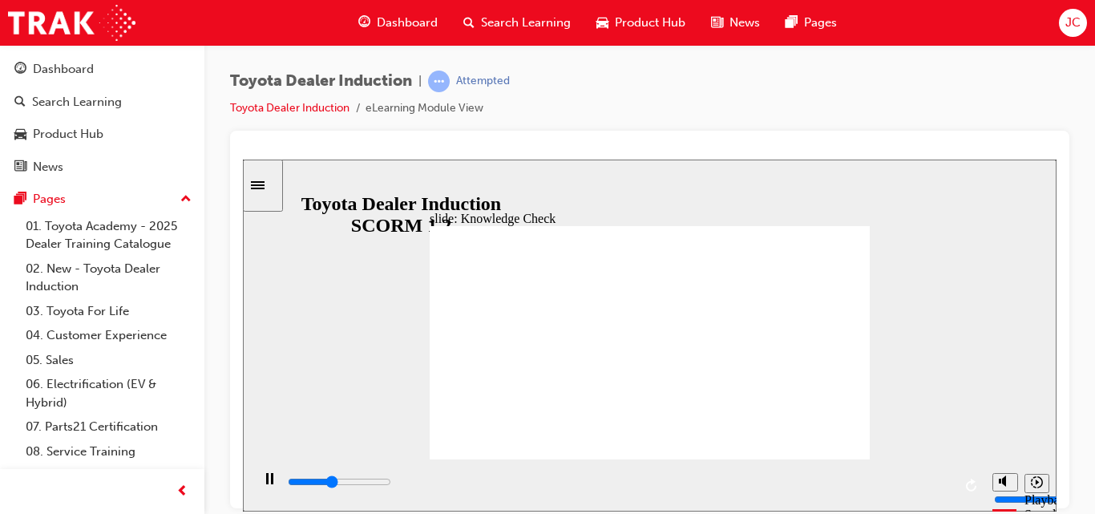
type input "2100"
radio input "true"
type input "5000"
radio input "false"
radio input "true"
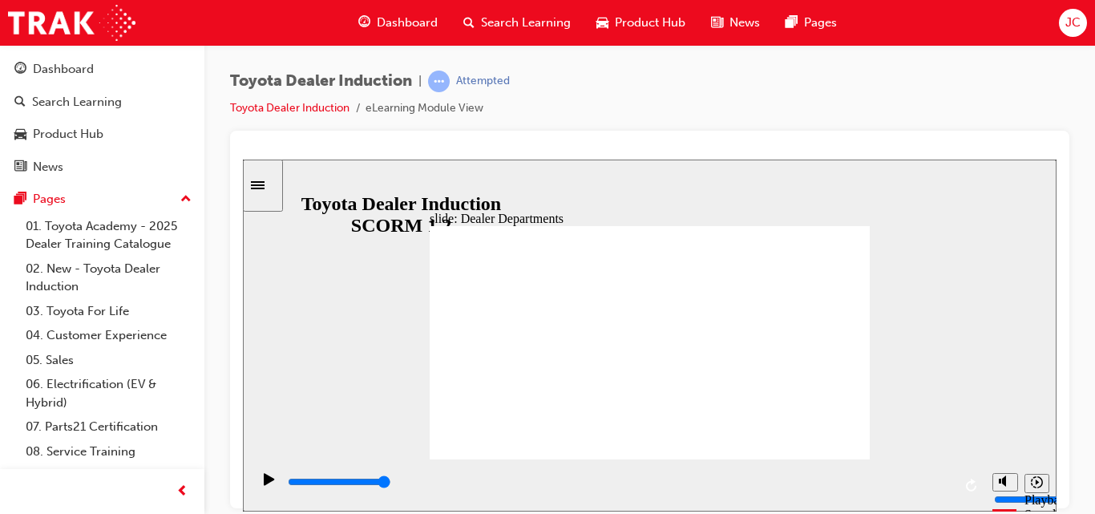
drag, startPoint x: 609, startPoint y: 262, endPoint x: 721, endPoint y: 251, distance: 112.8
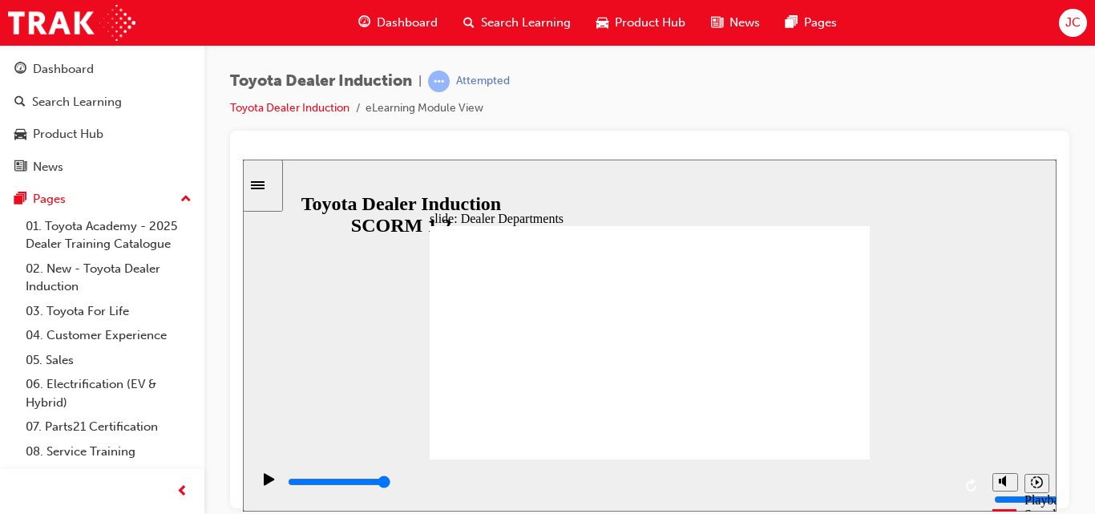
drag, startPoint x: 611, startPoint y: 262, endPoint x: 733, endPoint y: 281, distance: 123.2
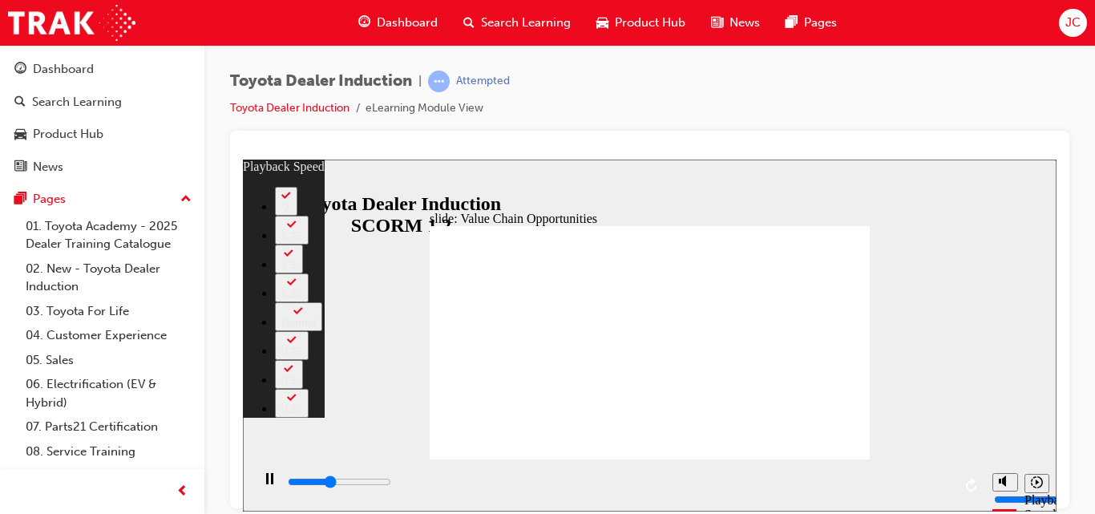
type input "4500"
type input "0"
type input "4800"
type input "1"
type input "5000"
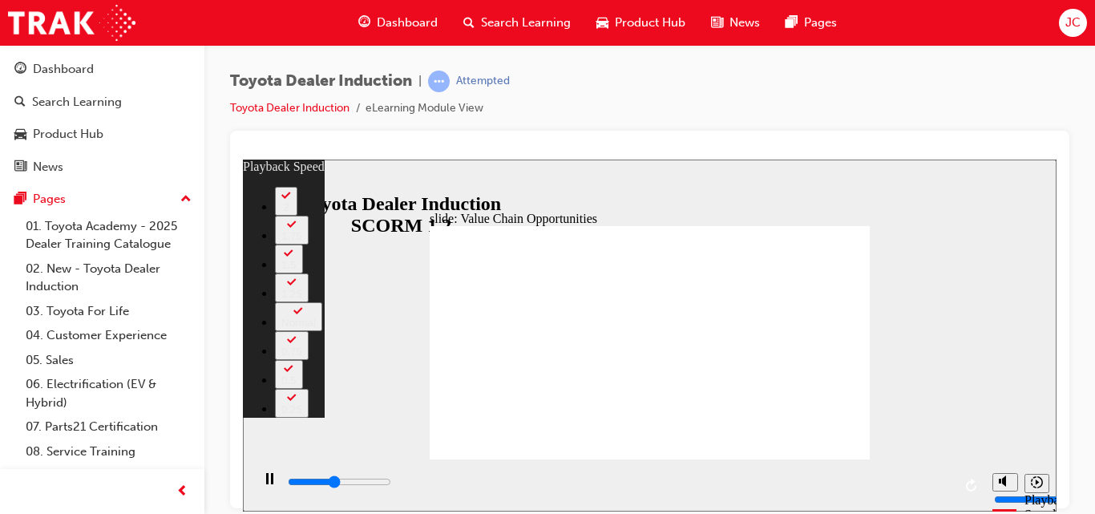
type input "1"
type input "5300"
type input "1"
type input "5600"
type input "1"
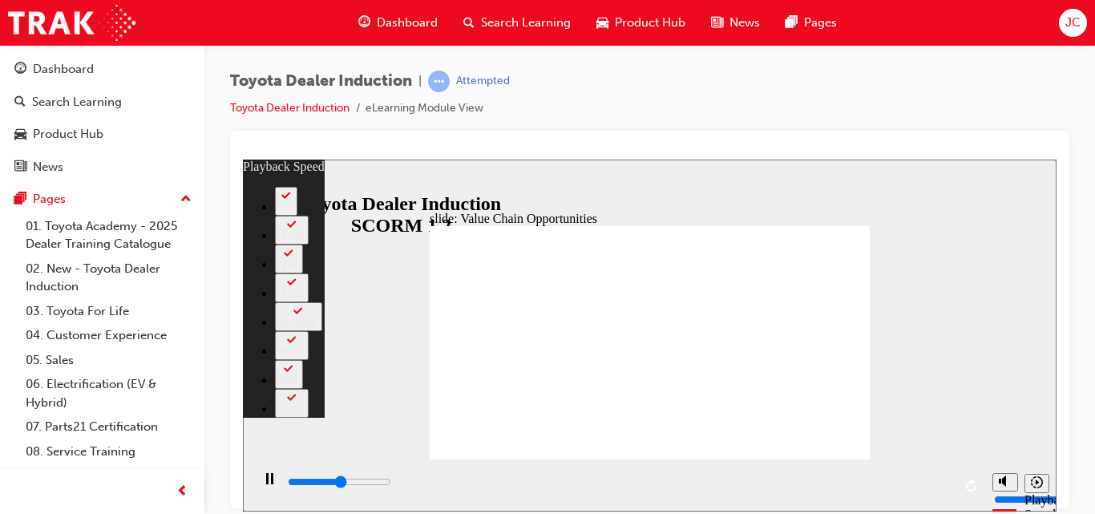
type input "5800"
type input "2"
type input "6100"
type input "2"
type input "6400"
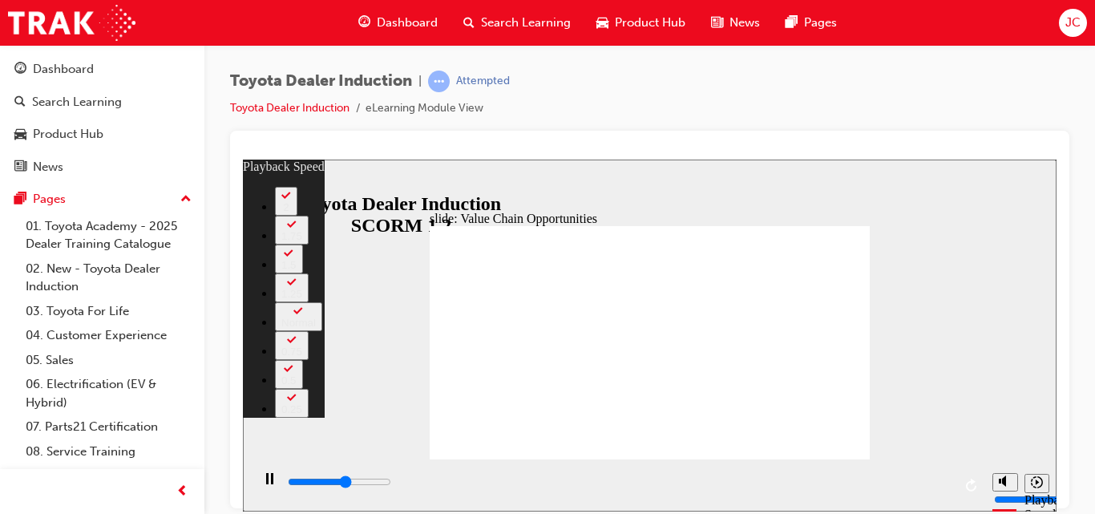
type input "2"
type input "6600"
type input "2"
type input "6900"
type input "3"
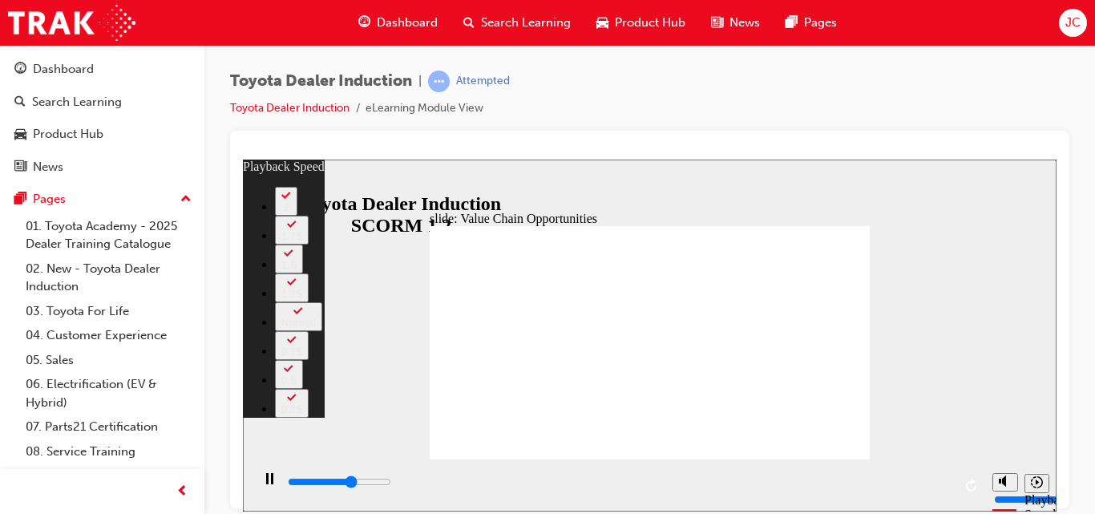
type input "7100"
type input "3"
type input "7200"
type input "3"
type input "7400"
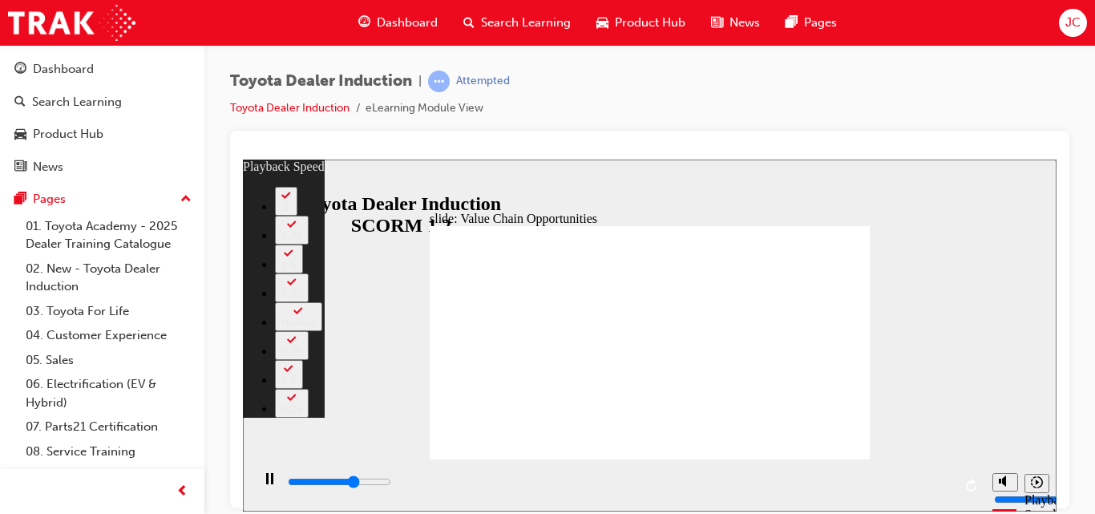
type input "3"
type input "7700"
type input "3"
type input "8000"
type input "4"
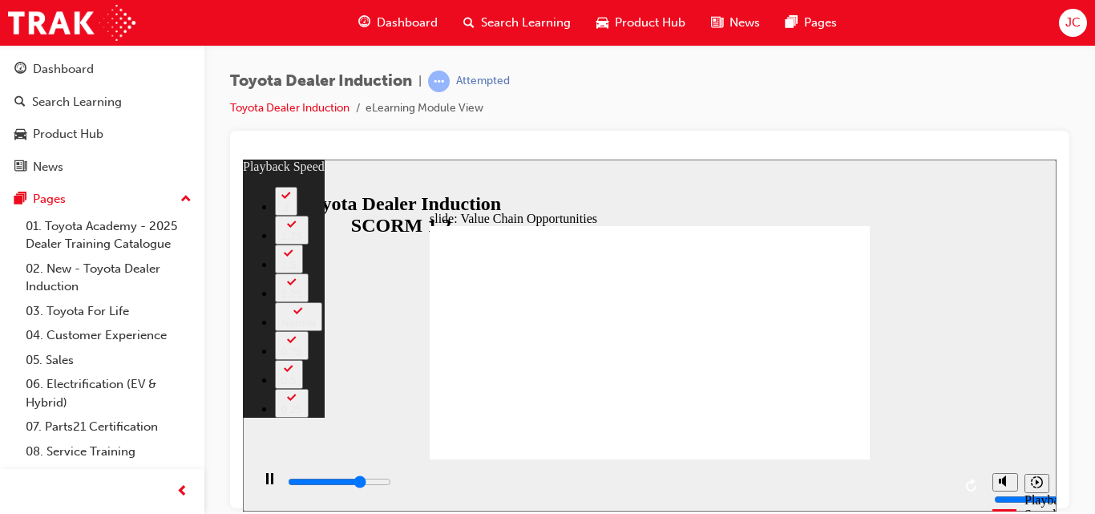
type input "8200"
type input "4"
type input "8500"
type input "4"
type input "8800"
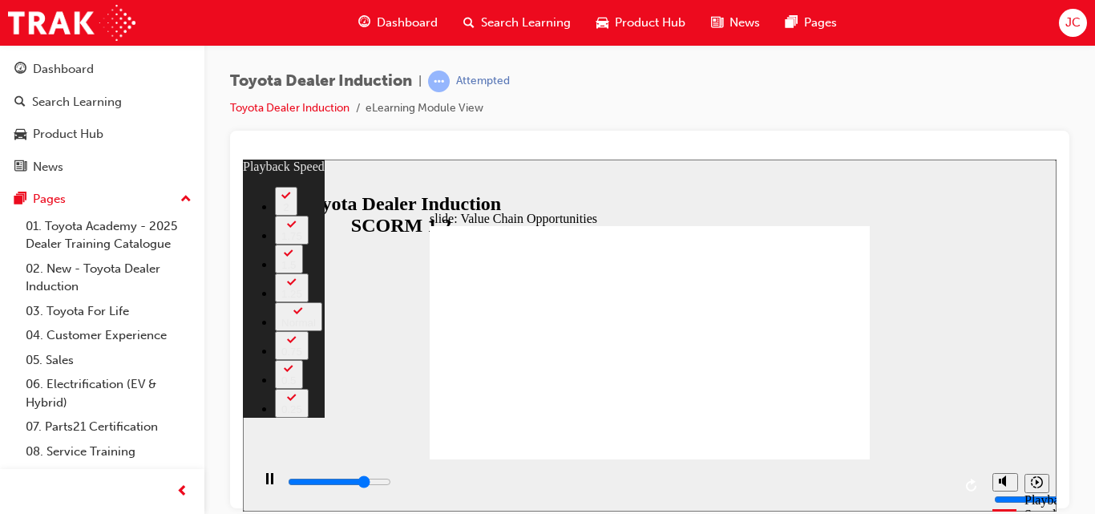
type input "5"
type input "9200"
type input "5"
type input "9300"
type input "5"
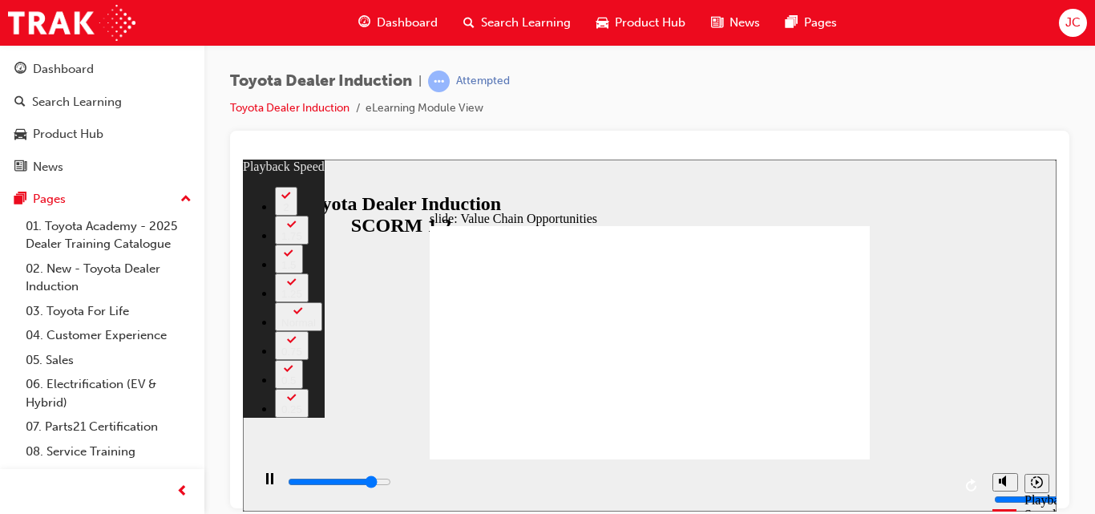
type input "9600"
type input "5"
type input "9900"
type input "6"
type input "10200"
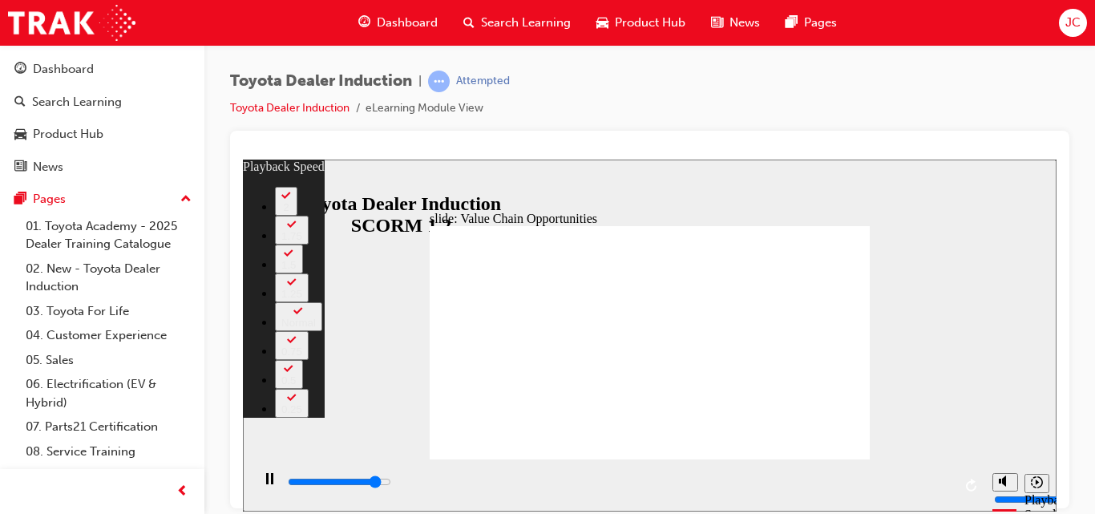
type input "6"
type input "10400"
type input "6"
type input "10700"
type input "6"
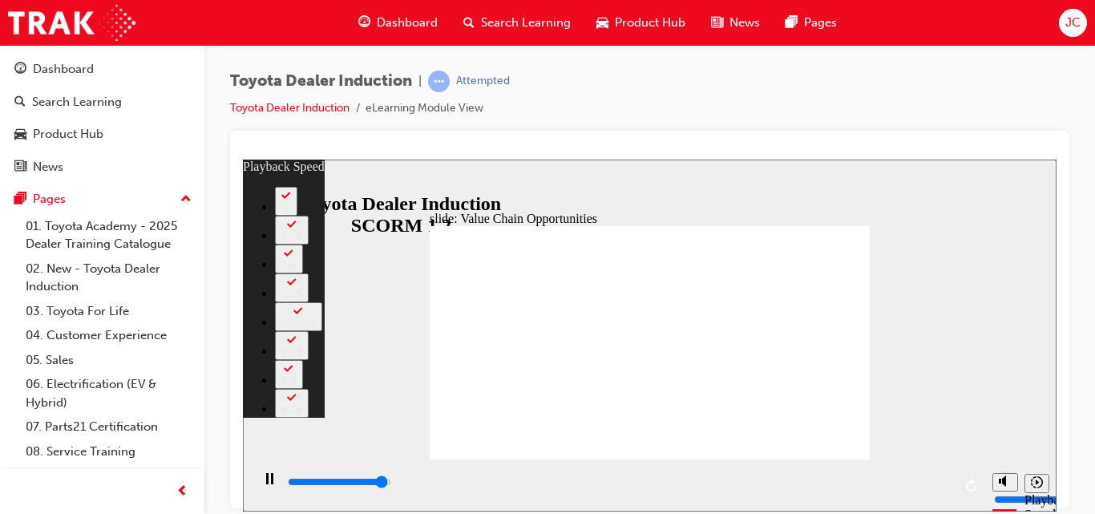
type input "10900"
type input "7"
type input "11200"
type input "7"
type input "11300"
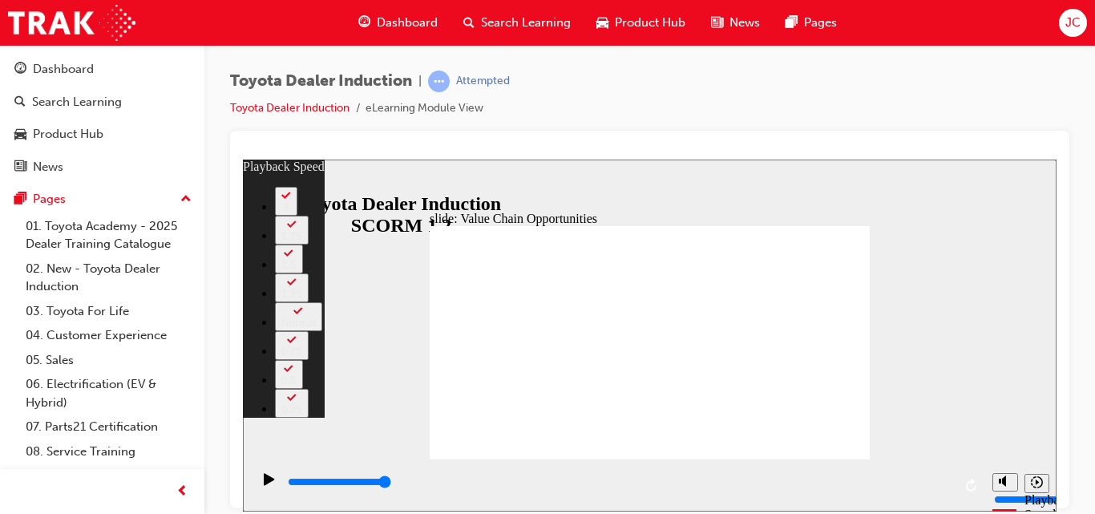
type input "64"
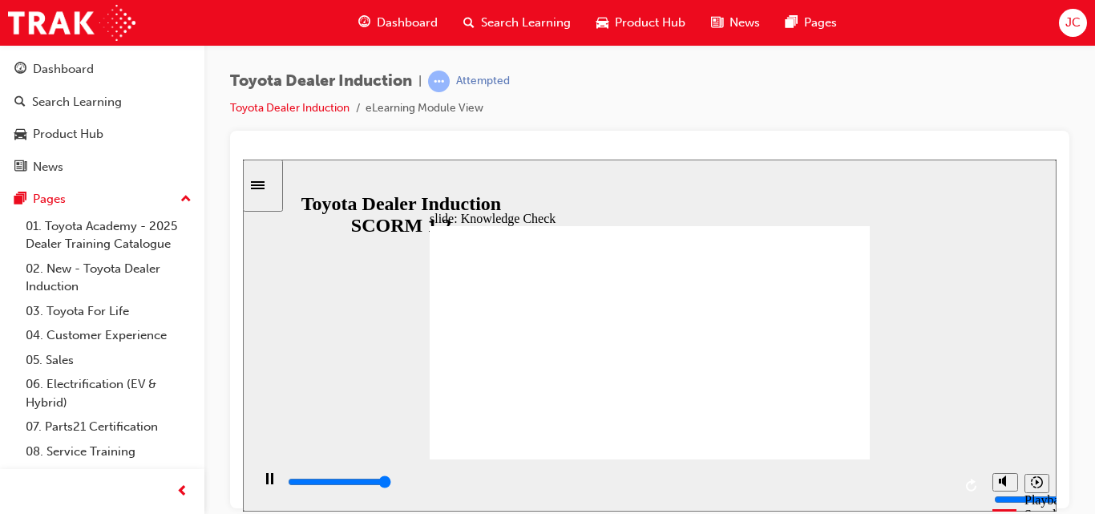
type input "5000"
radio input "true"
type input "5000"
radio input "true"
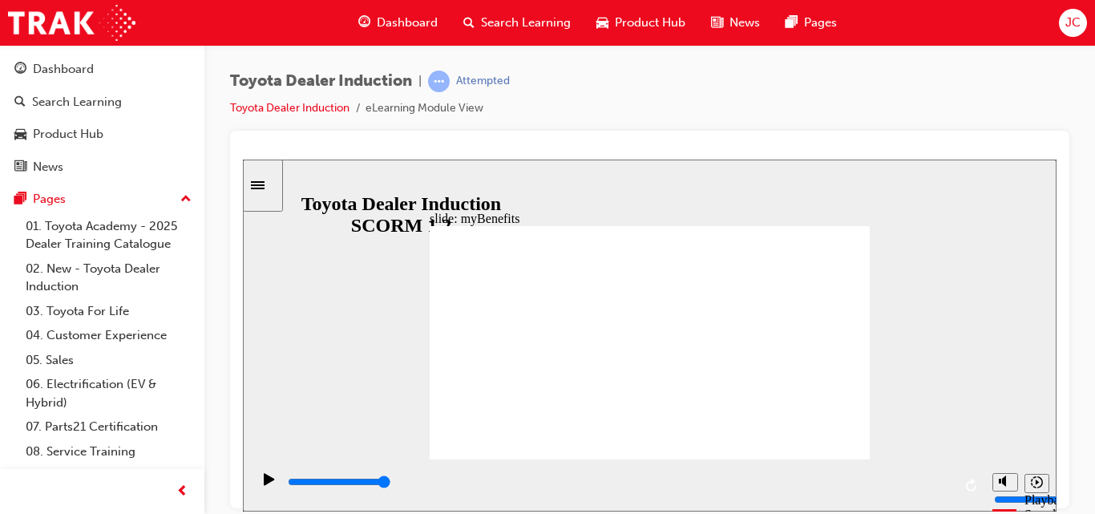
drag, startPoint x: 692, startPoint y: 305, endPoint x: 712, endPoint y: 352, distance: 51.4
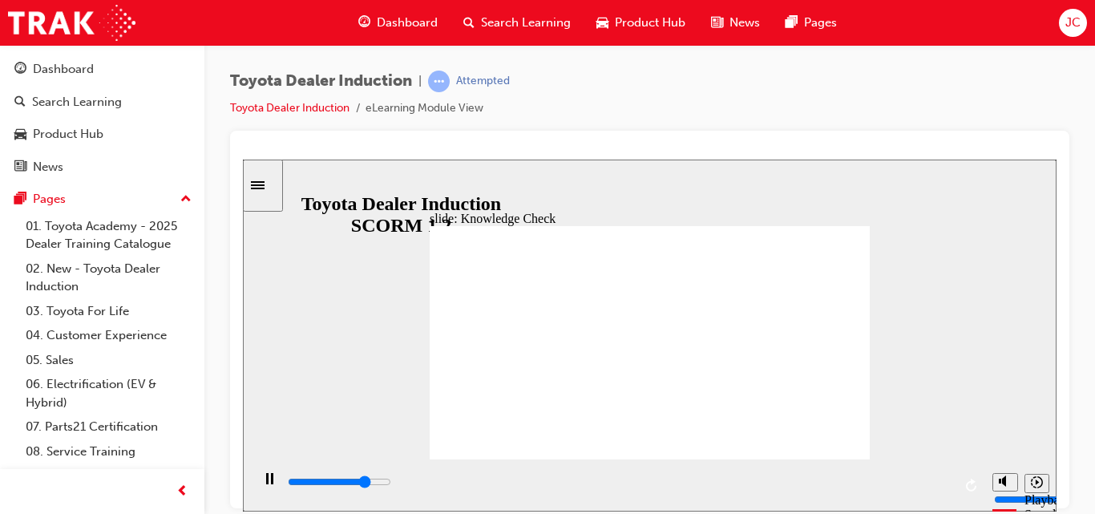
type input "3900"
type input "Toyota Engage"
type input "3900"
type input "Toyota Engage"
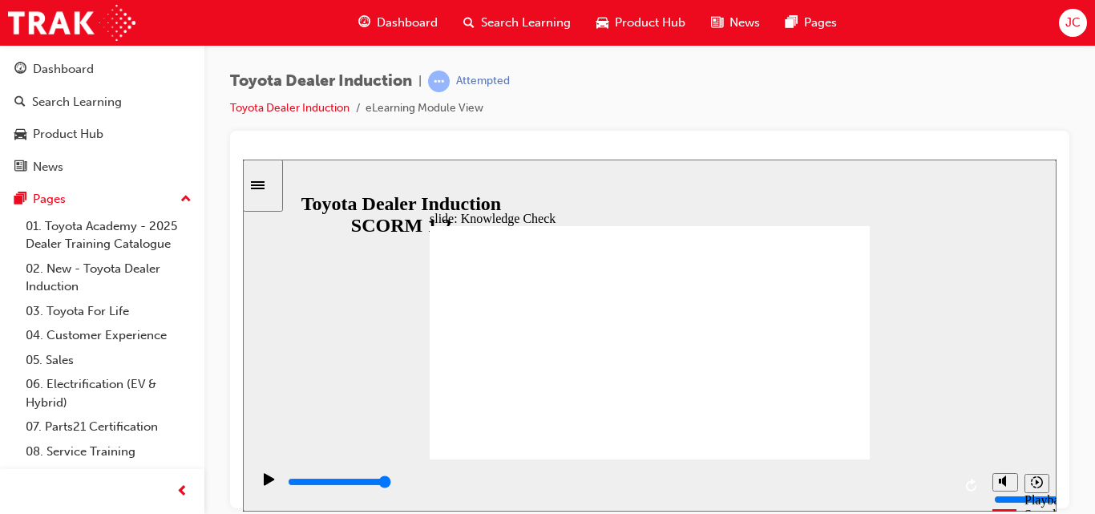
type input "5000"
type input "Toyota Engage"
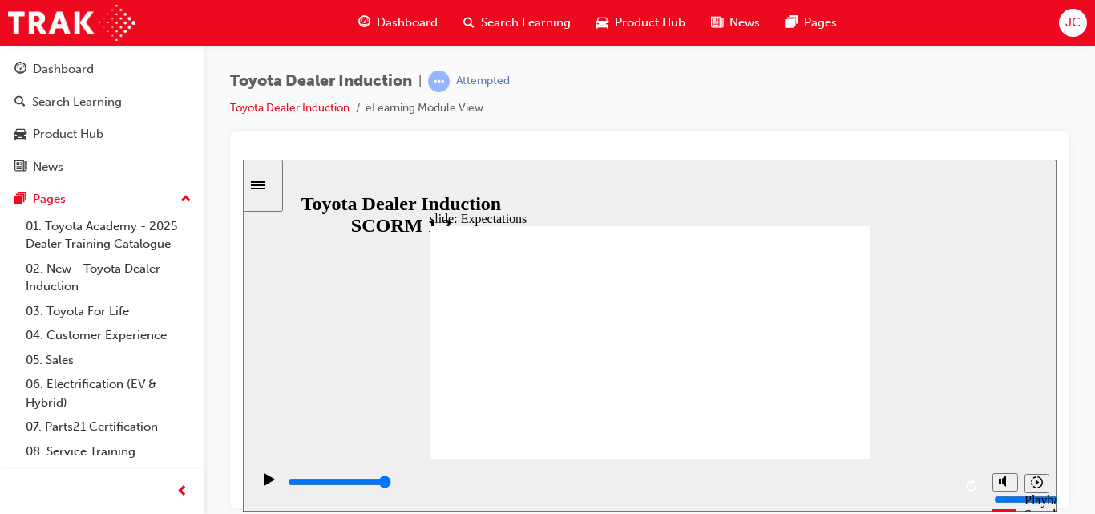
drag, startPoint x: 694, startPoint y: 386, endPoint x: 713, endPoint y: 324, distance: 64.4
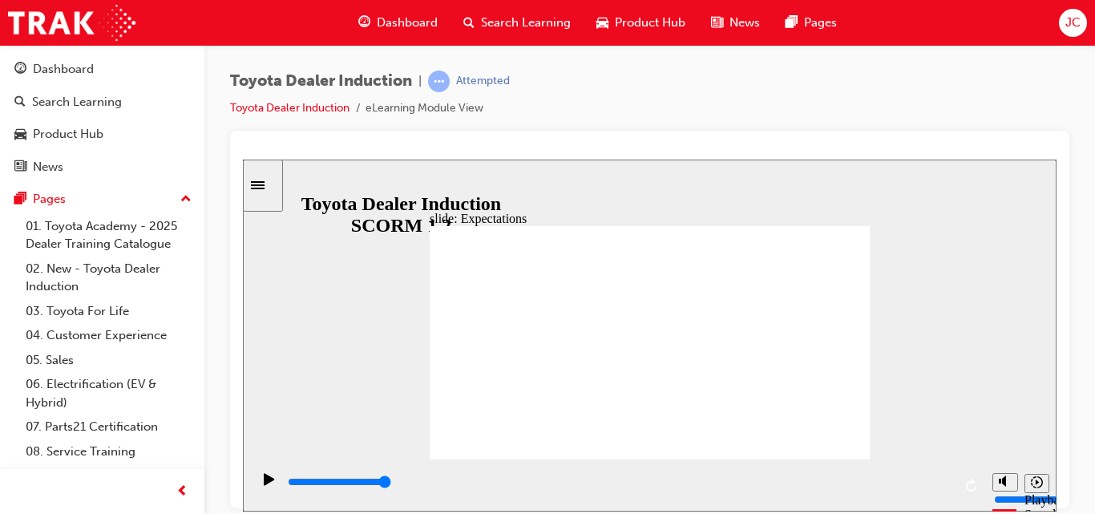
drag, startPoint x: 809, startPoint y: 380, endPoint x: 685, endPoint y: 300, distance: 147.2
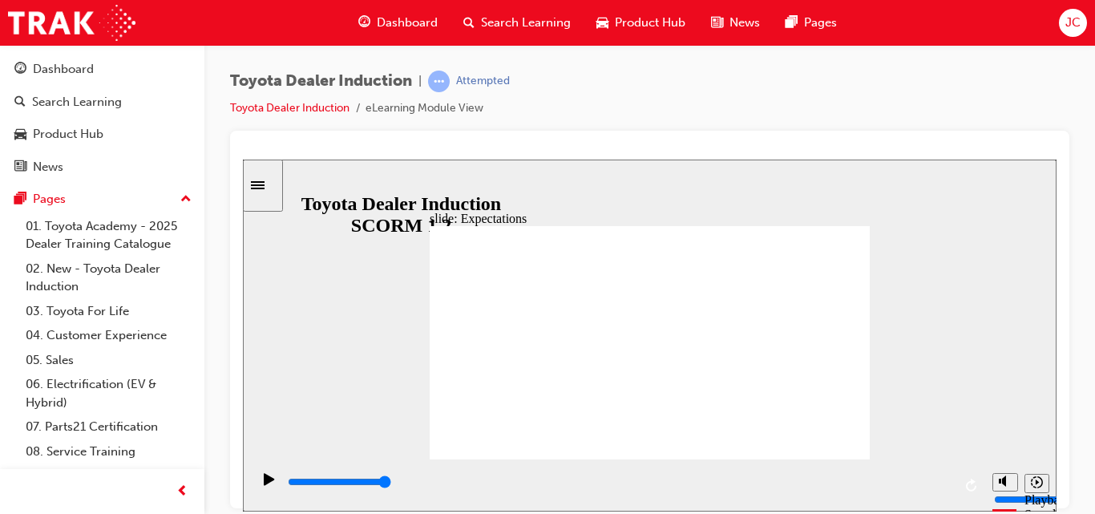
drag, startPoint x: 806, startPoint y: 369, endPoint x: 821, endPoint y: 455, distance: 87.9
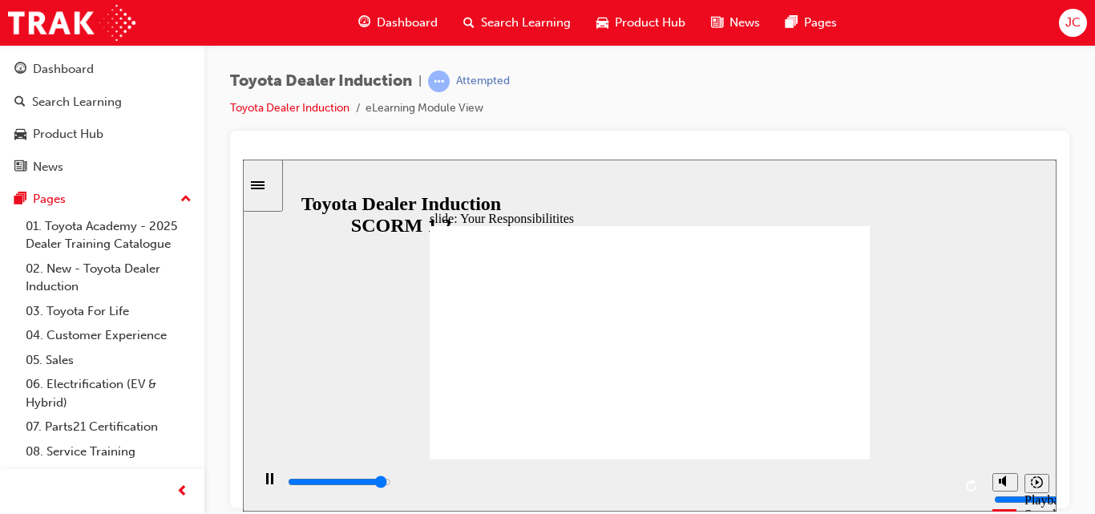
type input "8200"
checkbox input "true"
type input "8400"
checkbox input "true"
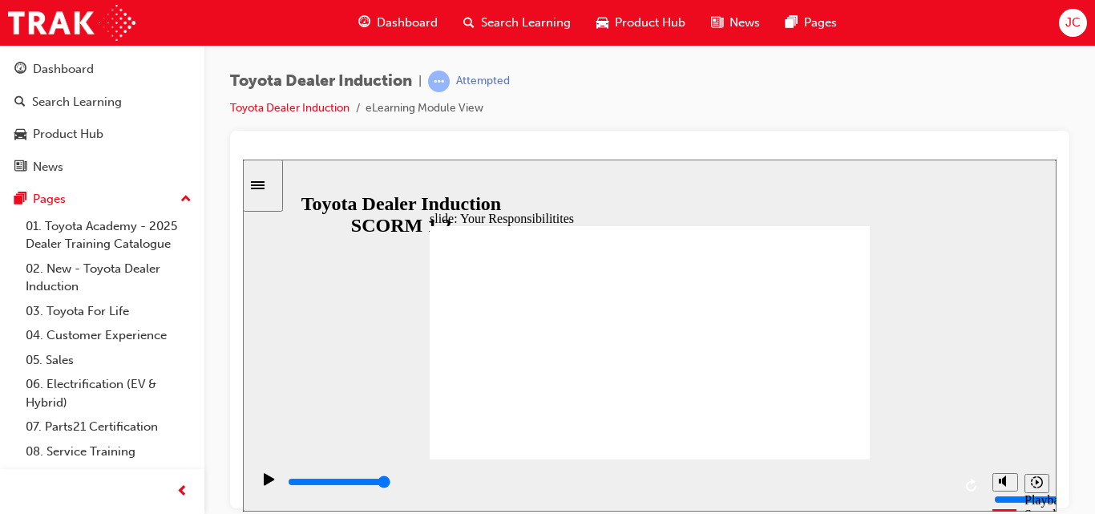
checkbox input "true"
drag, startPoint x: 480, startPoint y: 289, endPoint x: 480, endPoint y: 321, distance: 32.1
checkbox input "true"
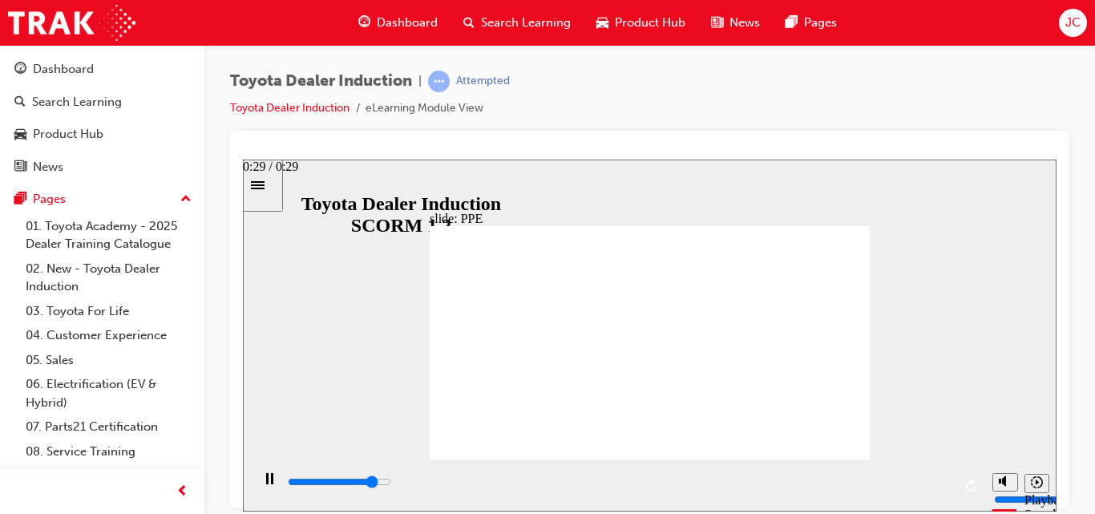
drag, startPoint x: 606, startPoint y: 346, endPoint x: 534, endPoint y: 370, distance: 75.8
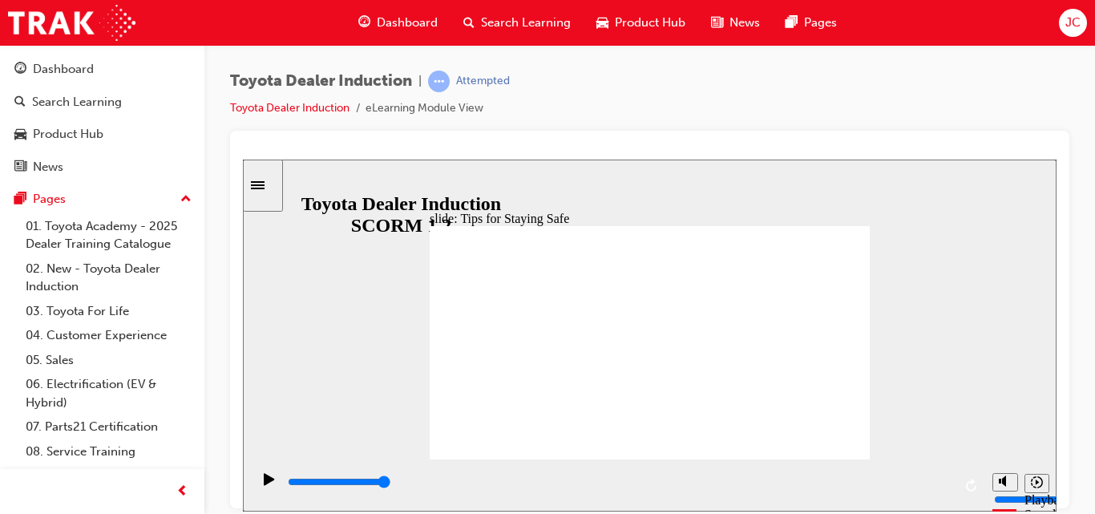
type input "5000"
checkbox input "true"
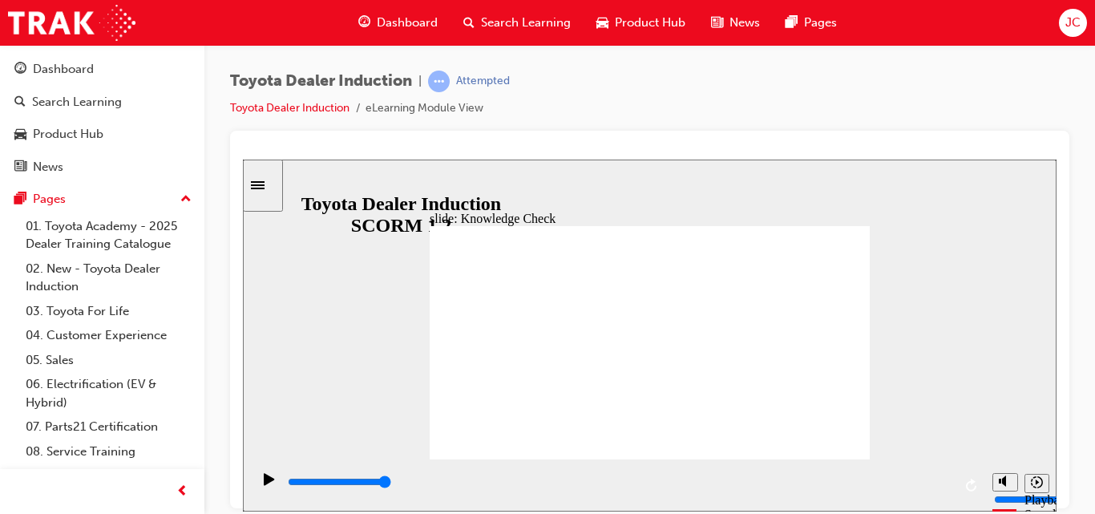
checkbox input "true"
type input "5000"
radio input "true"
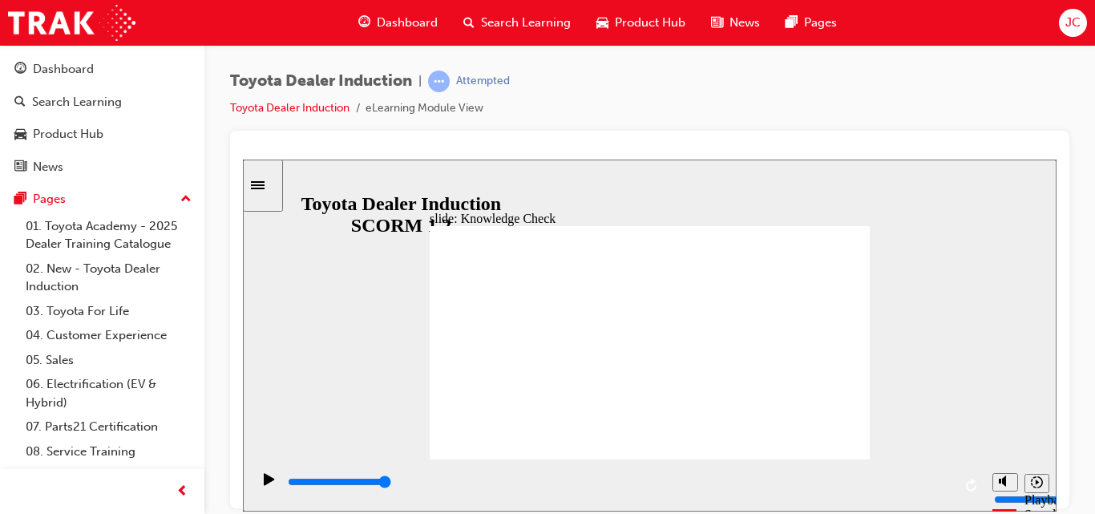
type input "5000"
checkbox input "true"
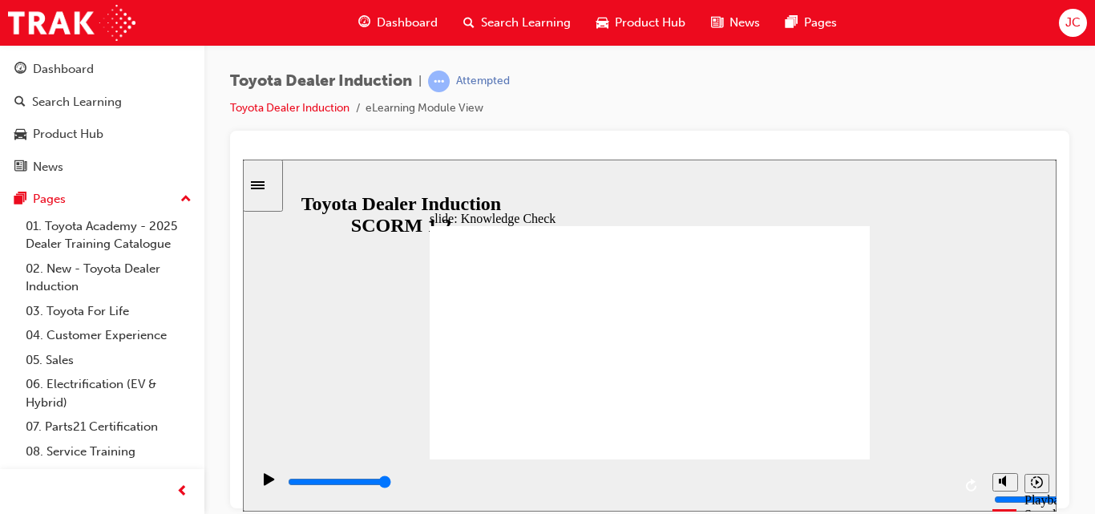
type input "5000"
checkbox input "true"
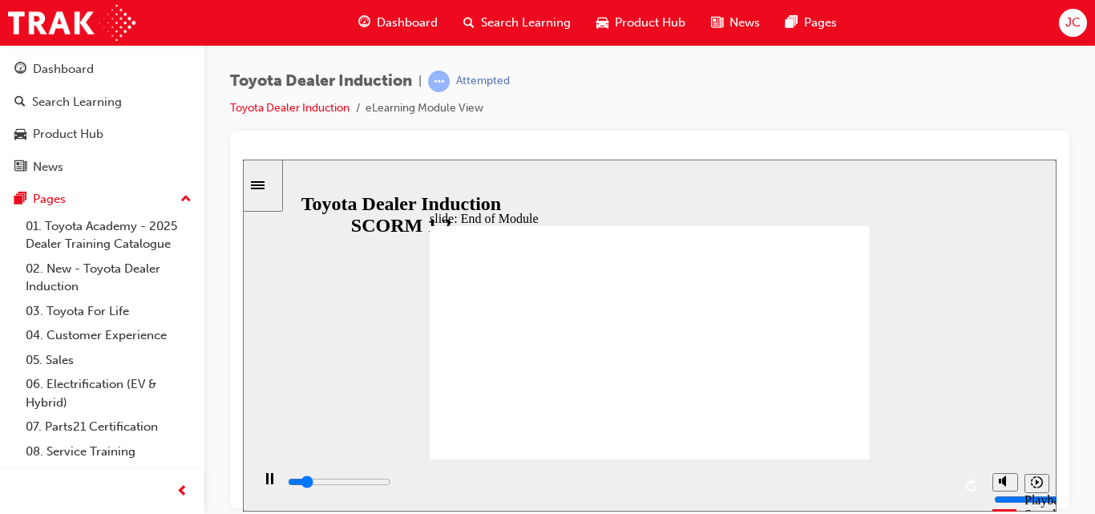
type input "3600"
checkbox input "true"
type input "5000"
drag, startPoint x: 543, startPoint y: 352, endPoint x: 545, endPoint y: 380, distance: 28.2
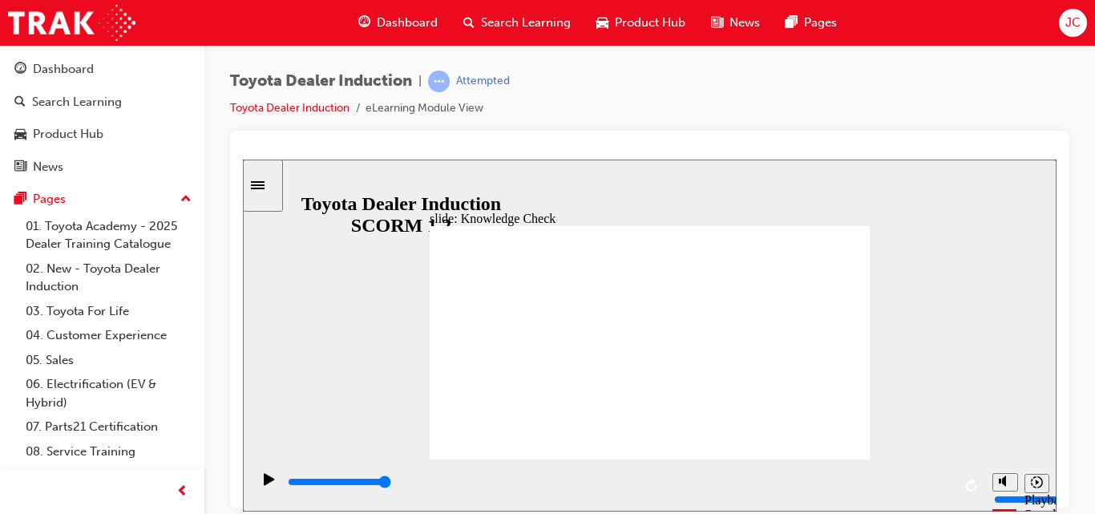
checkbox input "false"
drag, startPoint x: 550, startPoint y: 399, endPoint x: 674, endPoint y: 318, distance: 148.3
checkbox input "true"
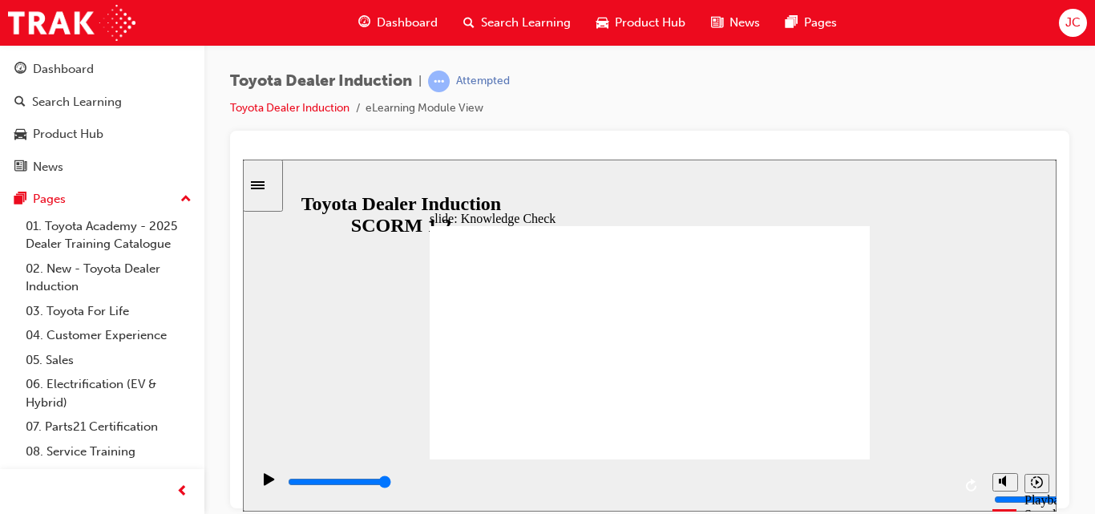
checkbox input "true"
type input "2100"
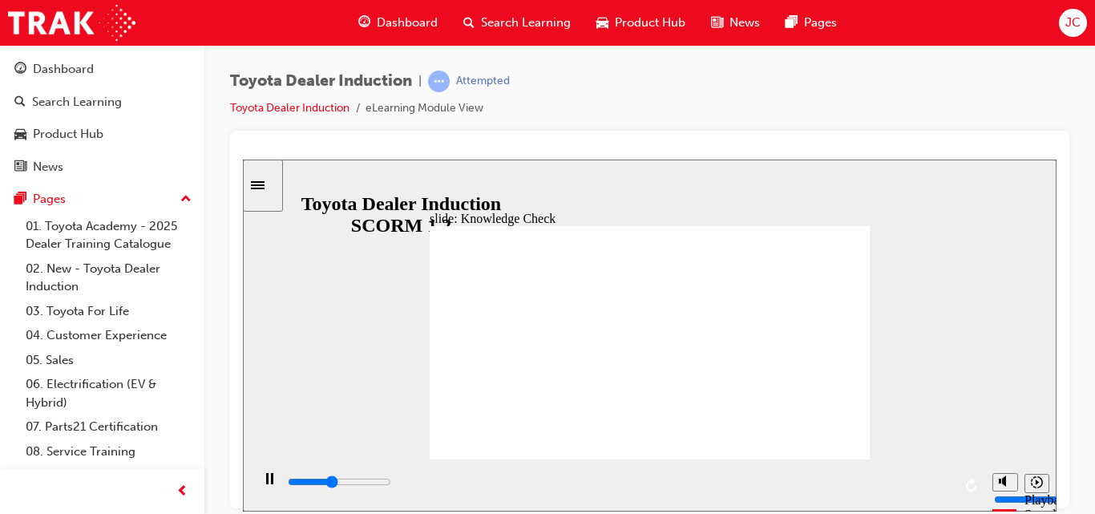
checkbox input "true"
type input "3500"
checkbox input "true"
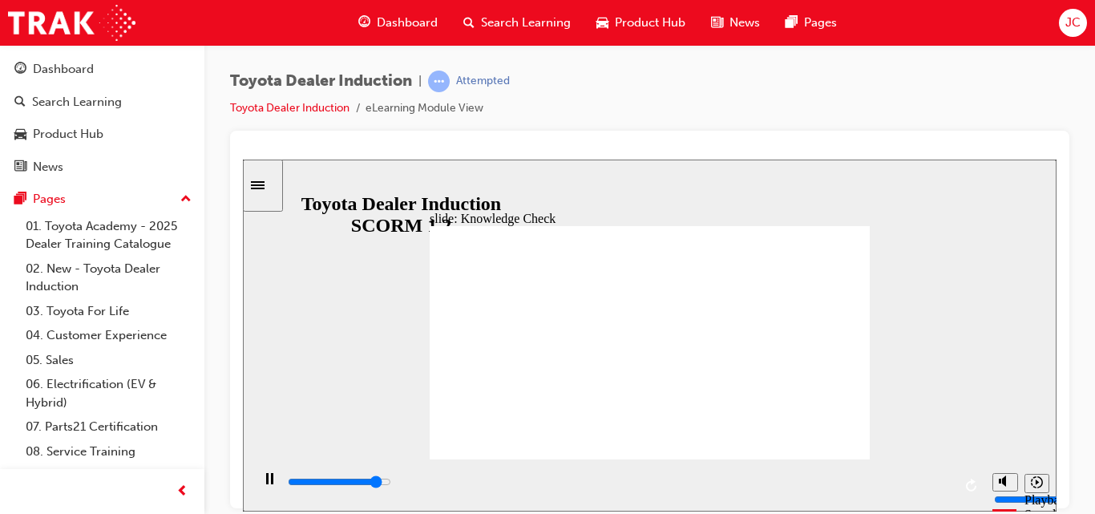
type input "3200"
checkbox input "true"
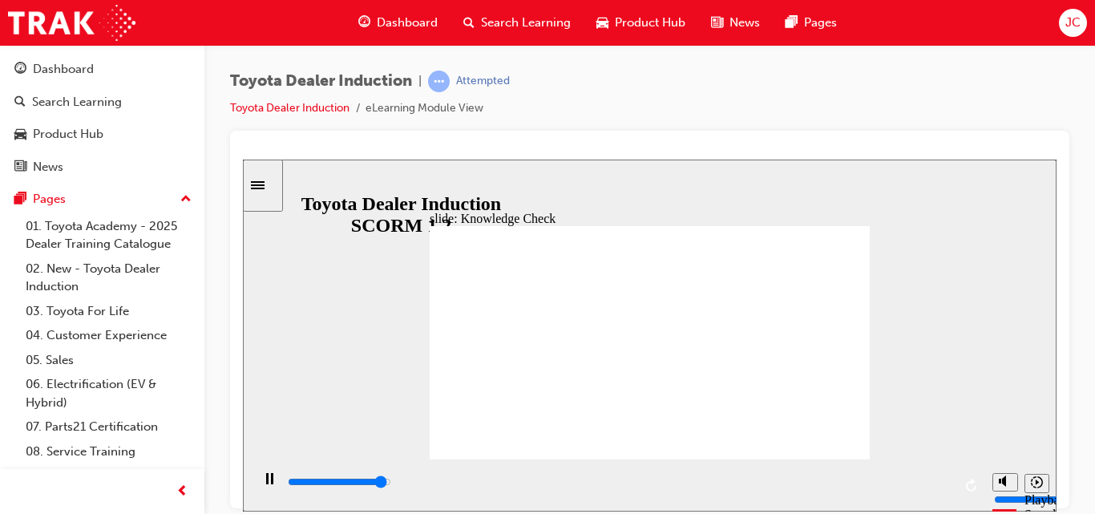
type input "4800"
checkbox input "false"
type input "5000"
checkbox input "false"
checkbox input "true"
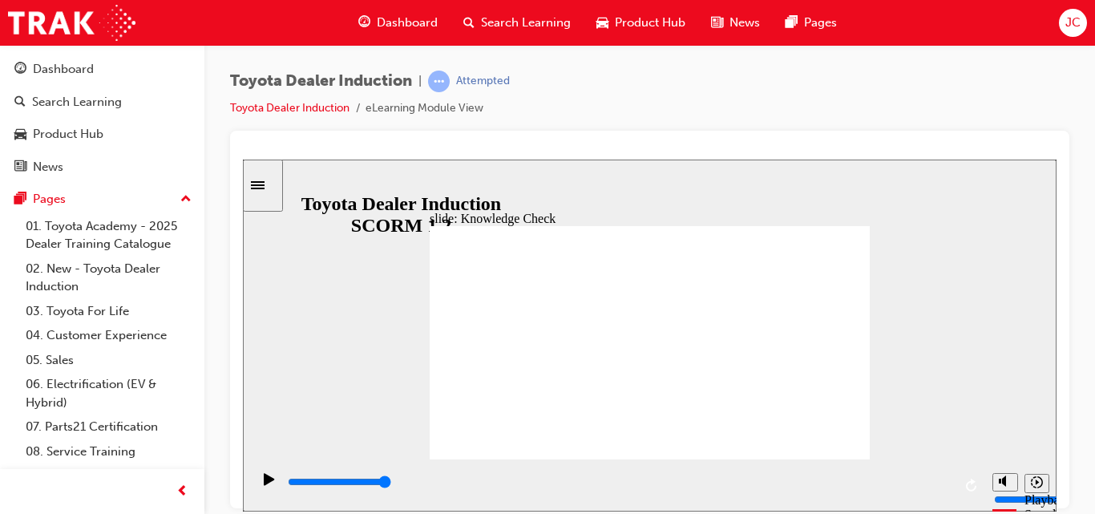
checkbox input "true"
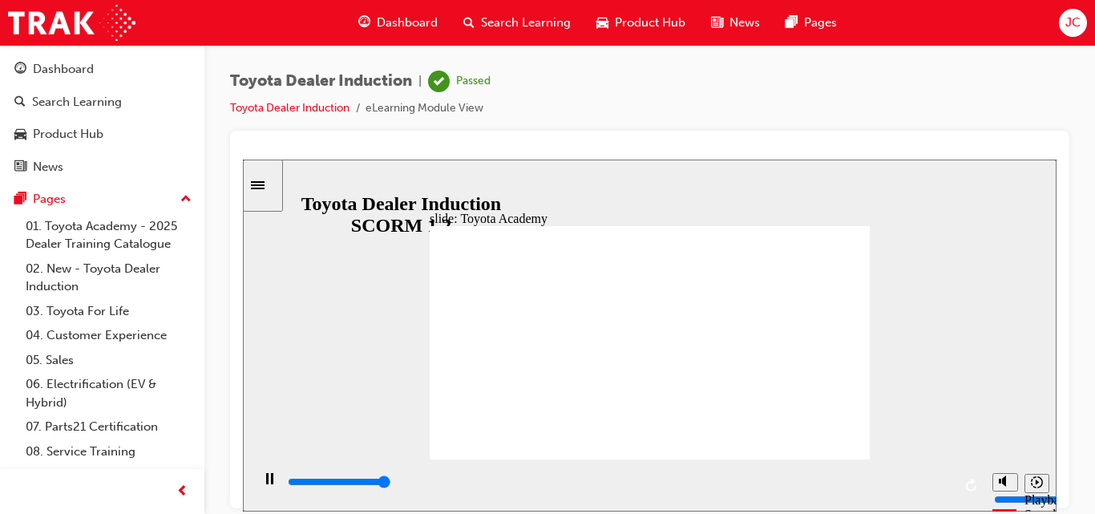
type input "9900"
click at [1081, 180] on div "Toyota Dealer Induction | Passed Toyota Dealer Induction eLearning Module View" at bounding box center [649, 259] width 891 height 429
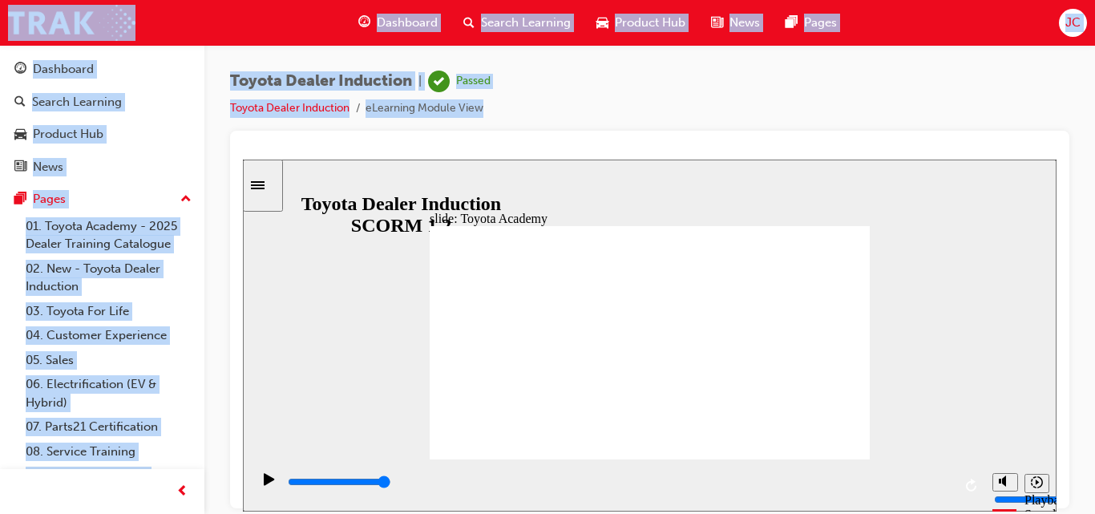
click at [1081, 180] on div "Toyota Dealer Induction | Passed Toyota Dealer Induction eLearning Module View" at bounding box center [649, 259] width 891 height 429
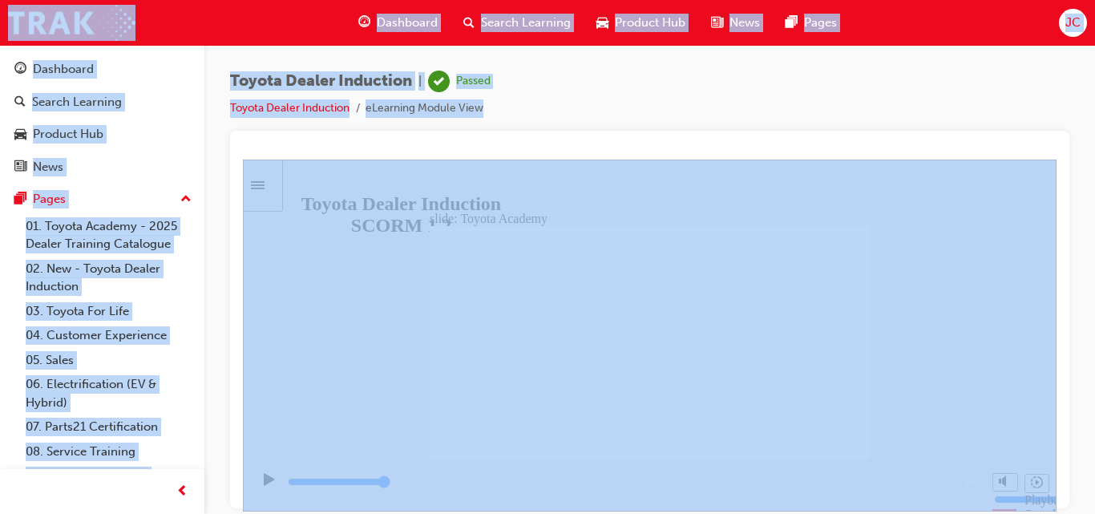
click at [1081, 180] on div "Toyota Dealer Induction | Passed Toyota Dealer Induction eLearning Module View" at bounding box center [649, 259] width 891 height 429
click at [835, 117] on div "Toyota Dealer Induction | Passed Toyota Dealer Induction eLearning Module View" at bounding box center [649, 101] width 839 height 60
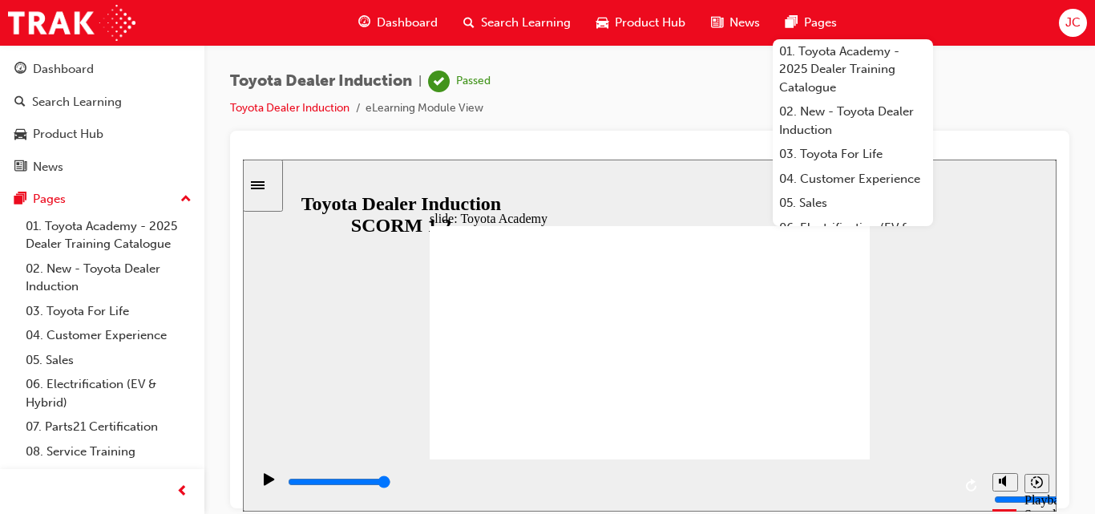
drag, startPoint x: 195, startPoint y: 331, endPoint x: 164, endPoint y: 155, distance: 179.0
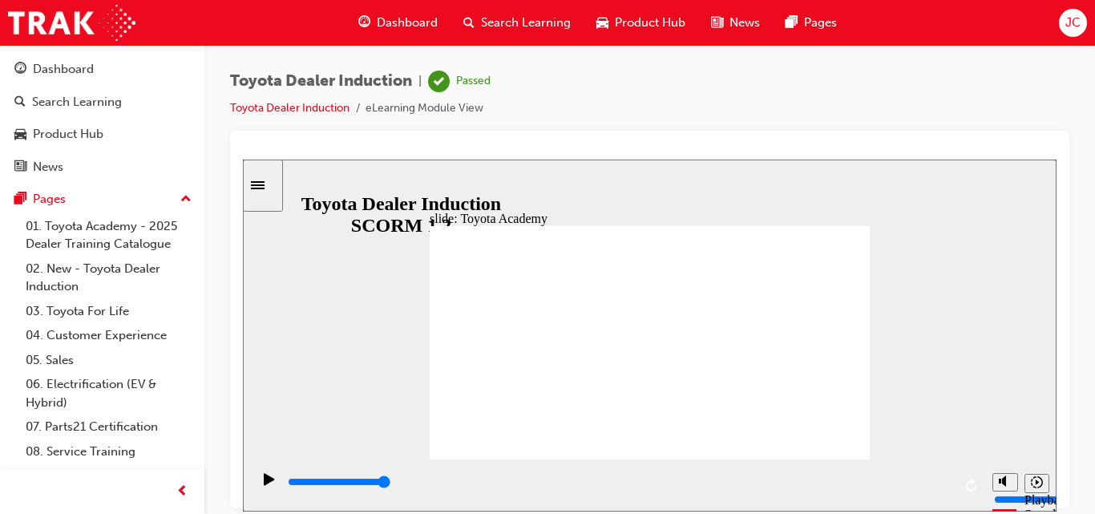
click at [958, 107] on div "Toyota Dealer Induction | Passed Toyota Dealer Induction eLearning Module View" at bounding box center [649, 101] width 839 height 60
drag, startPoint x: 1336, startPoint y: 333, endPoint x: 1045, endPoint y: 387, distance: 295.9
click at [180, 198] on span "up-icon" at bounding box center [185, 199] width 11 height 21
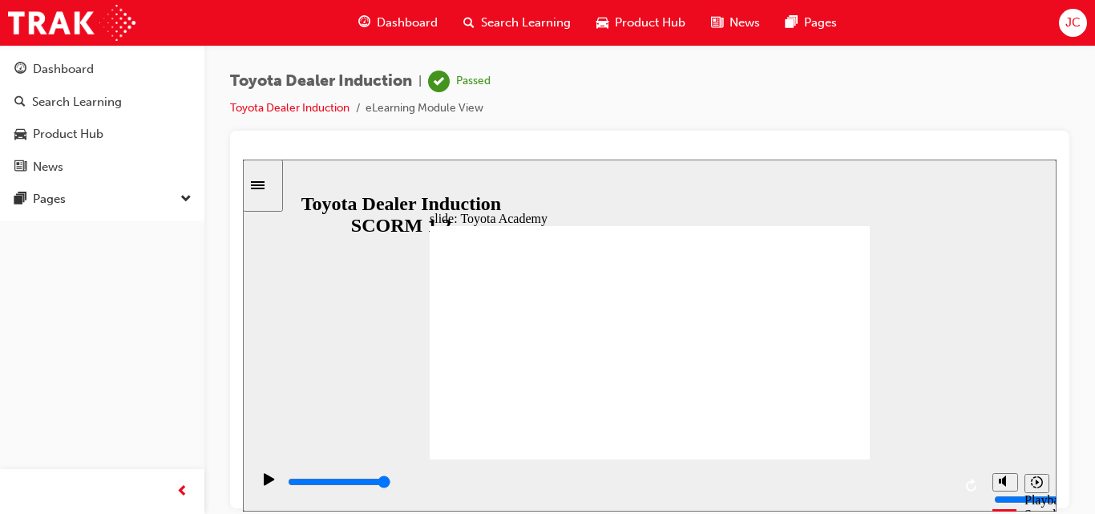
click at [174, 198] on div "Pages" at bounding box center [102, 199] width 176 height 20
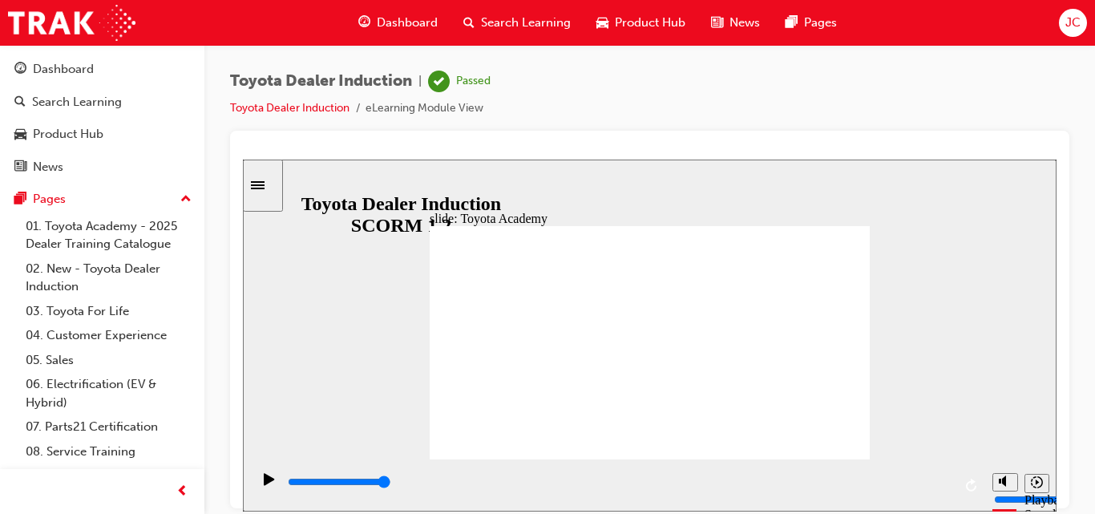
click at [671, 123] on div "Toyota Dealer Induction | Passed Toyota Dealer Induction eLearning Module View" at bounding box center [649, 101] width 839 height 60
click at [1081, 200] on div "Toyota Dealer Induction | Passed Toyota Dealer Induction eLearning Module View" at bounding box center [649, 259] width 891 height 429
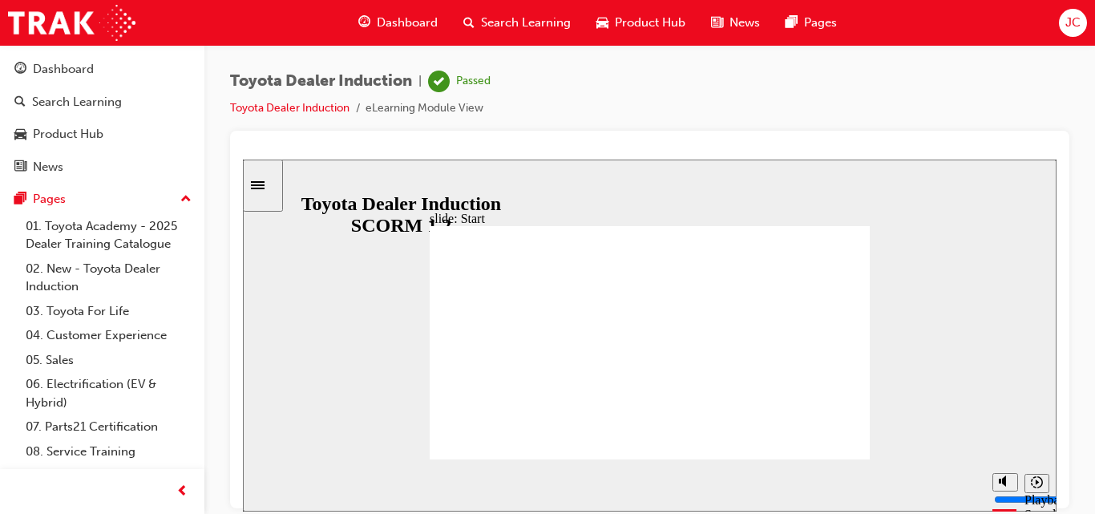
click at [1084, 168] on div "Toyota Dealer Induction | Passed Toyota Dealer Induction eLearning Module View" at bounding box center [649, 259] width 891 height 429
click at [871, 75] on div "Toyota Dealer Induction | Passed Toyota Dealer Induction eLearning Module View" at bounding box center [649, 101] width 839 height 60
click at [273, 180] on icon "Sidebar Toggle" at bounding box center [263, 184] width 24 height 10
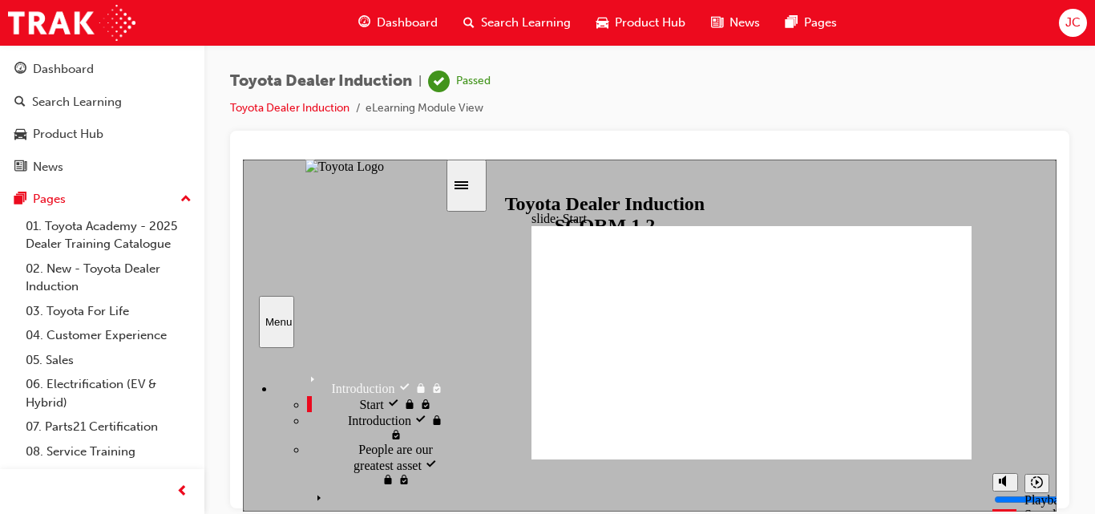
drag, startPoint x: 443, startPoint y: 377, endPoint x: 487, endPoint y: 283, distance: 103.3
click at [487, 283] on div "slide: Start TOYOTA DEALER INDUCTION START START TOYOTA DEALER INDUCTION START …" at bounding box center [650, 335] width 814 height 352
click at [599, 122] on div "Toyota Dealer Induction | Passed Toyota Dealer Induction eLearning Module View" at bounding box center [649, 101] width 839 height 60
click at [768, 101] on div "Toyota Dealer Induction | Passed Toyota Dealer Induction eLearning Module View" at bounding box center [649, 101] width 839 height 60
drag, startPoint x: 768, startPoint y: 101, endPoint x: 913, endPoint y: 92, distance: 145.4
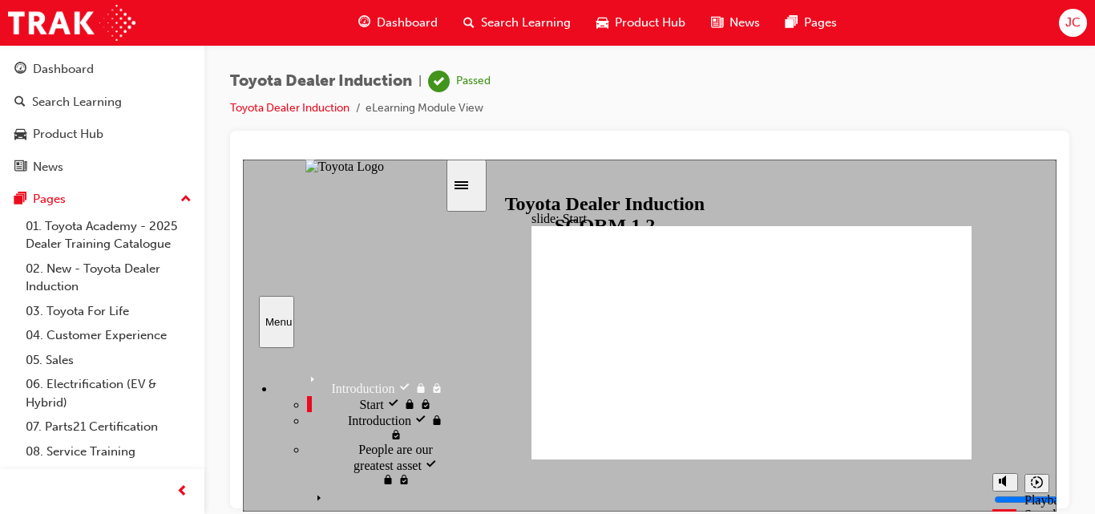
click at [913, 92] on div "Toyota Dealer Induction | Passed Toyota Dealer Induction eLearning Module View" at bounding box center [649, 101] width 839 height 60
click at [1086, 105] on div "Toyota Dealer Induction | Passed Toyota Dealer Induction eLearning Module View" at bounding box center [649, 259] width 891 height 429
drag, startPoint x: 445, startPoint y: 367, endPoint x: 438, endPoint y: 392, distance: 25.7
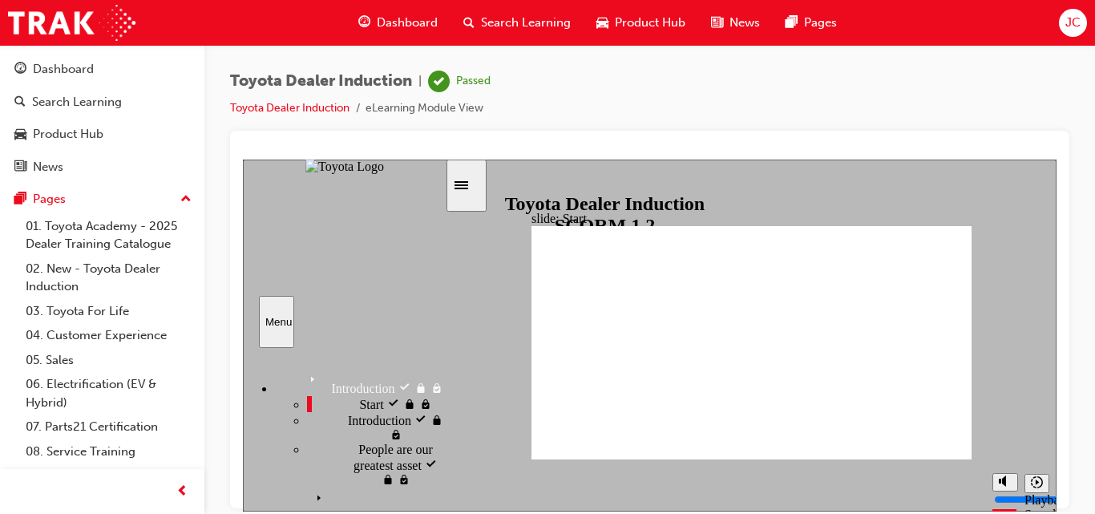
click at [438, 392] on div "Introduction visited Introduction Start visited Start" at bounding box center [345, 425] width 204 height 156
click at [438, 384] on div "sidebar" at bounding box center [344, 383] width 202 height 53
click at [739, 27] on span "News" at bounding box center [744, 23] width 30 height 18
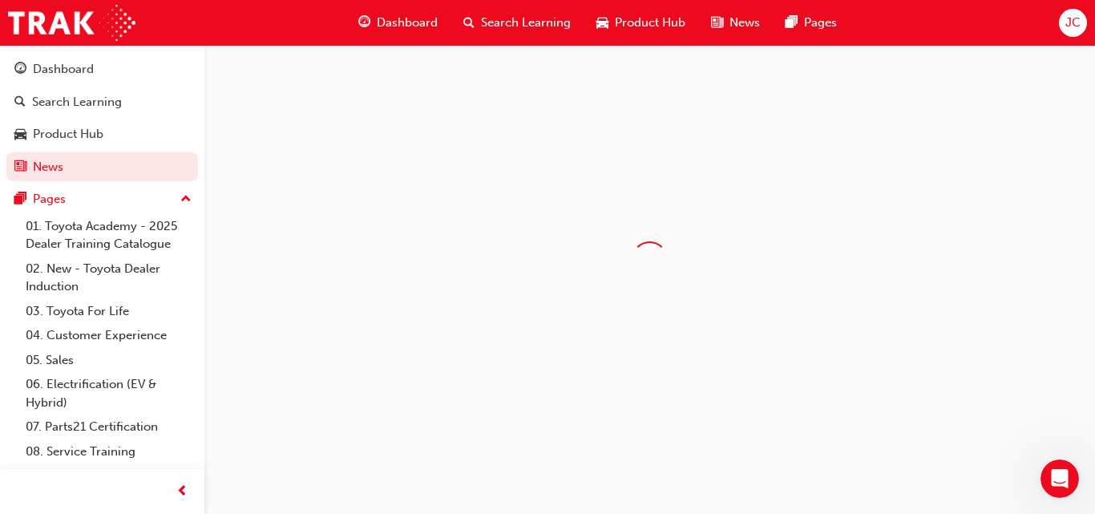
click at [400, 18] on span "Dashboard" at bounding box center [407, 23] width 61 height 18
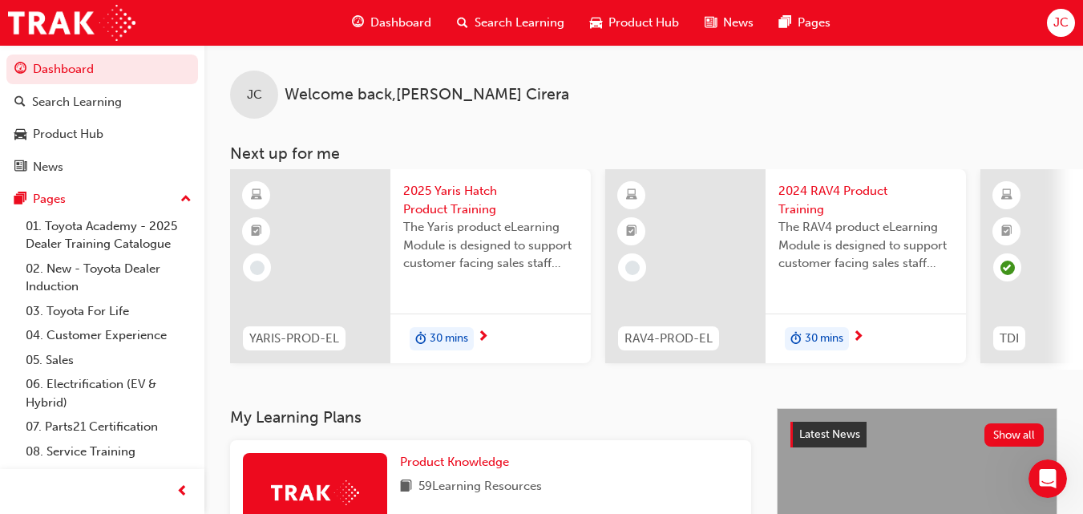
click at [414, 20] on span "Dashboard" at bounding box center [400, 23] width 61 height 18
click at [484, 22] on span "Search Learning" at bounding box center [520, 23] width 90 height 18
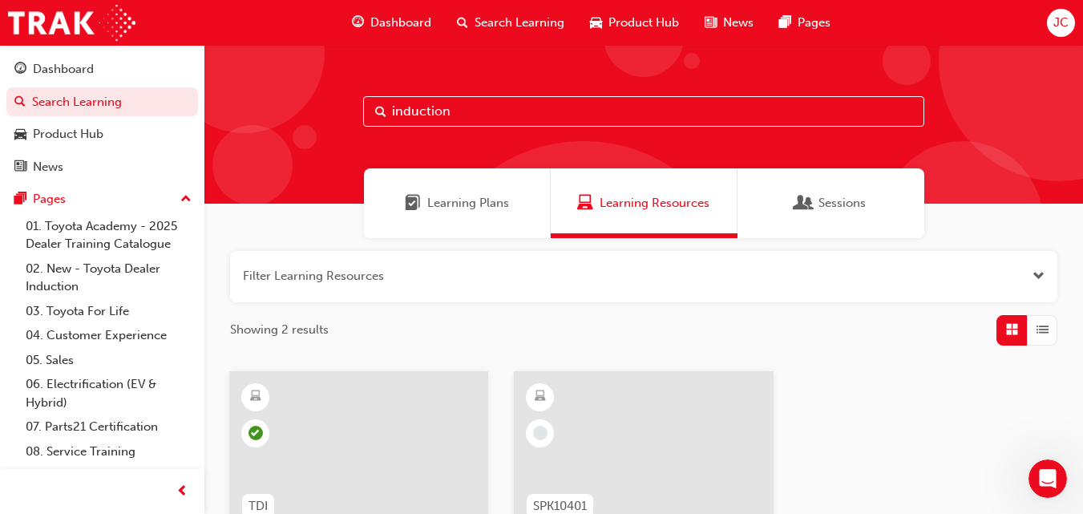
click at [313, 333] on span "Showing 2 results" at bounding box center [279, 330] width 99 height 18
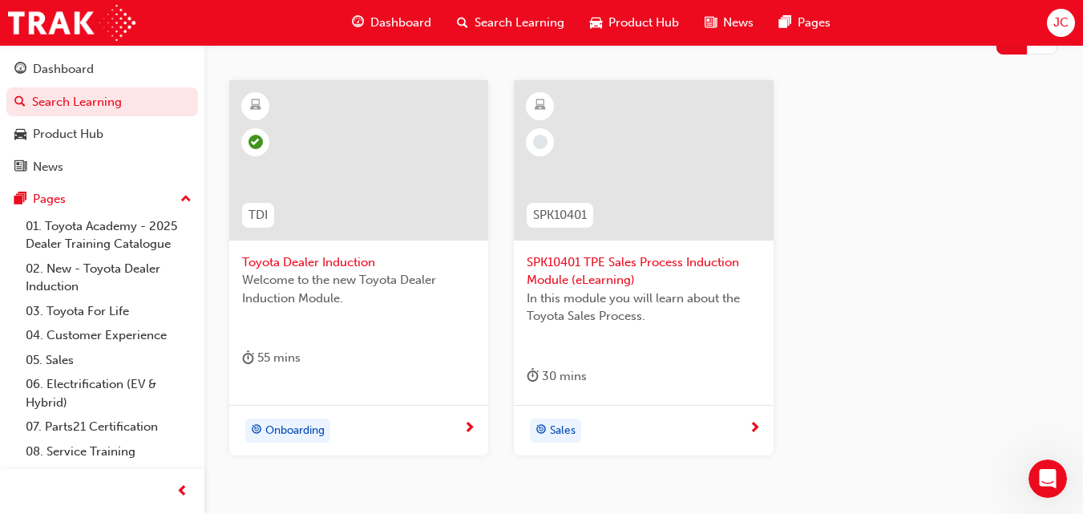
scroll to position [284, 0]
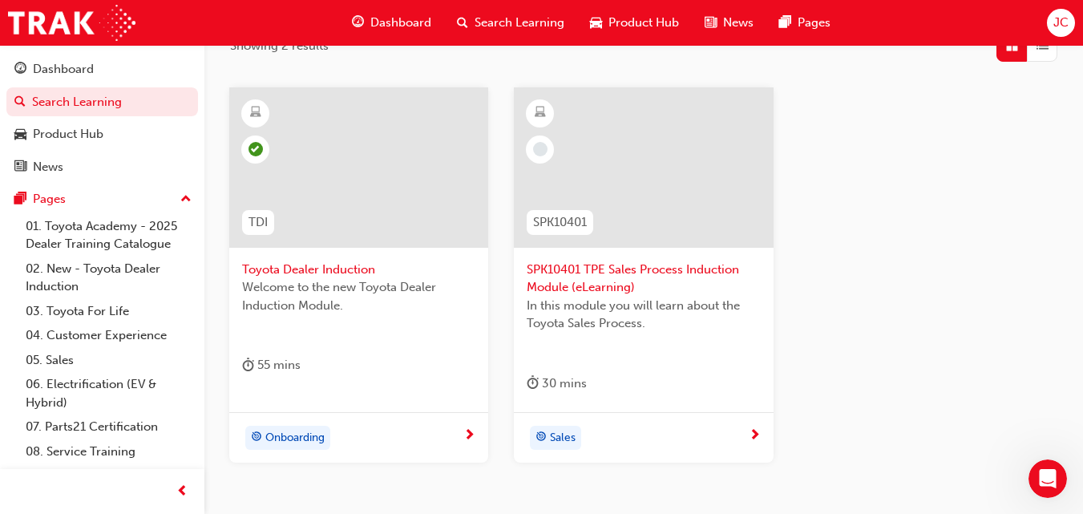
click at [636, 277] on span "SPK10401 TPE Sales Process Induction Module (eLearning)" at bounding box center [643, 279] width 233 height 36
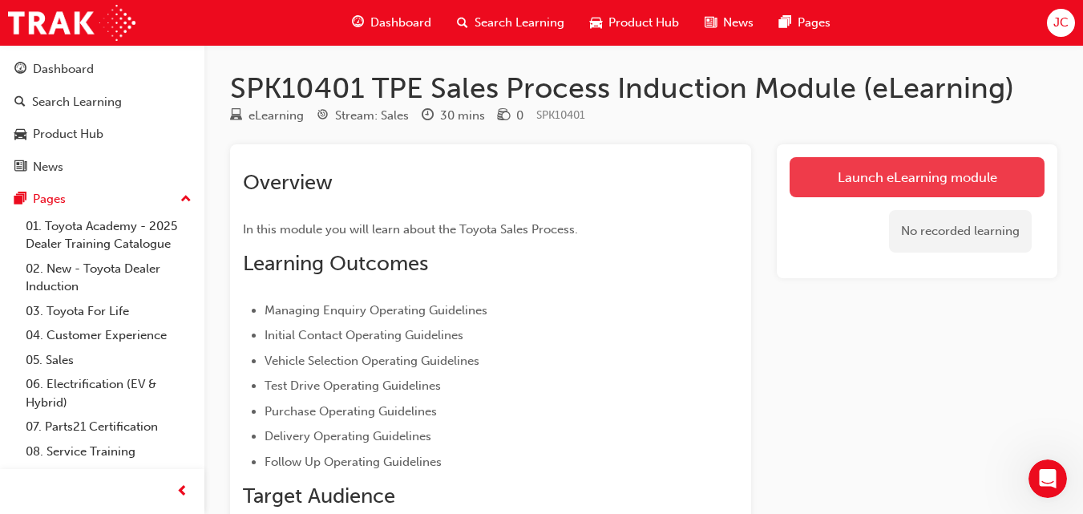
click at [956, 165] on link "Launch eLearning module" at bounding box center [917, 177] width 255 height 40
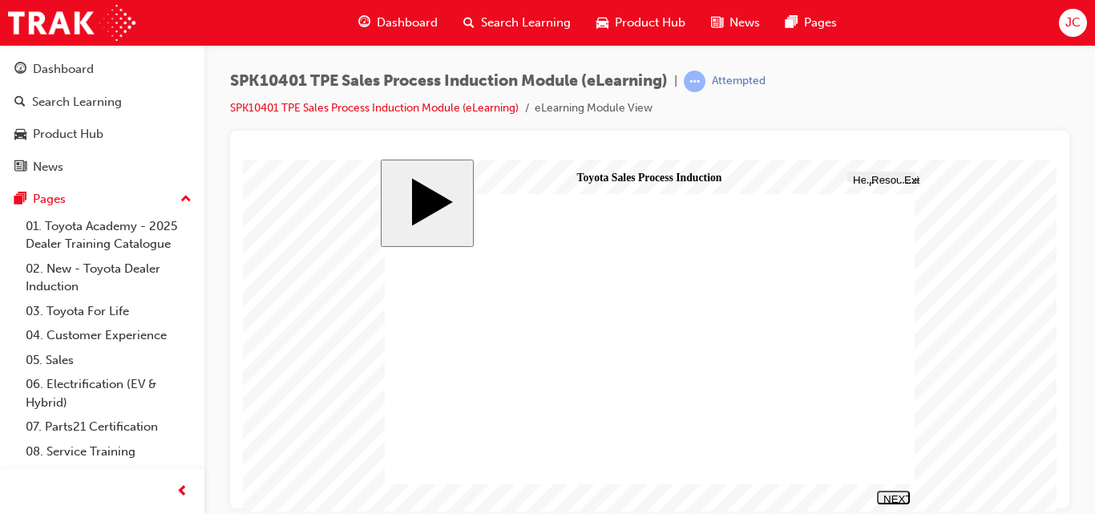
drag, startPoint x: 1050, startPoint y: 265, endPoint x: 1094, endPoint y: 234, distance: 54.1
click at [1057, 234] on html "slide: Welcome Line 2 Toyota Sales Process Induction eLearning Course Line 1 eL…" at bounding box center [650, 335] width 814 height 352
drag, startPoint x: 476, startPoint y: 386, endPoint x: 685, endPoint y: 402, distance: 209.0
click at [890, 497] on div "NEXT" at bounding box center [893, 504] width 20 height 24
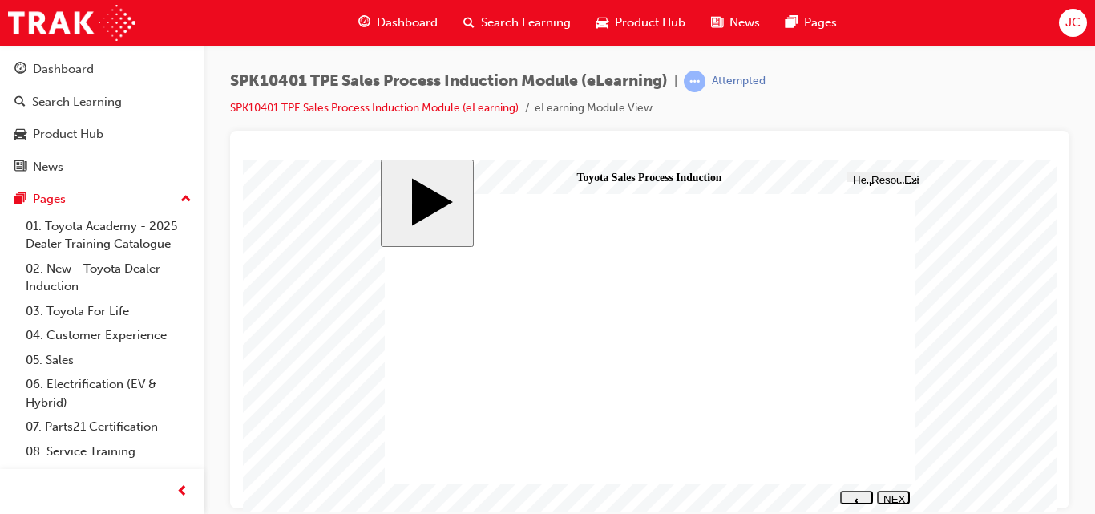
click at [892, 489] on nav "SUBMIT NEXT PREV" at bounding box center [872, 496] width 75 height 21
click at [897, 500] on div "NEXT" at bounding box center [893, 504] width 20 height 24
click at [893, 495] on div "NEXT" at bounding box center [893, 504] width 20 height 24
click at [378, 412] on body "slide: S U C C E S S Show Genuine Interest S U C C E S S Show Genuine Interest …" at bounding box center [650, 335] width 814 height 352
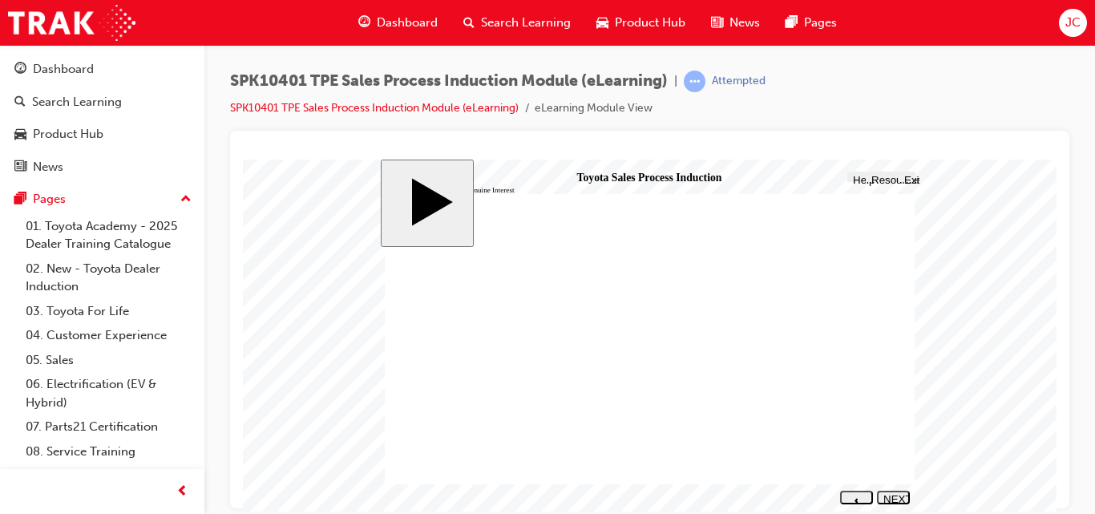
click at [899, 499] on div "NEXT" at bounding box center [893, 504] width 20 height 24
click at [896, 489] on nav "SUBMIT NEXT PREV" at bounding box center [872, 496] width 75 height 21
click at [896, 496] on div "NEXT" at bounding box center [893, 504] width 20 height 24
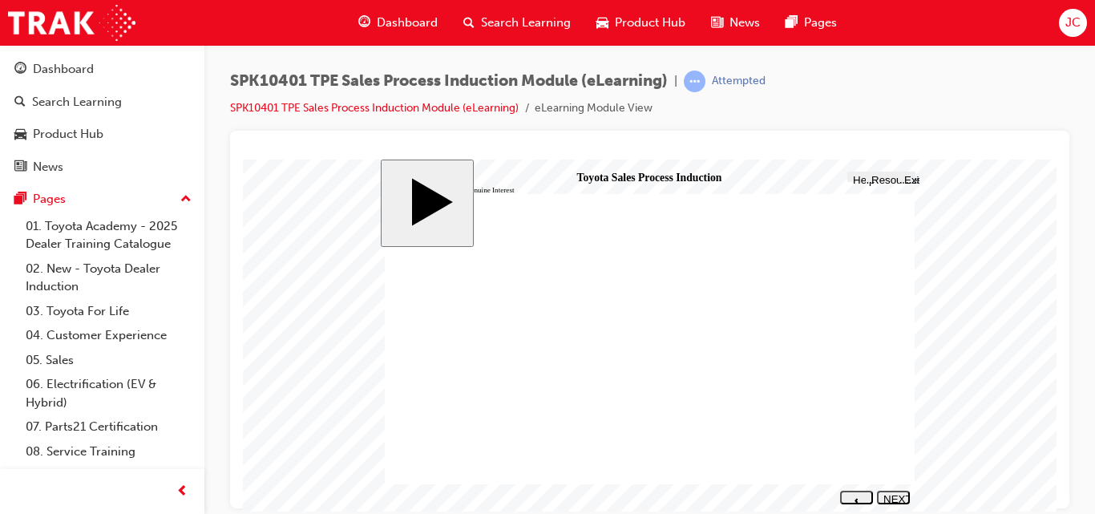
drag, startPoint x: 738, startPoint y: 279, endPoint x: 812, endPoint y: 275, distance: 74.7
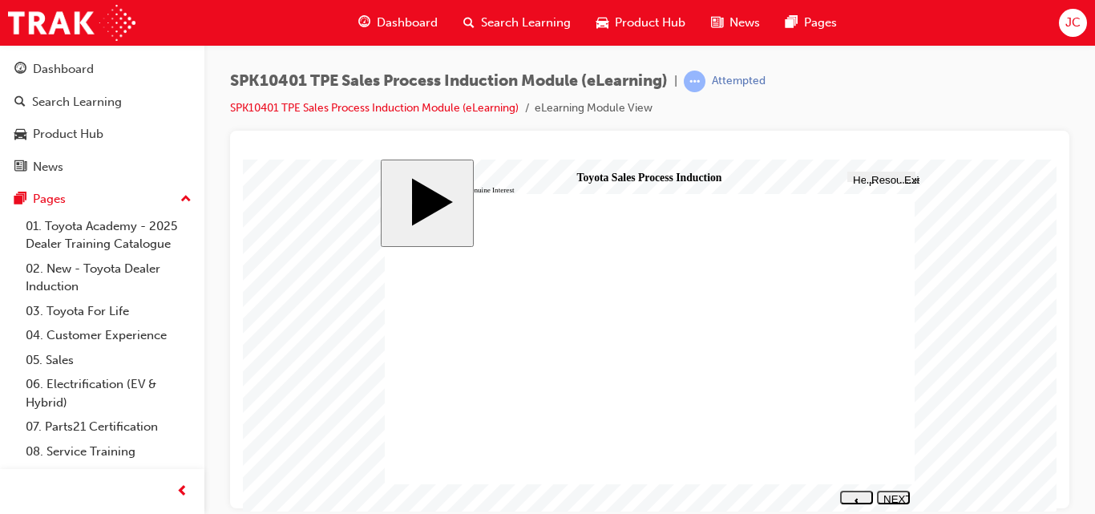
click at [895, 499] on div "NEXT" at bounding box center [893, 504] width 20 height 24
click at [903, 499] on div "NEXT" at bounding box center [893, 504] width 20 height 24
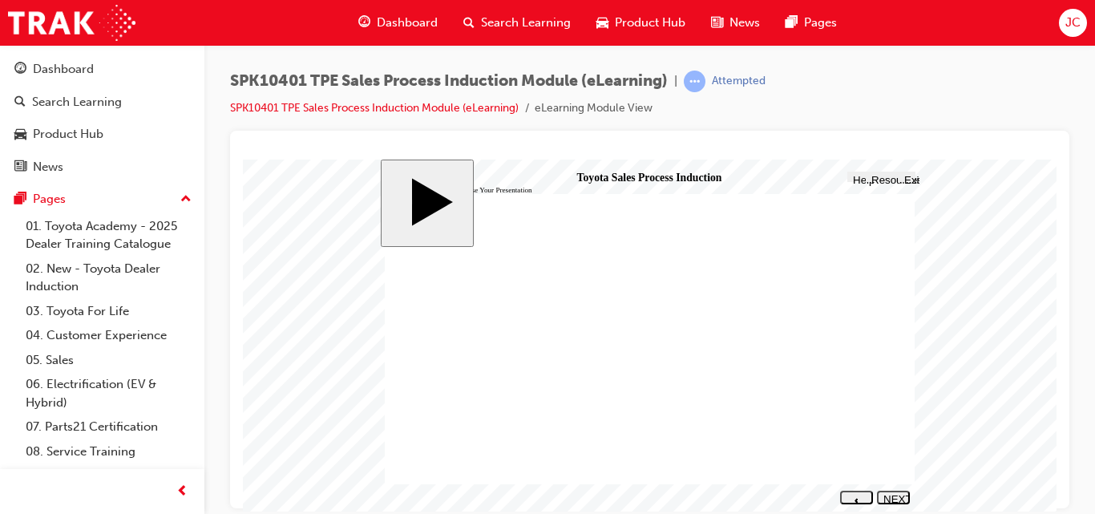
click at [895, 491] on button "NEXT" at bounding box center [893, 497] width 33 height 14
click at [895, 509] on icon "next" at bounding box center [893, 511] width 4 height 5
click at [903, 499] on div "NEXT" at bounding box center [893, 504] width 20 height 24
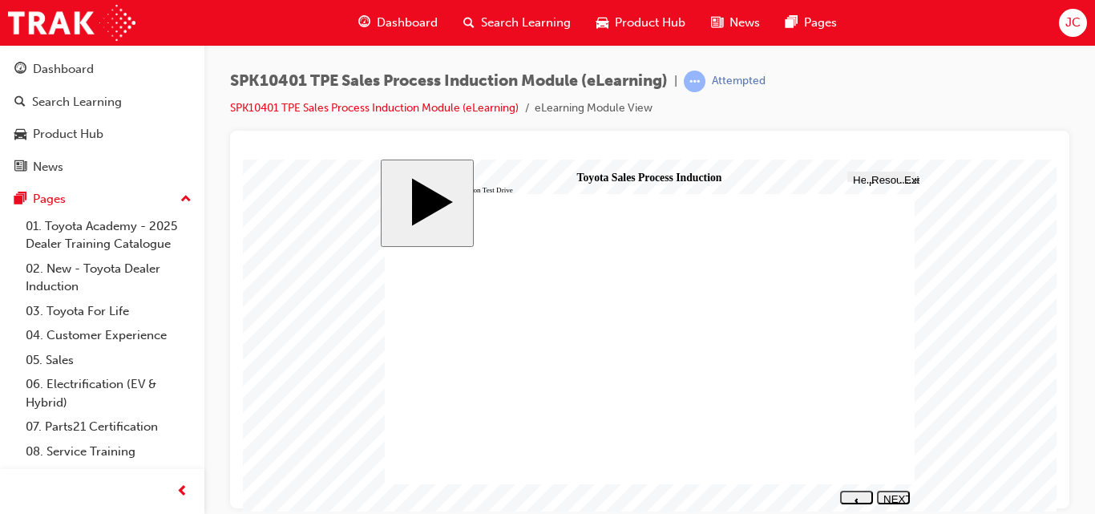
drag, startPoint x: 645, startPoint y: 317, endPoint x: 636, endPoint y: 317, distance: 8.8
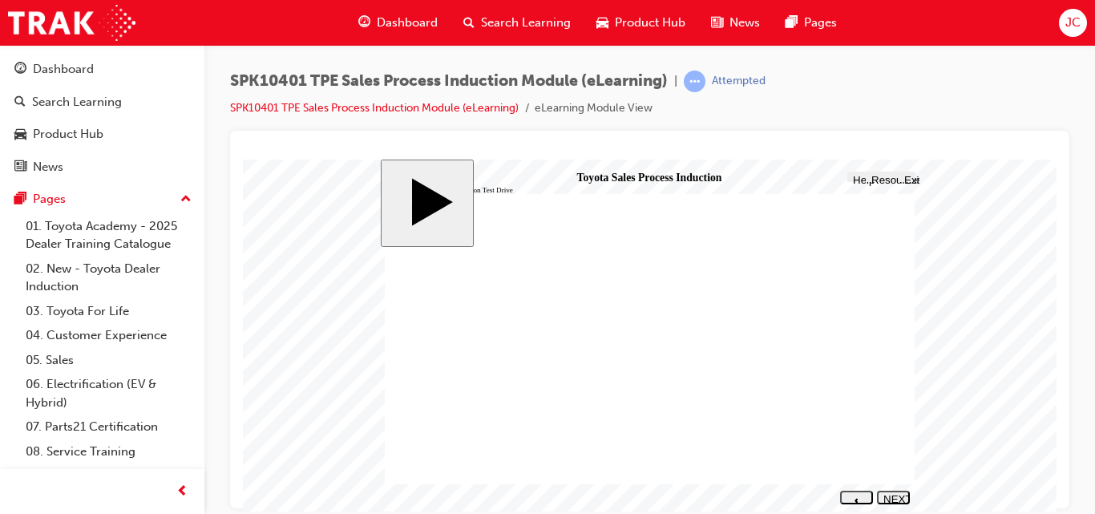
drag, startPoint x: 674, startPoint y: 302, endPoint x: 664, endPoint y: 305, distance: 10.7
click at [896, 498] on div "NEXT" at bounding box center [893, 504] width 20 height 24
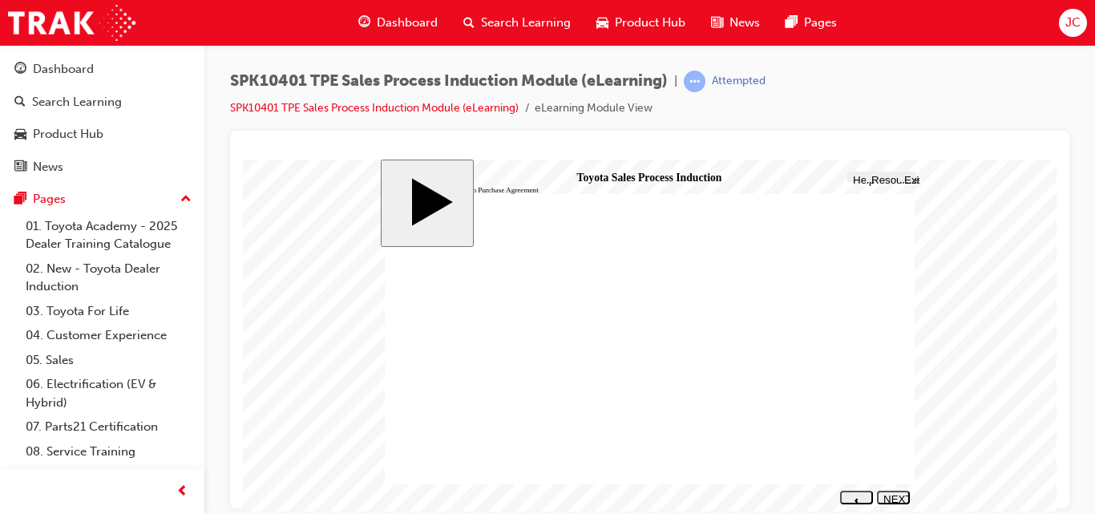
click at [896, 498] on div "NEXT" at bounding box center [893, 504] width 20 height 24
click at [887, 494] on div "NEXT" at bounding box center [893, 504] width 20 height 24
click at [898, 491] on button "NEXT" at bounding box center [893, 497] width 33 height 14
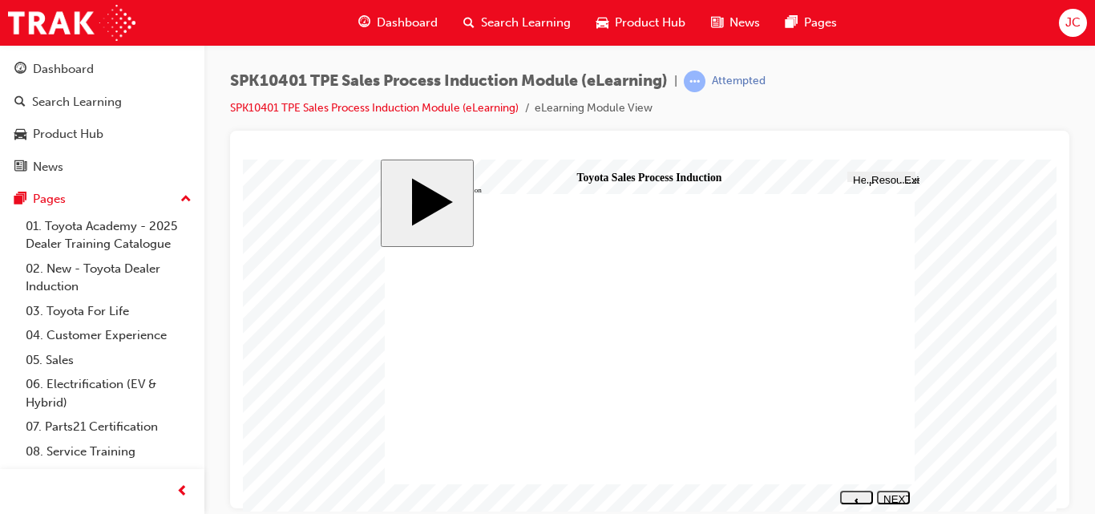
drag, startPoint x: 717, startPoint y: 285, endPoint x: 811, endPoint y: 289, distance: 94.6
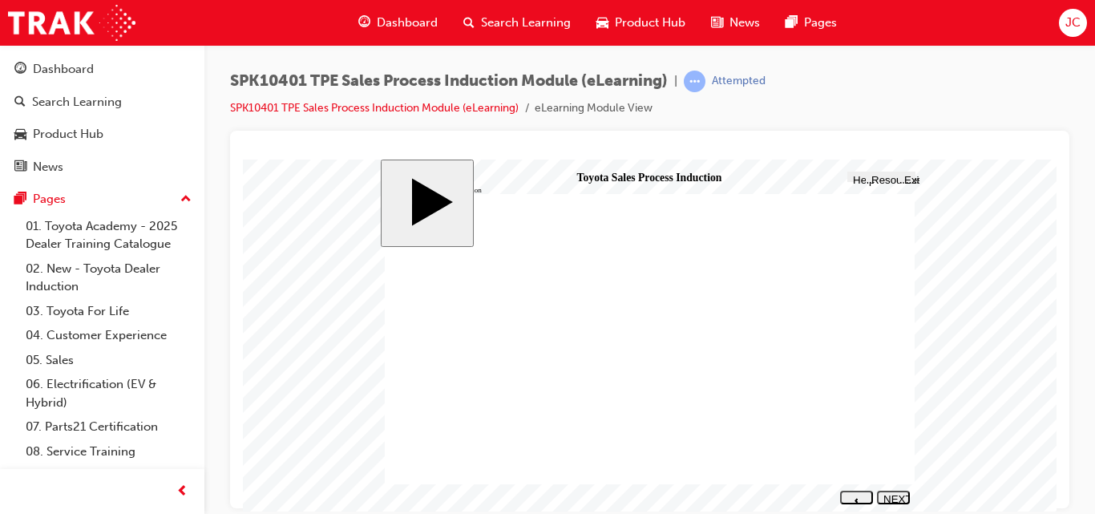
click at [895, 509] on icon "next" at bounding box center [893, 511] width 4 height 5
click at [898, 496] on div "SUBMIT" at bounding box center [893, 498] width 20 height 12
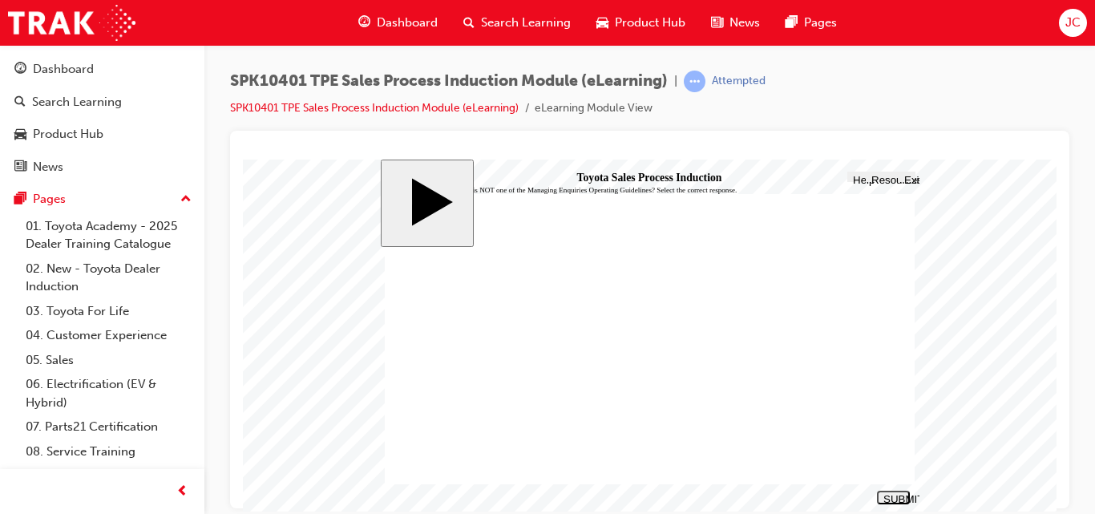
drag, startPoint x: 456, startPoint y: 364, endPoint x: 463, endPoint y: 418, distance: 55.0
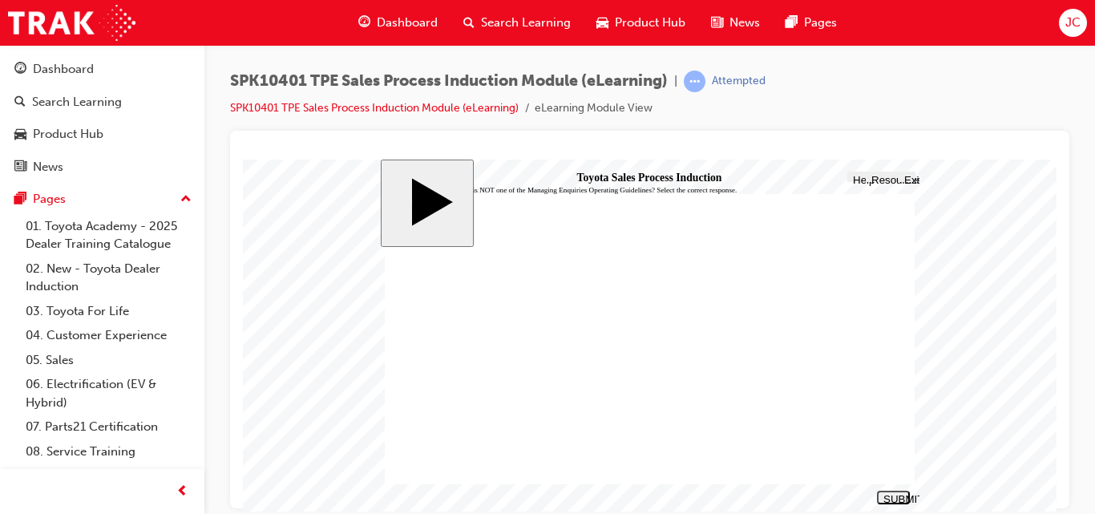
radio input "false"
radio input "true"
click at [888, 494] on div "SUBMIT" at bounding box center [893, 498] width 20 height 12
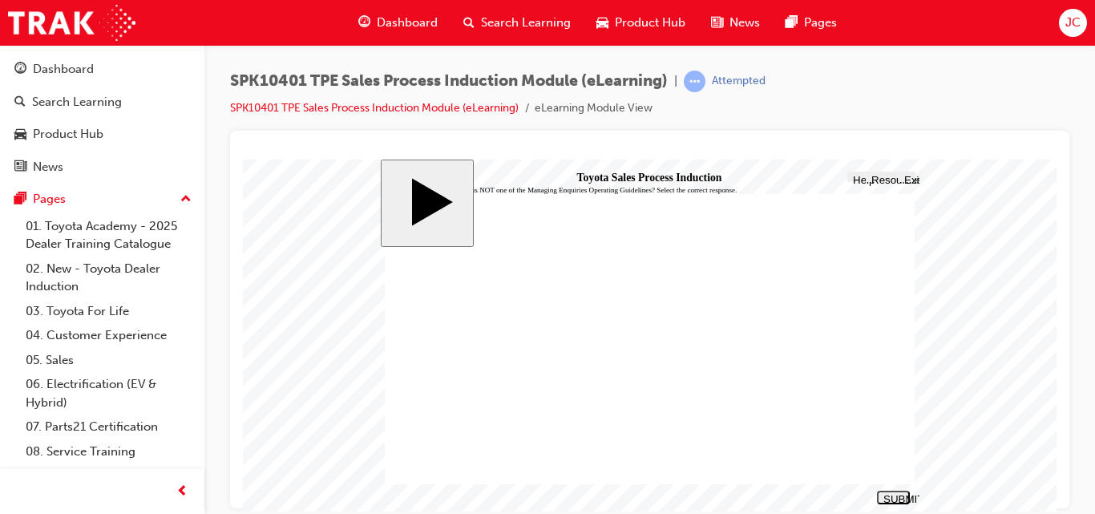
checkbox input "true"
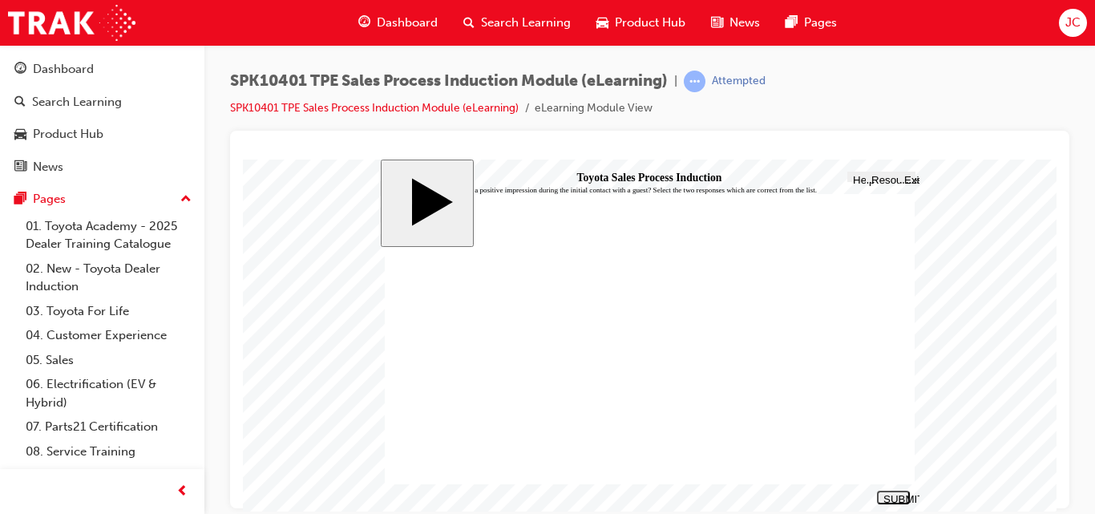
checkbox input "false"
checkbox input "true"
click at [899, 496] on div "SUBMIT" at bounding box center [893, 498] width 20 height 12
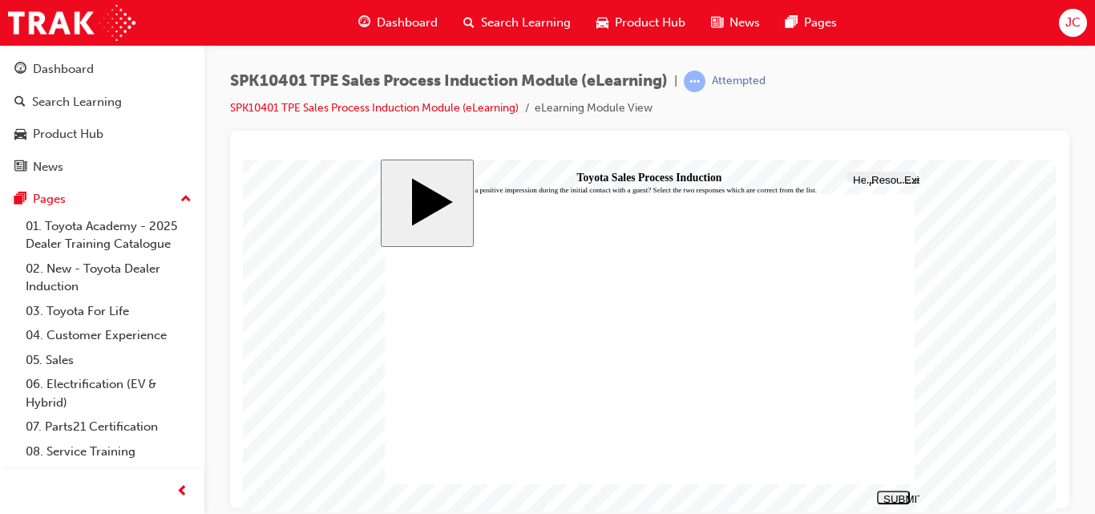
checkbox input "true"
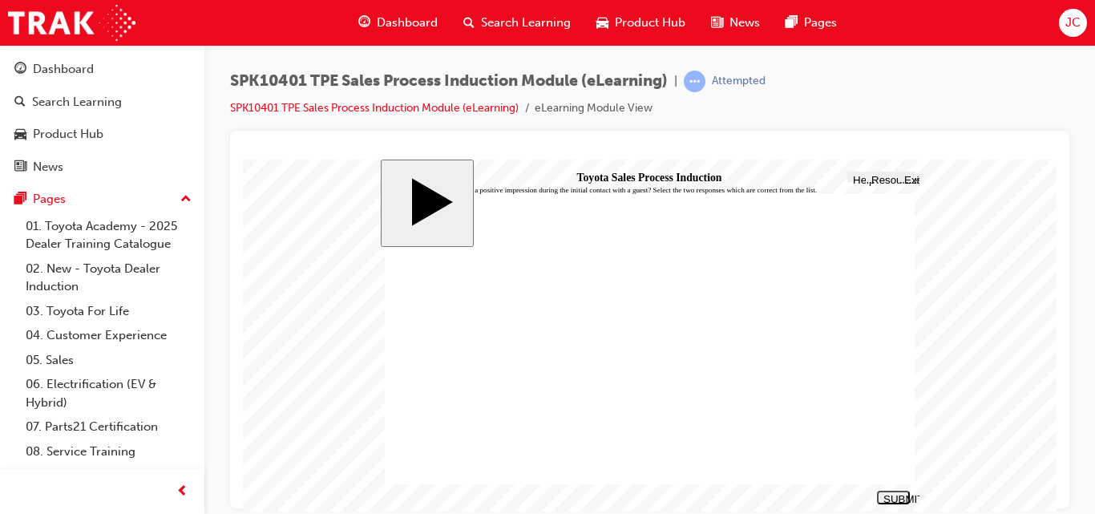
checkbox input "false"
click at [899, 498] on div "SUBMIT" at bounding box center [893, 498] width 20 height 12
drag, startPoint x: 453, startPoint y: 362, endPoint x: 481, endPoint y: 443, distance: 86.4
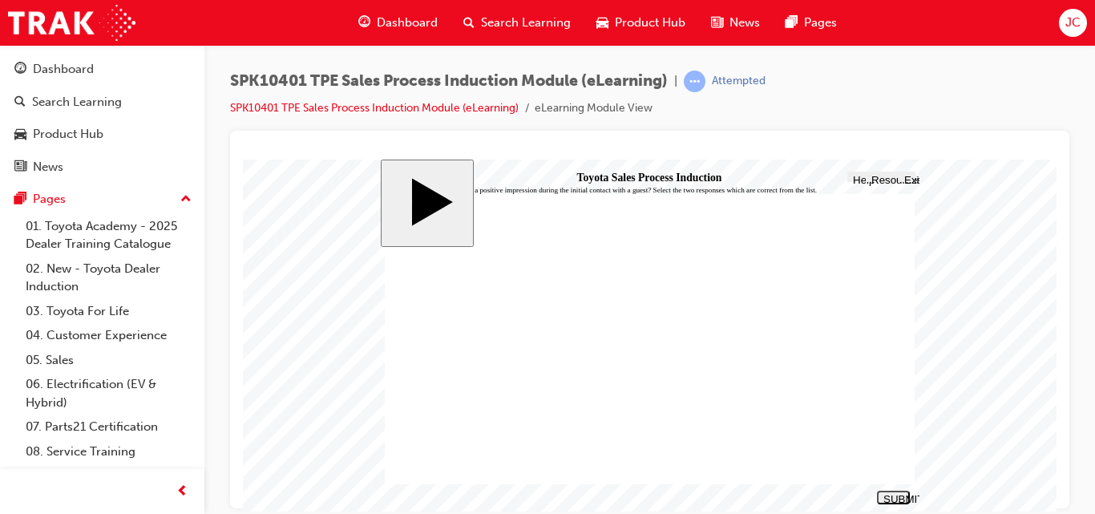
drag, startPoint x: 489, startPoint y: 306, endPoint x: 587, endPoint y: 306, distance: 97.8
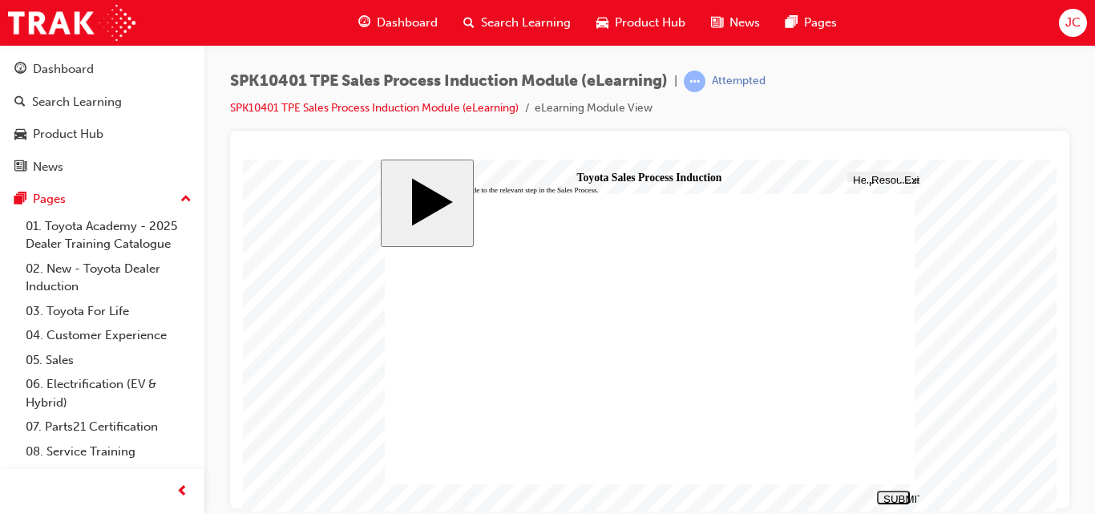
drag, startPoint x: 605, startPoint y: 366, endPoint x: 505, endPoint y: 401, distance: 106.0
drag, startPoint x: 622, startPoint y: 370, endPoint x: 607, endPoint y: 336, distance: 37.7
drag, startPoint x: 622, startPoint y: 301, endPoint x: 594, endPoint y: 365, distance: 70.0
drag, startPoint x: 608, startPoint y: 301, endPoint x: 607, endPoint y: 334, distance: 32.9
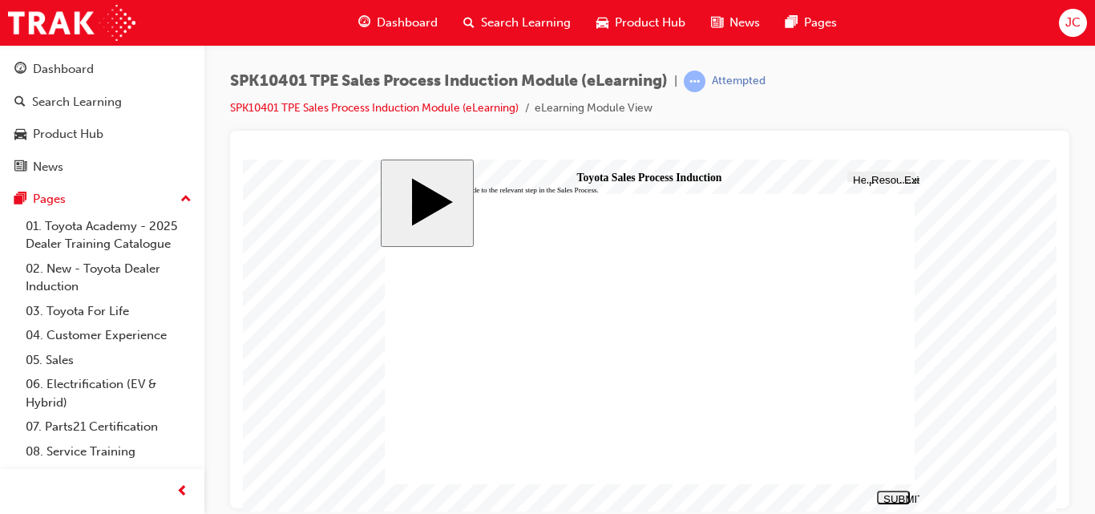
drag, startPoint x: 607, startPoint y: 334, endPoint x: 600, endPoint y: 299, distance: 35.9
click at [895, 496] on div "SUBMIT" at bounding box center [893, 498] width 20 height 12
drag, startPoint x: 587, startPoint y: 360, endPoint x: 554, endPoint y: 393, distance: 46.5
click at [888, 491] on button "SUBMIT" at bounding box center [893, 497] width 33 height 14
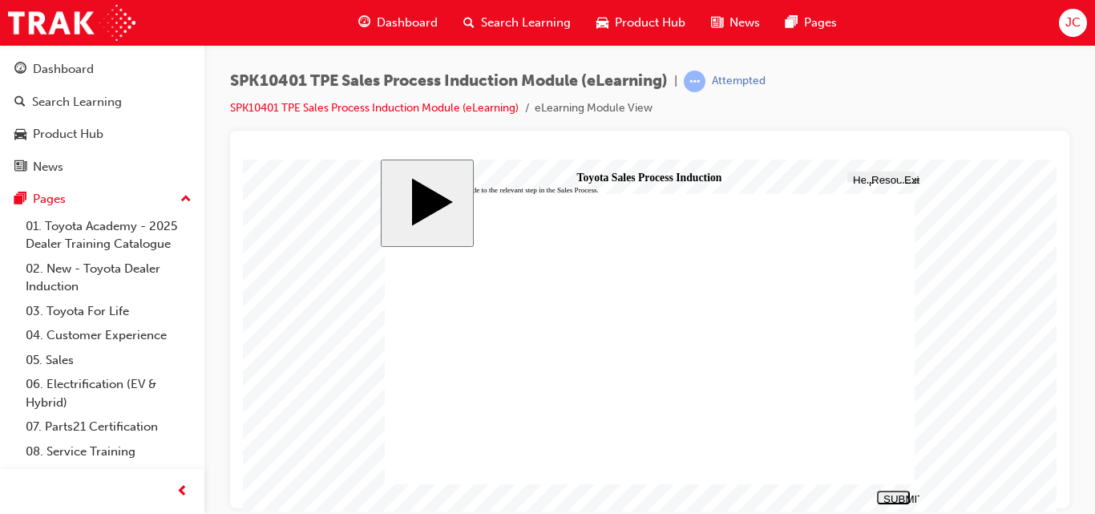
radio input "true"
click at [898, 494] on div "SUBMIT" at bounding box center [893, 498] width 20 height 12
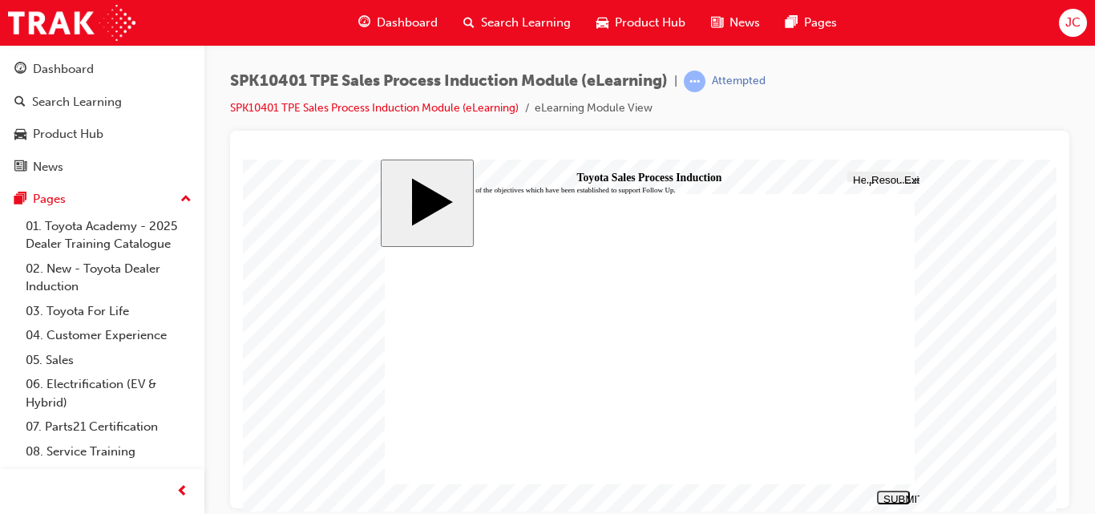
drag, startPoint x: 455, startPoint y: 305, endPoint x: 447, endPoint y: 313, distance: 11.9
checkbox input "true"
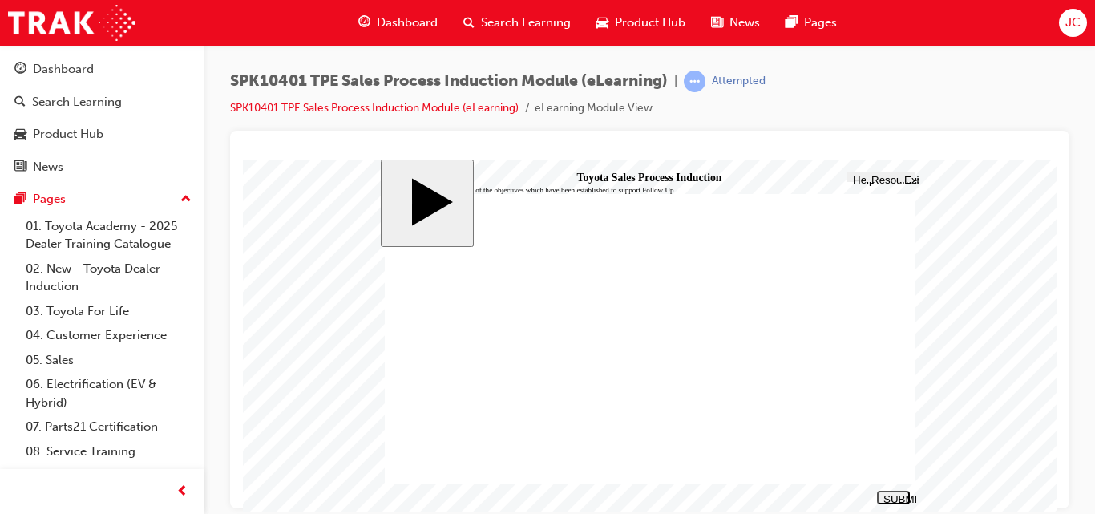
checkbox input "true"
click at [894, 494] on div "SUBMIT" at bounding box center [893, 498] width 20 height 12
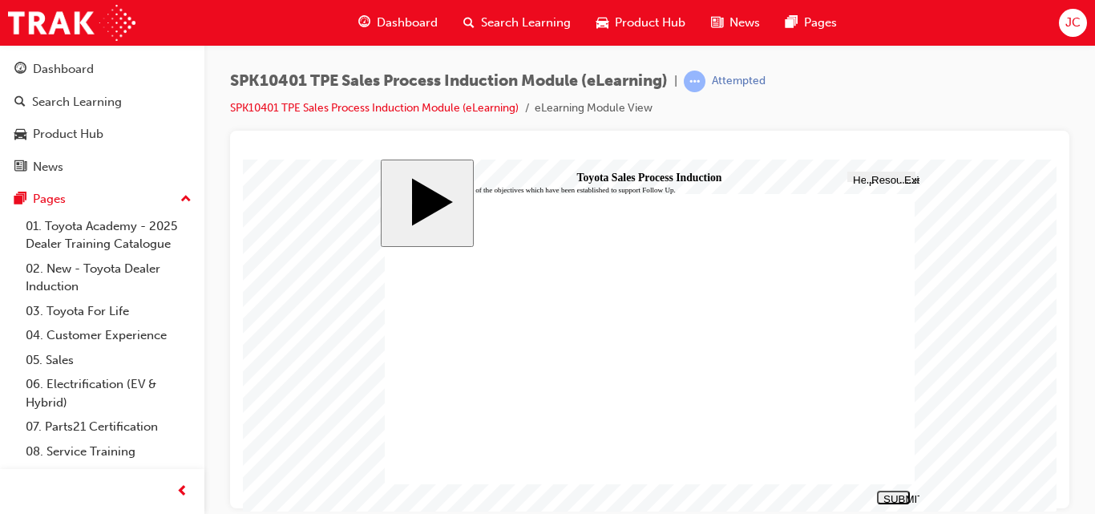
checkbox input "true"
click at [891, 495] on div "SUBMIT" at bounding box center [893, 498] width 20 height 12
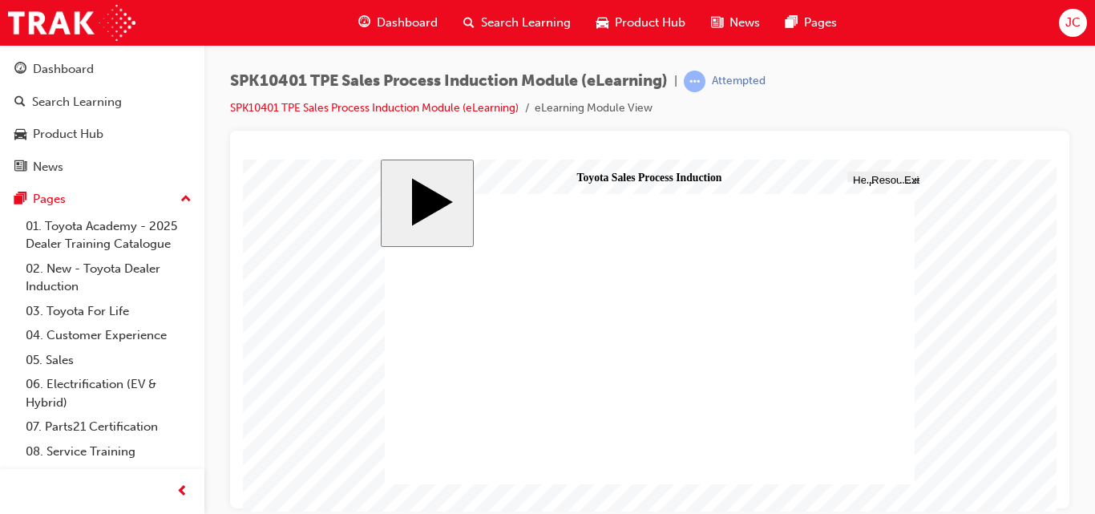
radio input "true"
click at [894, 491] on button "SUBMIT" at bounding box center [893, 497] width 33 height 14
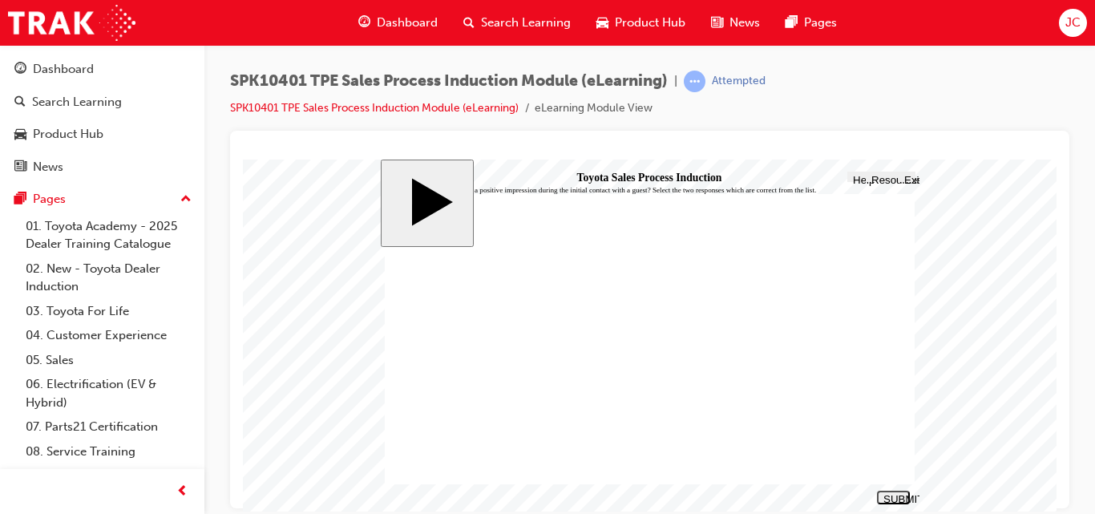
drag, startPoint x: 451, startPoint y: 360, endPoint x: 452, endPoint y: 384, distance: 24.1
checkbox input "true"
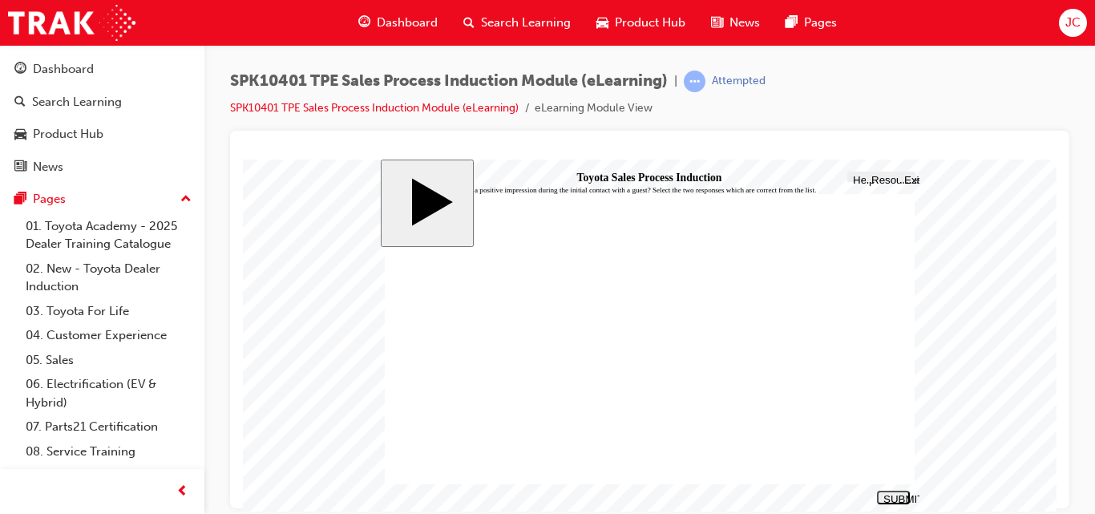
click at [895, 496] on div "SUBMIT" at bounding box center [893, 498] width 20 height 12
checkbox input "false"
drag, startPoint x: 455, startPoint y: 342, endPoint x: 620, endPoint y: 424, distance: 184.6
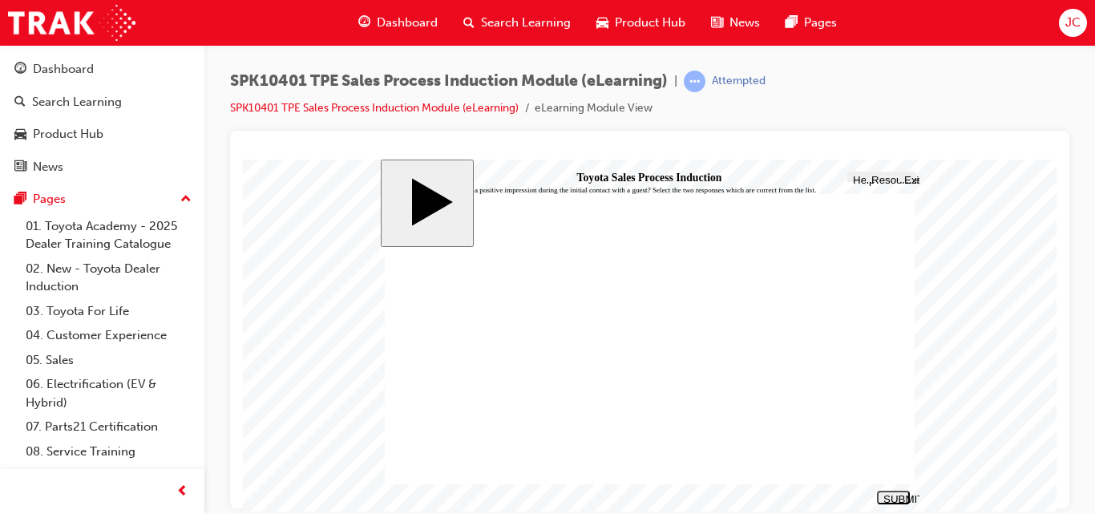
checkbox input "true"
click at [896, 494] on div "SUBMIT" at bounding box center [893, 498] width 20 height 12
drag, startPoint x: 604, startPoint y: 396, endPoint x: 569, endPoint y: 338, distance: 67.6
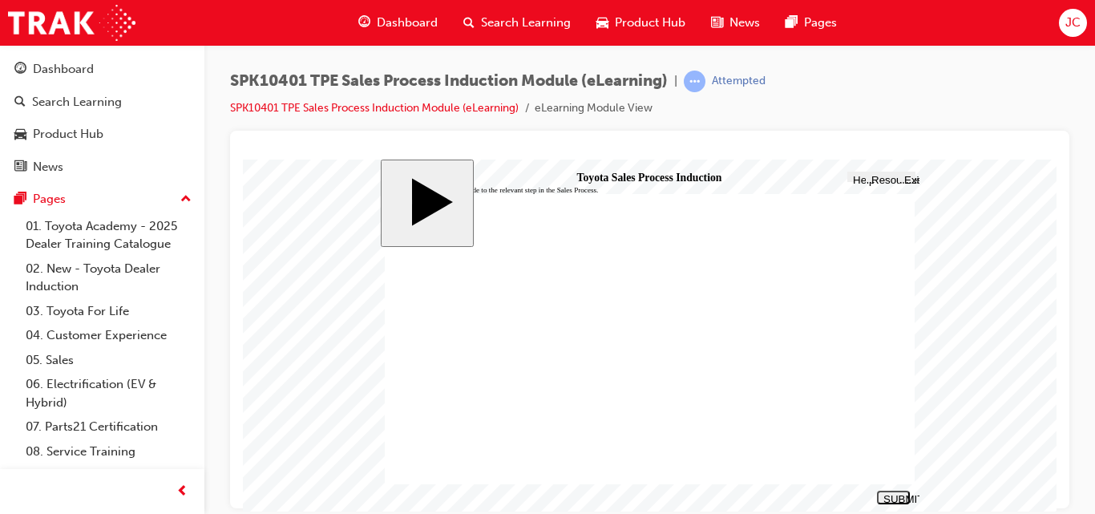
drag, startPoint x: 614, startPoint y: 300, endPoint x: 588, endPoint y: 394, distance: 98.2
drag, startPoint x: 646, startPoint y: 303, endPoint x: 641, endPoint y: 327, distance: 24.5
drag, startPoint x: 605, startPoint y: 309, endPoint x: 524, endPoint y: 350, distance: 91.1
drag, startPoint x: 596, startPoint y: 333, endPoint x: 593, endPoint y: 301, distance: 32.2
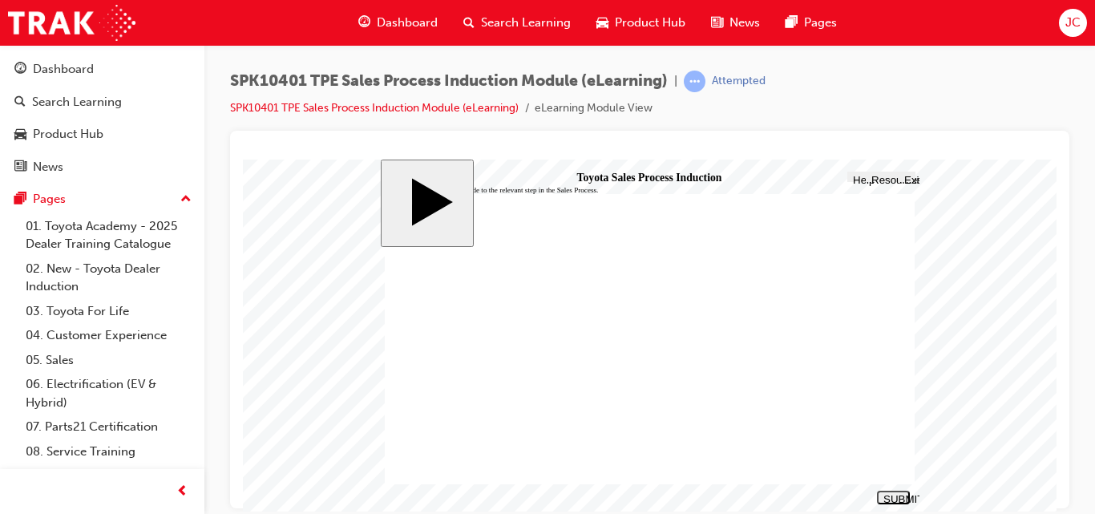
drag, startPoint x: 511, startPoint y: 309, endPoint x: 523, endPoint y: 329, distance: 23.7
drag, startPoint x: 605, startPoint y: 333, endPoint x: 577, endPoint y: 333, distance: 28.1
drag, startPoint x: 599, startPoint y: 331, endPoint x: 592, endPoint y: 380, distance: 49.3
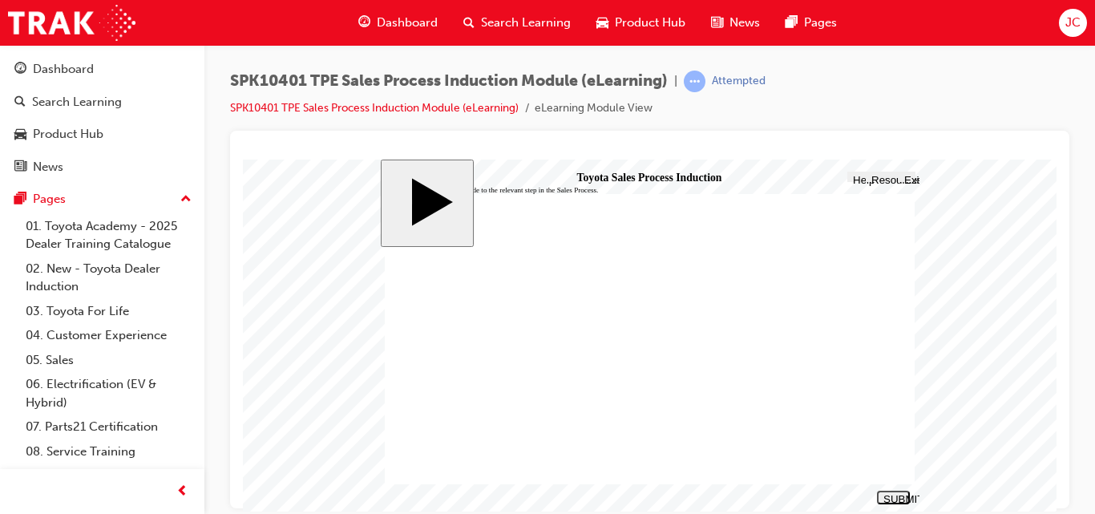
drag, startPoint x: 580, startPoint y: 333, endPoint x: 549, endPoint y: 367, distance: 45.4
drag, startPoint x: 580, startPoint y: 361, endPoint x: 522, endPoint y: 422, distance: 84.5
drag, startPoint x: 586, startPoint y: 350, endPoint x: 600, endPoint y: 358, distance: 16.5
drag, startPoint x: 605, startPoint y: 363, endPoint x: 693, endPoint y: 354, distance: 87.9
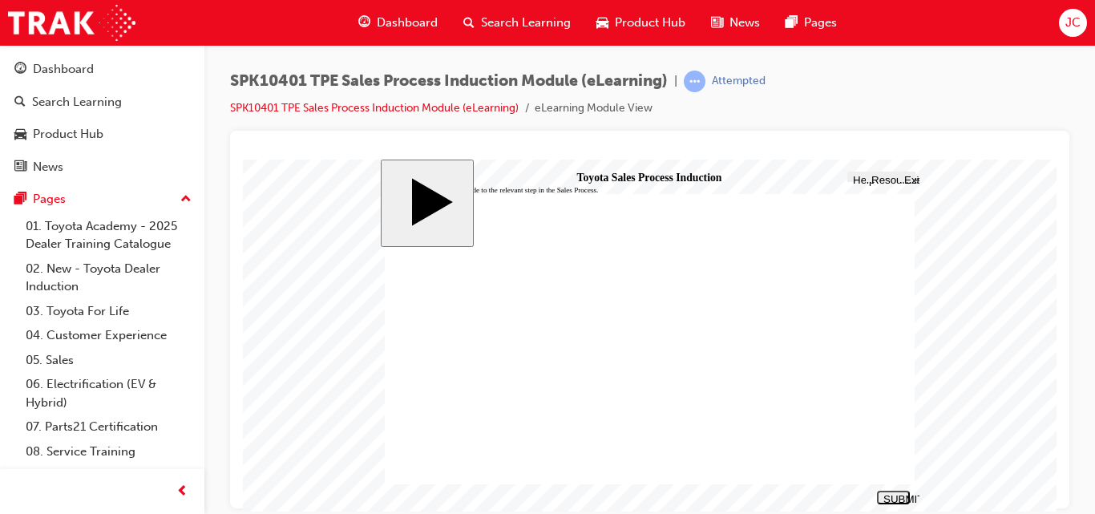
drag, startPoint x: 660, startPoint y: 342, endPoint x: 616, endPoint y: 435, distance: 103.6
drag, startPoint x: 580, startPoint y: 360, endPoint x: 535, endPoint y: 329, distance: 55.4
drag, startPoint x: 633, startPoint y: 365, endPoint x: 612, endPoint y: 366, distance: 21.7
drag, startPoint x: 606, startPoint y: 366, endPoint x: 604, endPoint y: 334, distance: 32.2
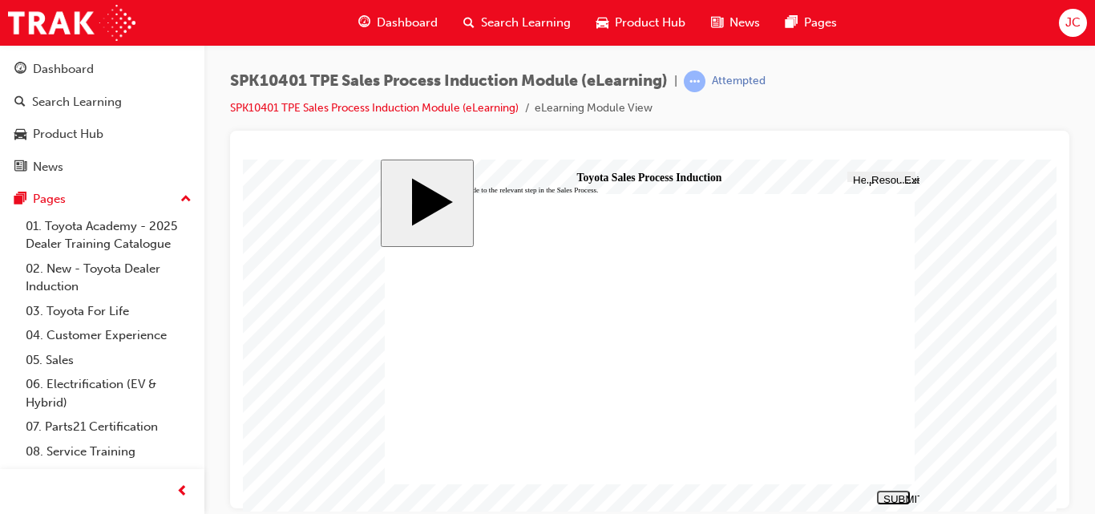
drag, startPoint x: 612, startPoint y: 366, endPoint x: 604, endPoint y: 430, distance: 64.7
drag, startPoint x: 592, startPoint y: 398, endPoint x: 587, endPoint y: 370, distance: 28.6
drag, startPoint x: 590, startPoint y: 398, endPoint x: 575, endPoint y: 398, distance: 15.2
click at [900, 500] on div "SUBMIT" at bounding box center [893, 498] width 20 height 12
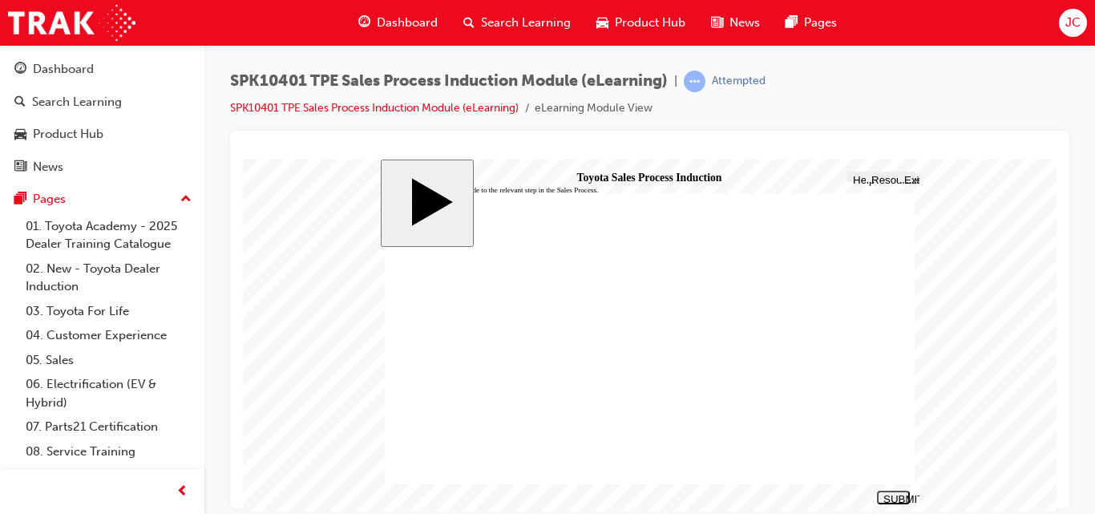
radio input "false"
radio input "true"
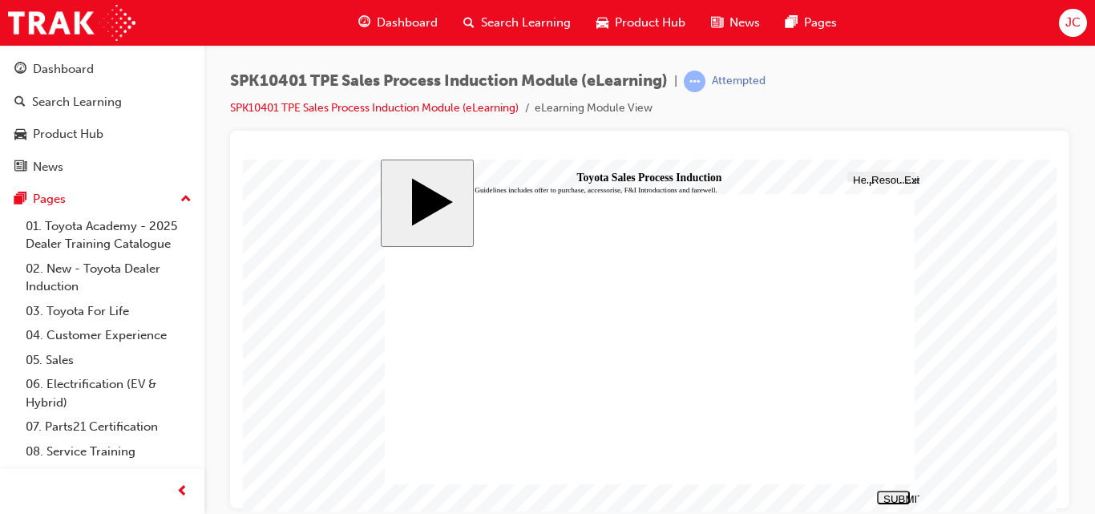
click at [889, 493] on div "SUBMIT" at bounding box center [893, 498] width 20 height 12
checkbox input "true"
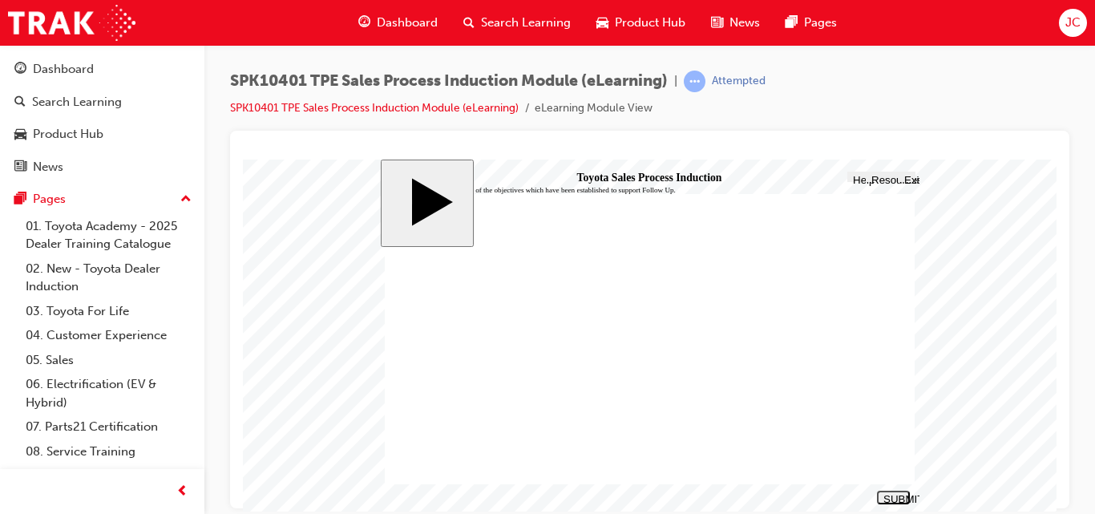
checkbox input "true"
drag, startPoint x: 450, startPoint y: 385, endPoint x: 455, endPoint y: 364, distance: 21.4
drag, startPoint x: 455, startPoint y: 364, endPoint x: 454, endPoint y: 391, distance: 27.3
checkbox input "true"
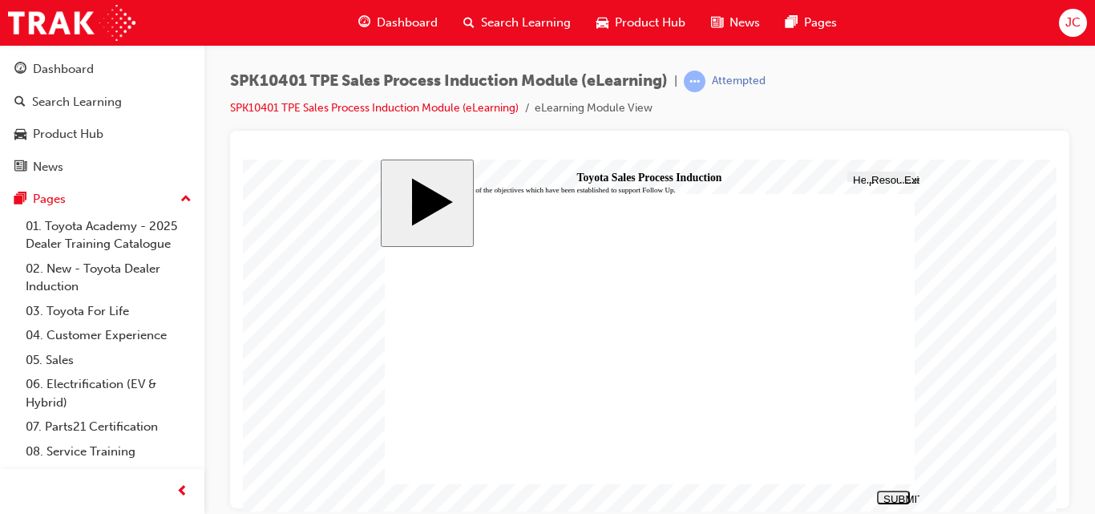
checkbox input "true"
click at [891, 491] on button "SUBMIT" at bounding box center [893, 497] width 33 height 14
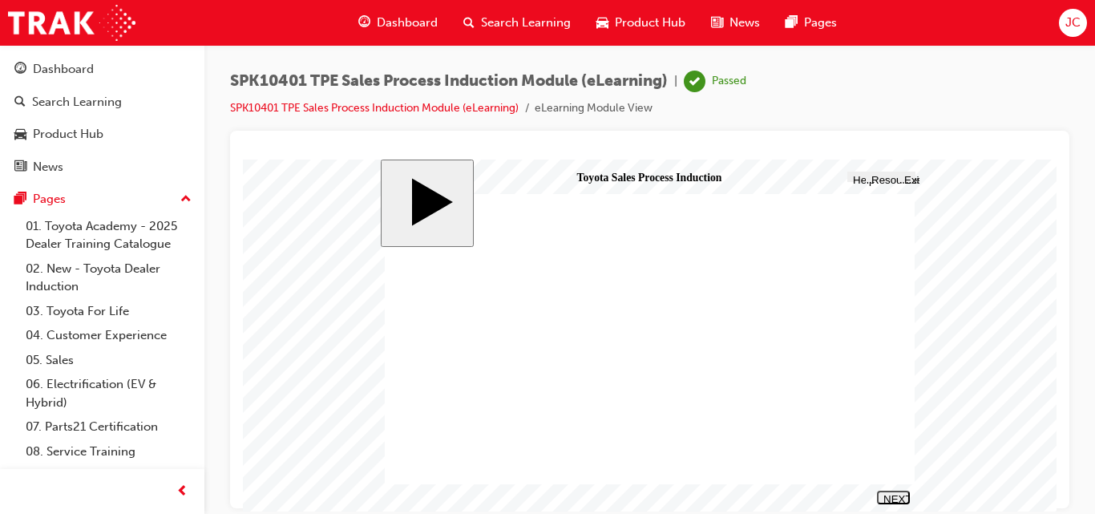
click at [518, 19] on span "Search Learning" at bounding box center [526, 23] width 90 height 18
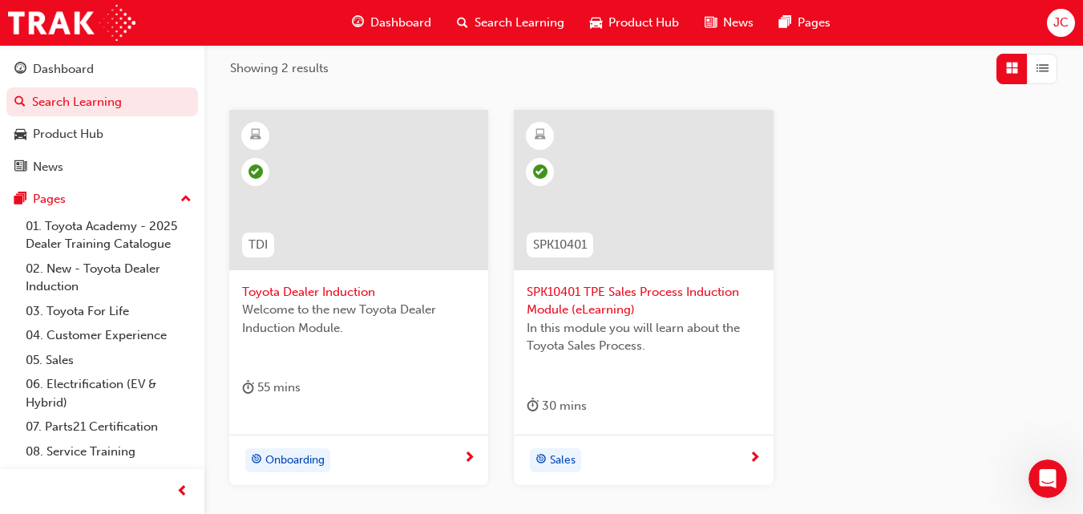
scroll to position [264, 0]
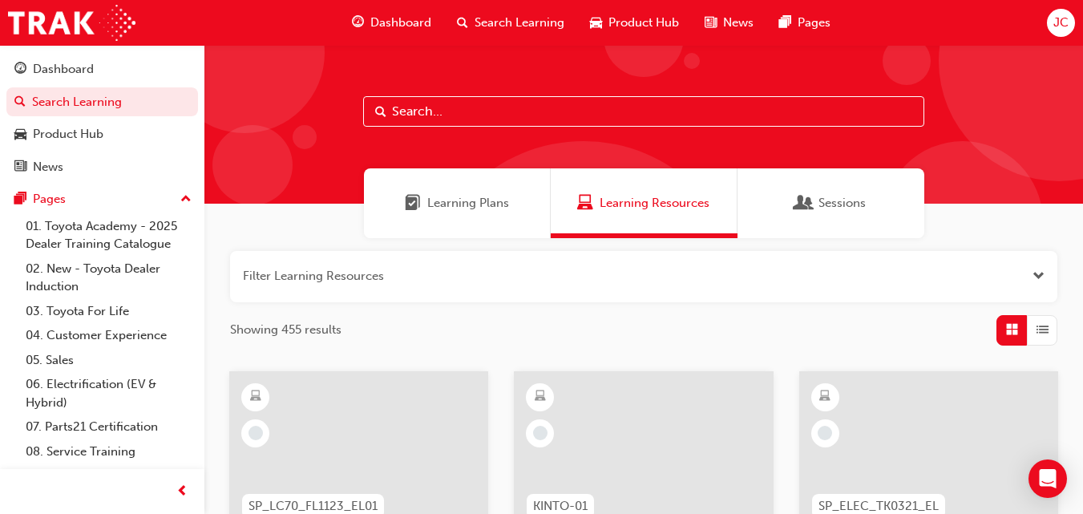
click at [438, 102] on input "text" at bounding box center [643, 111] width 561 height 30
type input "p2p"
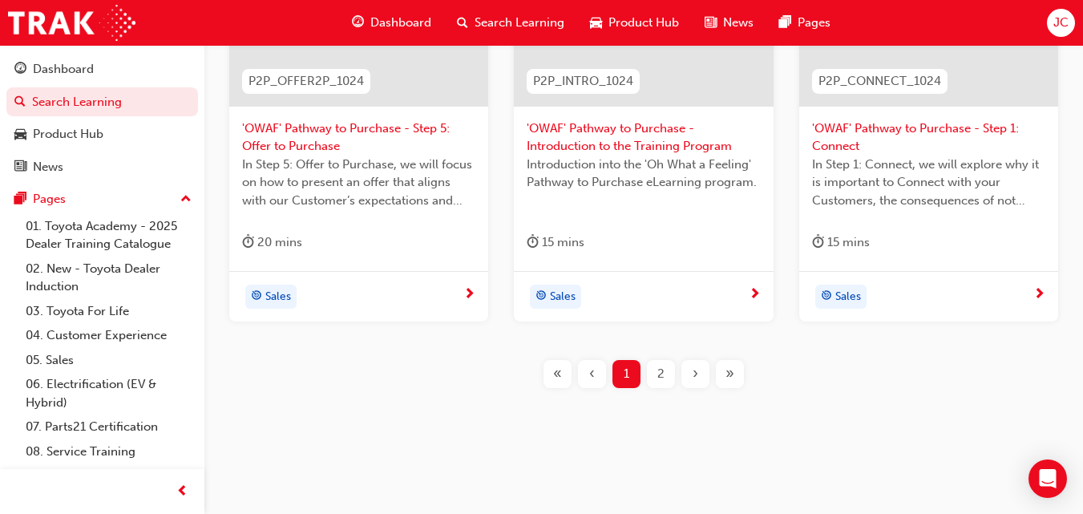
scroll to position [830, 0]
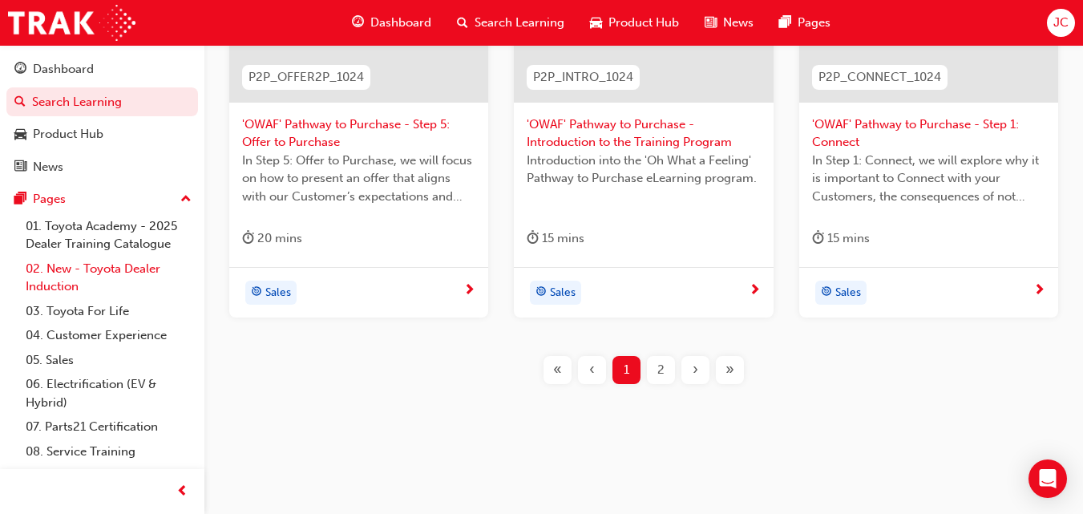
click at [102, 264] on link "02. New - Toyota Dealer Induction" at bounding box center [108, 278] width 179 height 42
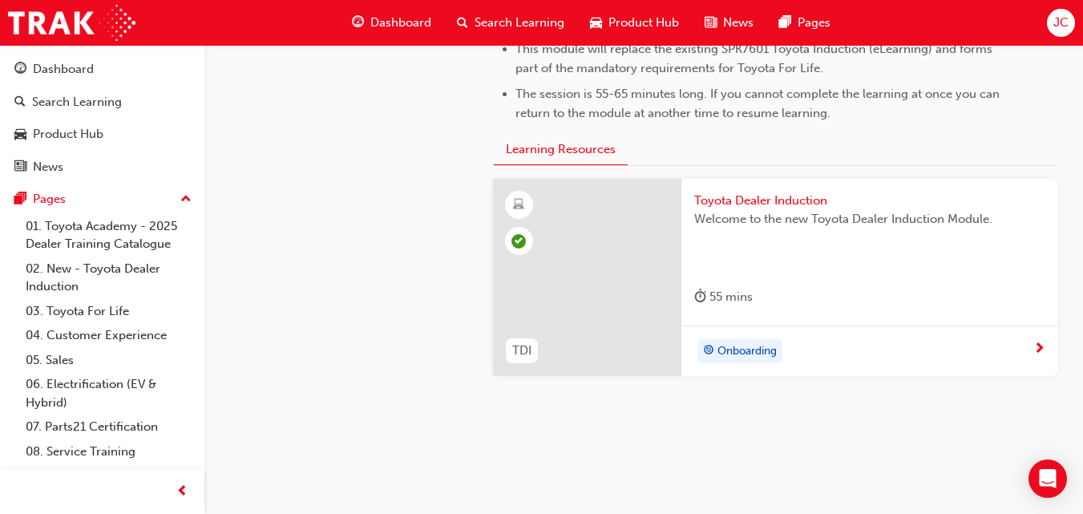
scroll to position [895, 0]
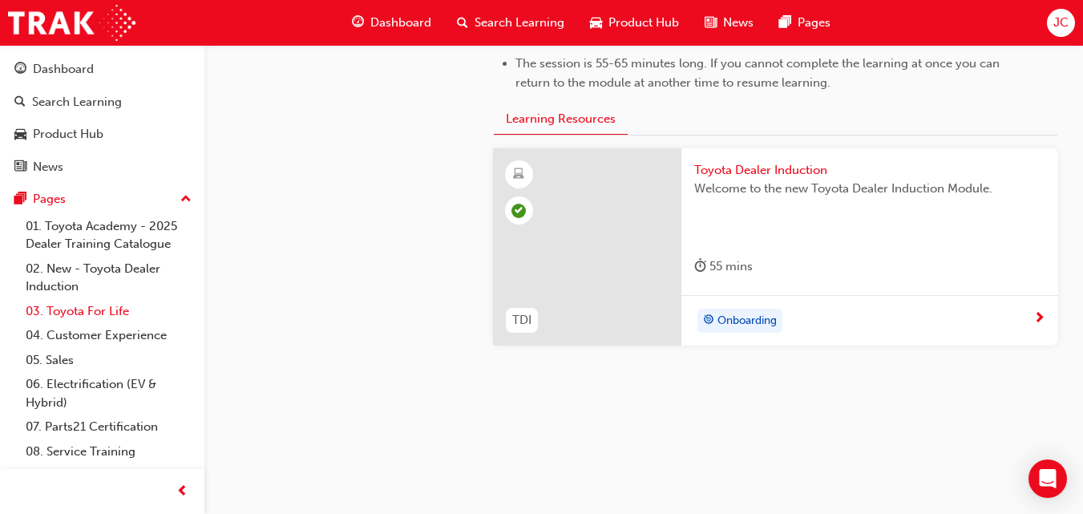
click at [106, 315] on link "03. Toyota For Life" at bounding box center [108, 311] width 179 height 25
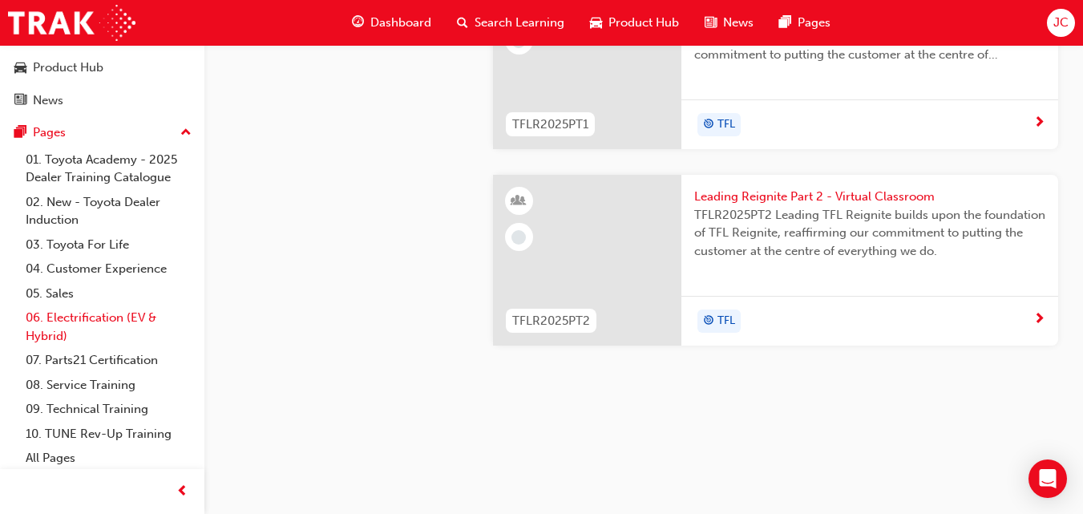
scroll to position [70, 0]
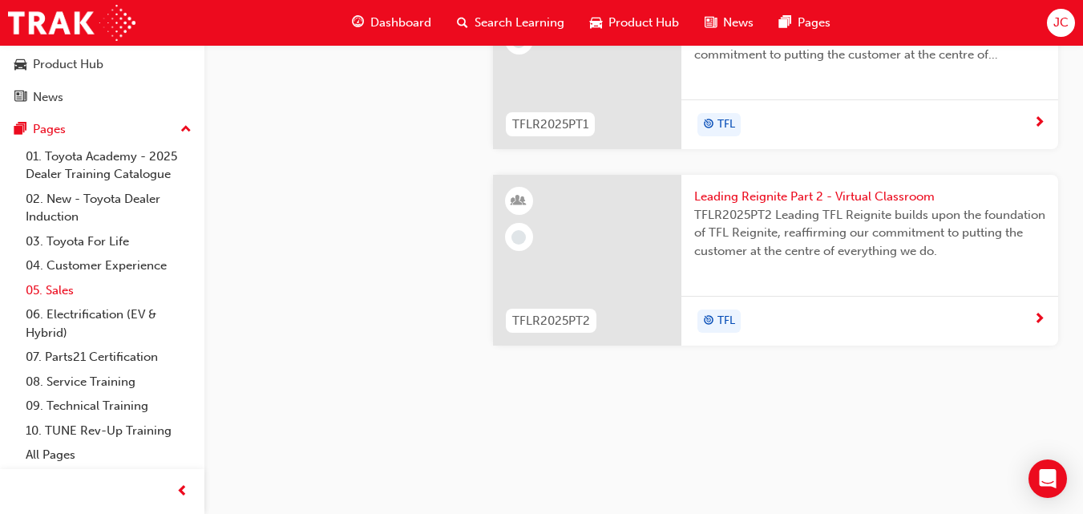
click at [62, 284] on link "05. Sales" at bounding box center [108, 290] width 179 height 25
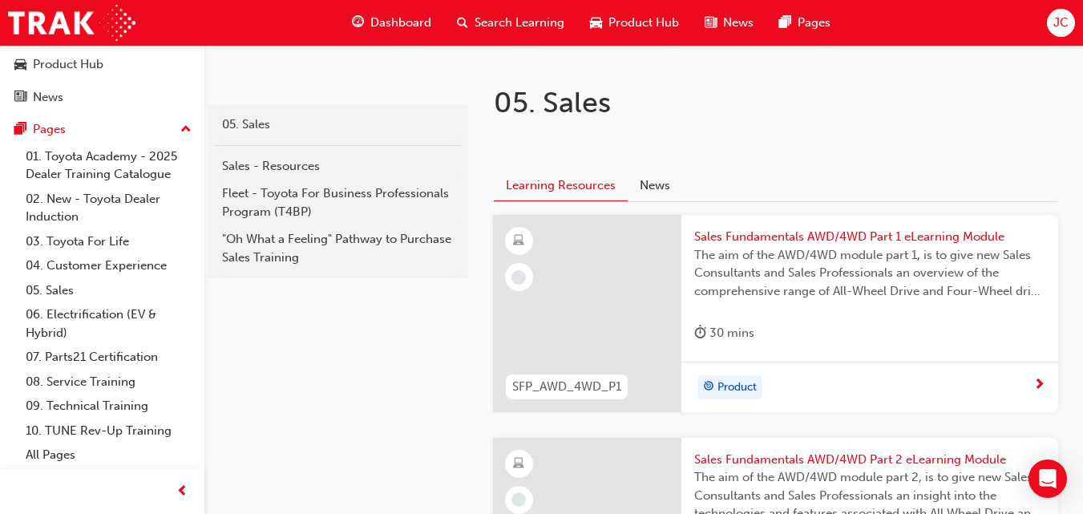
scroll to position [283, 0]
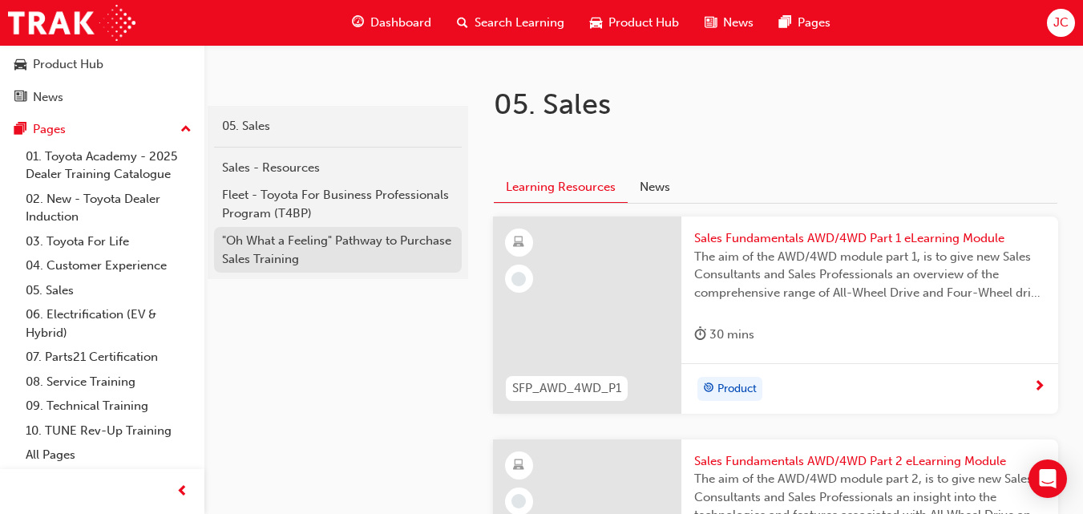
click at [364, 235] on div ""Oh What a Feeling" Pathway to Purchase Sales Training" at bounding box center [338, 250] width 232 height 36
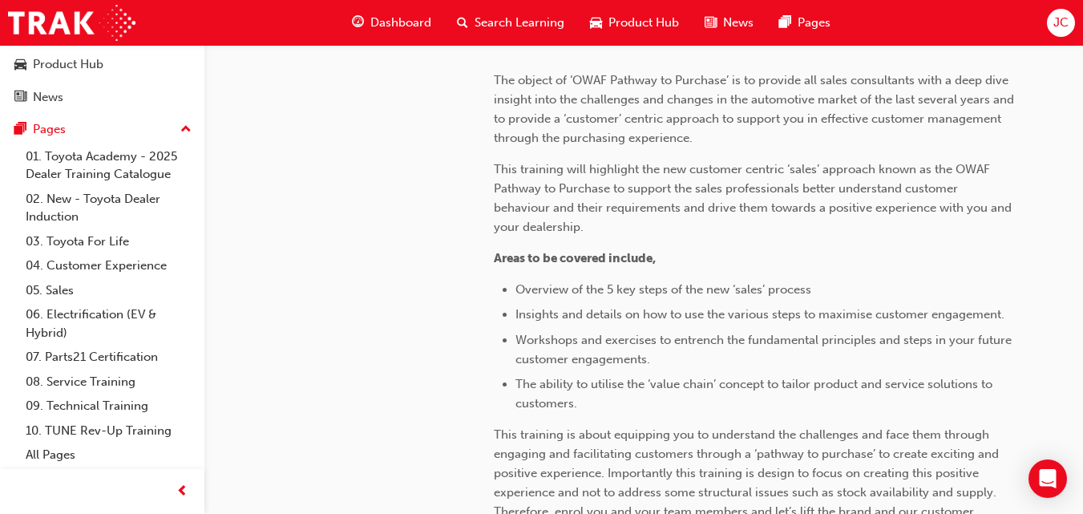
scroll to position [806, 0]
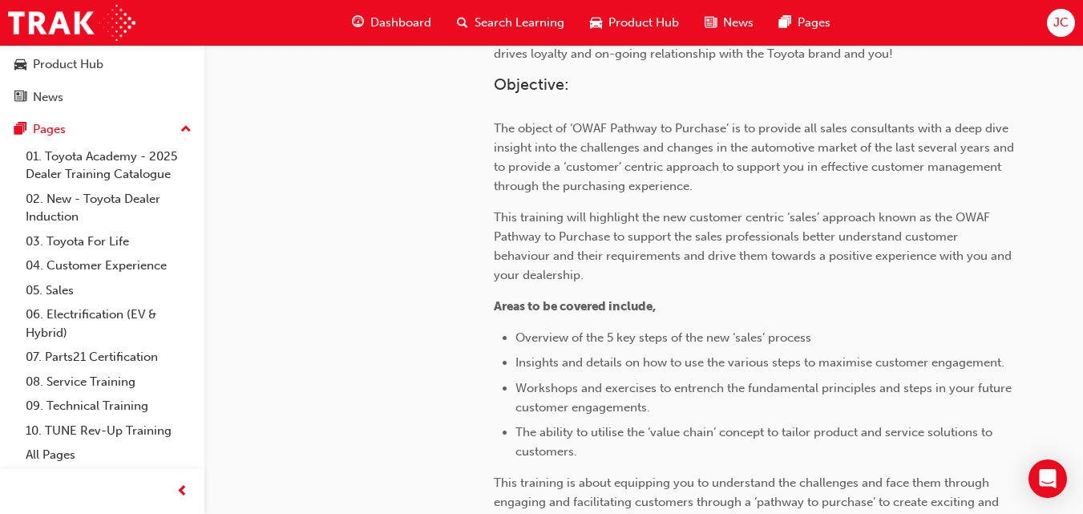
click at [507, 22] on span "Search Learning" at bounding box center [520, 23] width 90 height 18
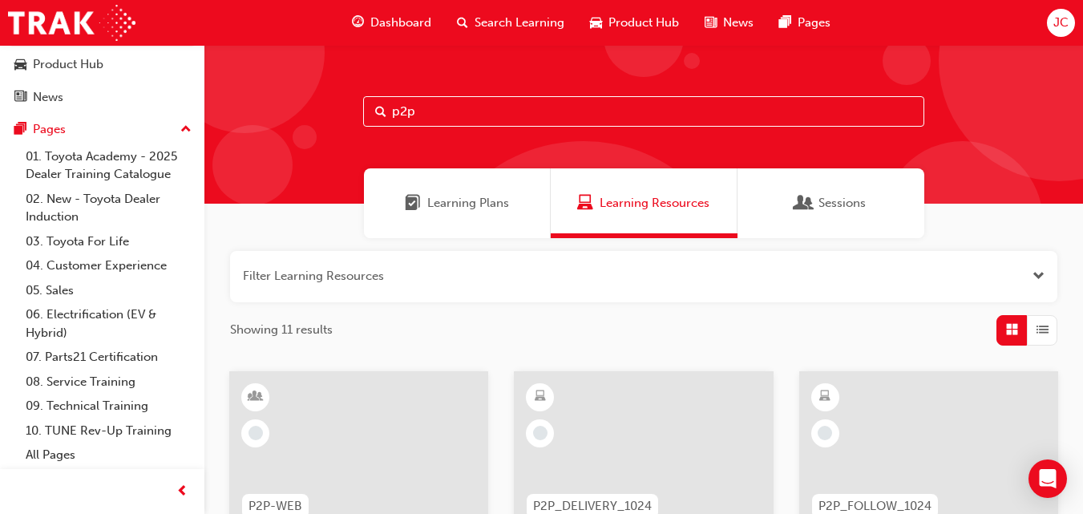
click at [451, 109] on input "p2p" at bounding box center [643, 111] width 561 height 30
type input "p"
type input "1024"
